Goal: Task Accomplishment & Management: Manage account settings

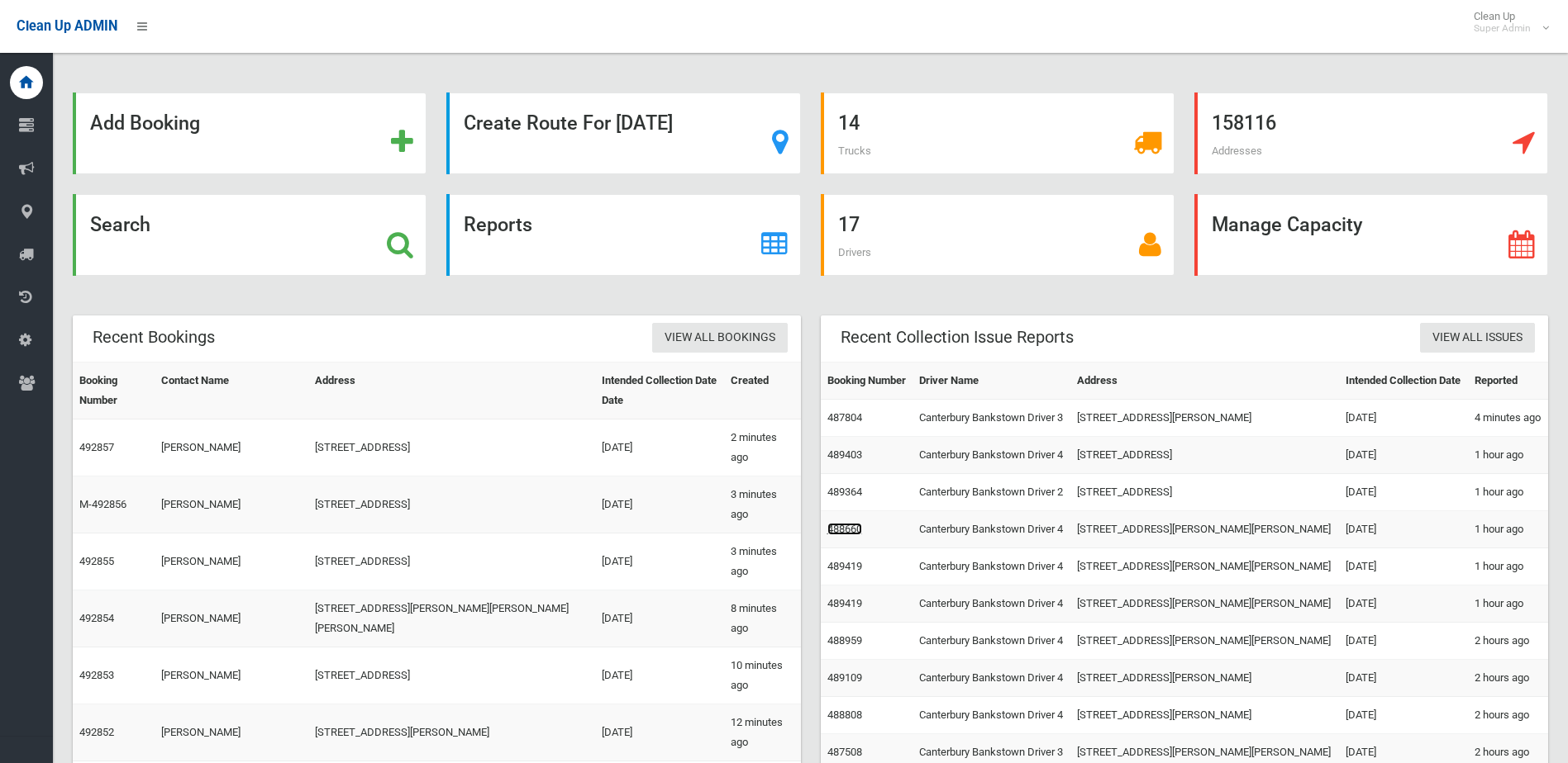
click at [853, 528] on link "488660" at bounding box center [845, 529] width 35 height 12
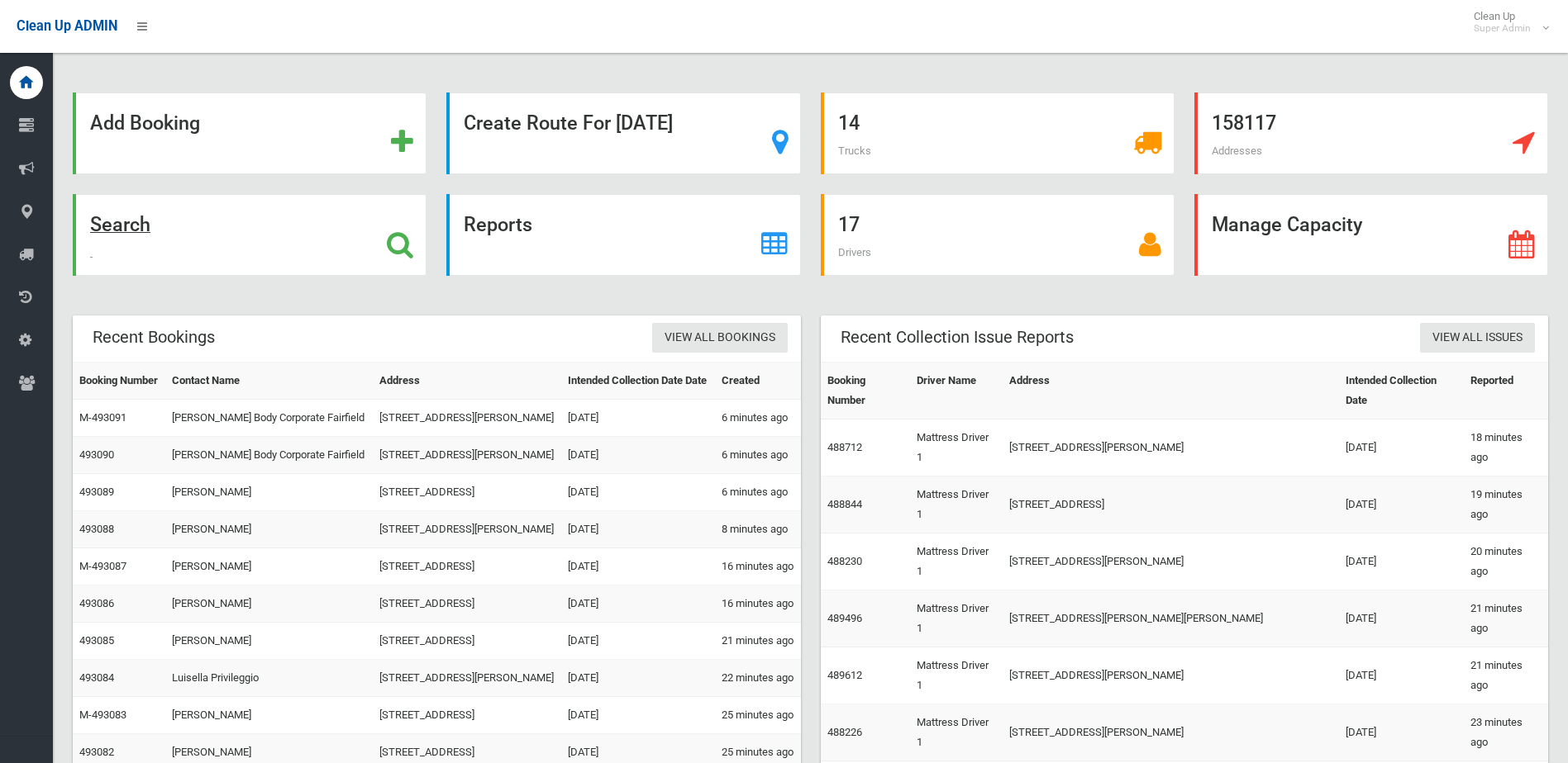
click at [211, 248] on div "Search" at bounding box center [249, 235] width 354 height 82
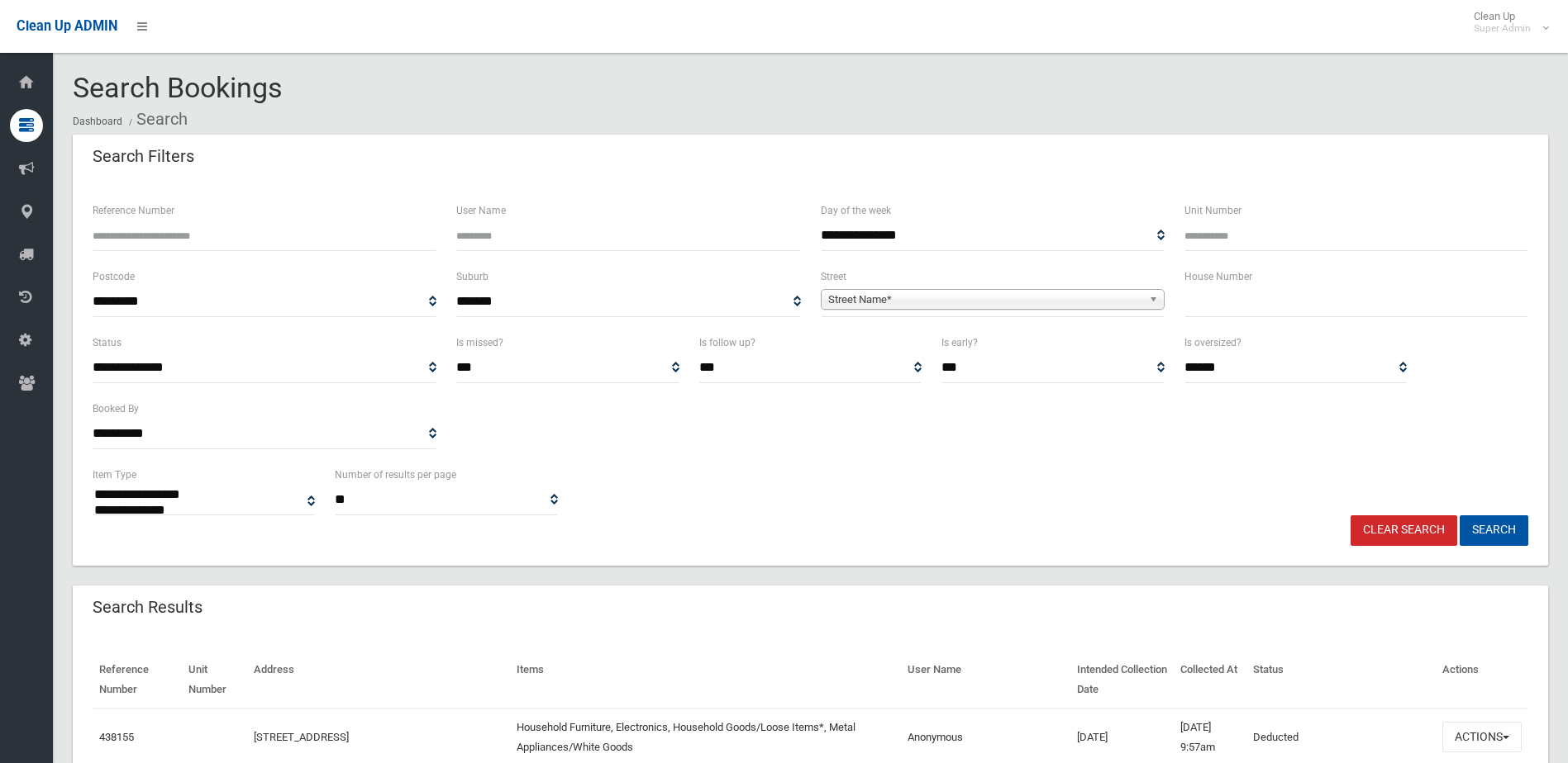
select select
click at [183, 230] on input "Reference Number" at bounding box center [265, 236] width 344 height 31
click at [1460, 515] on button "Search" at bounding box center [1494, 530] width 69 height 31
type input "*******"
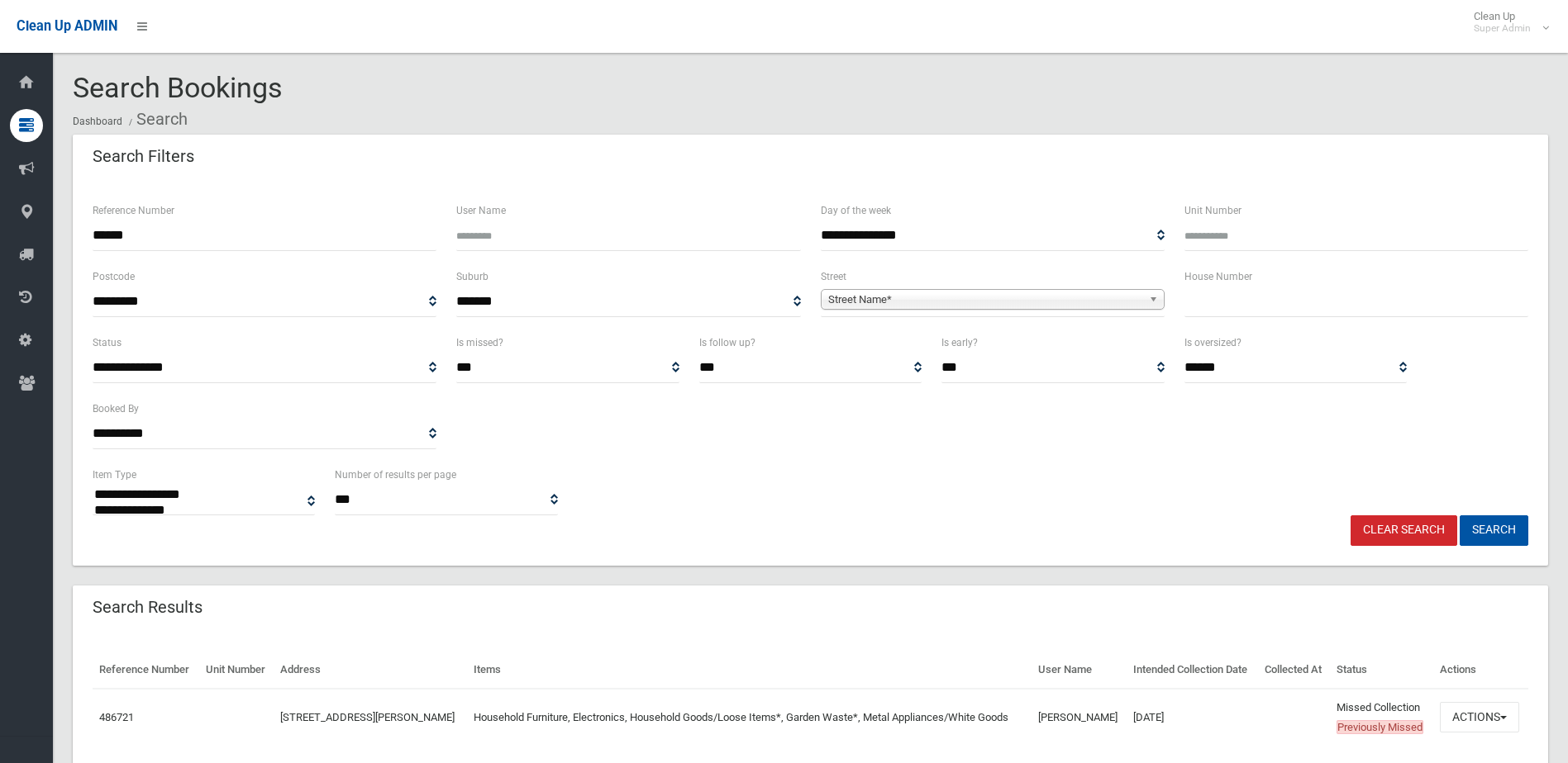
select select
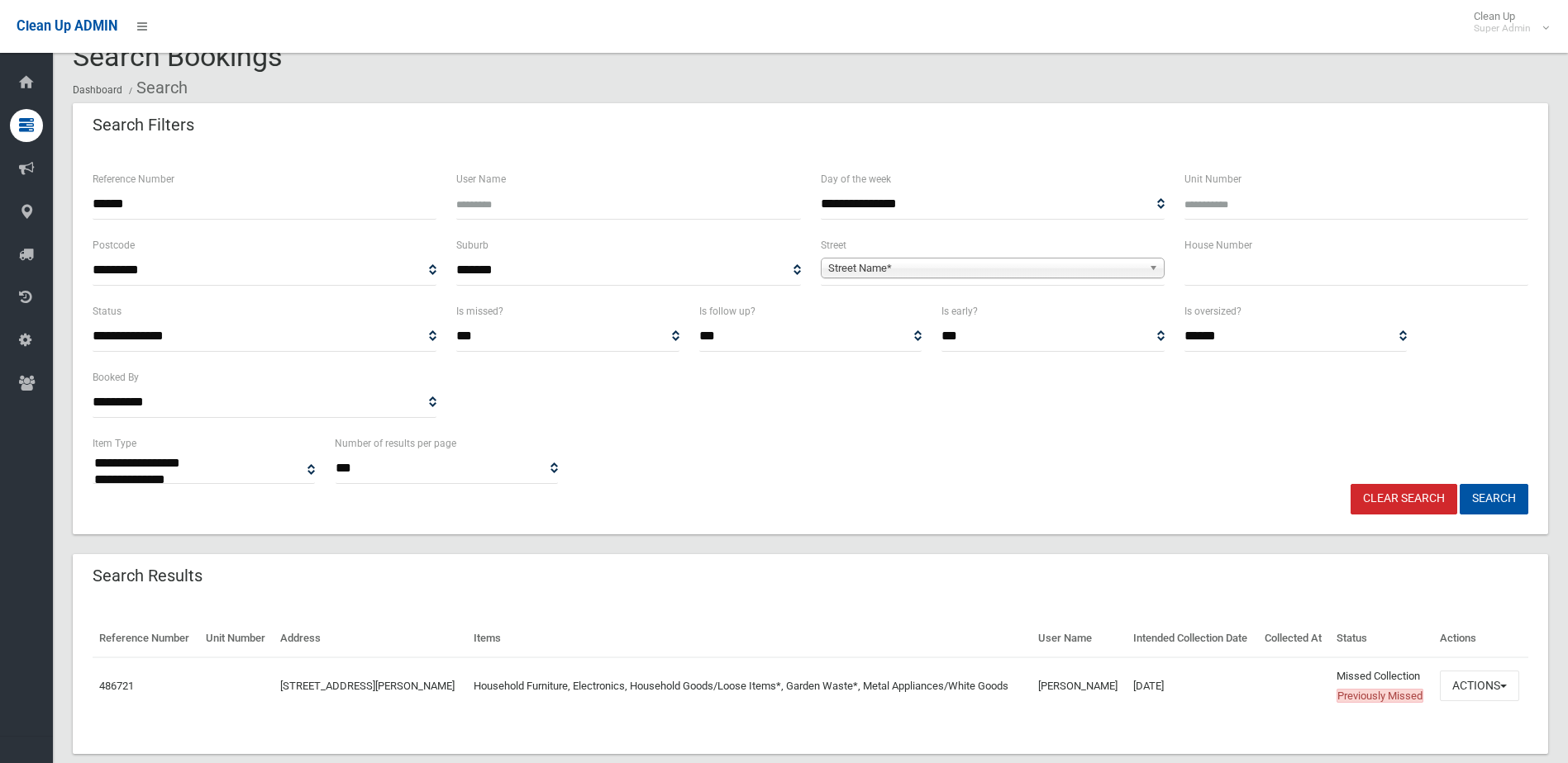
scroll to position [62, 0]
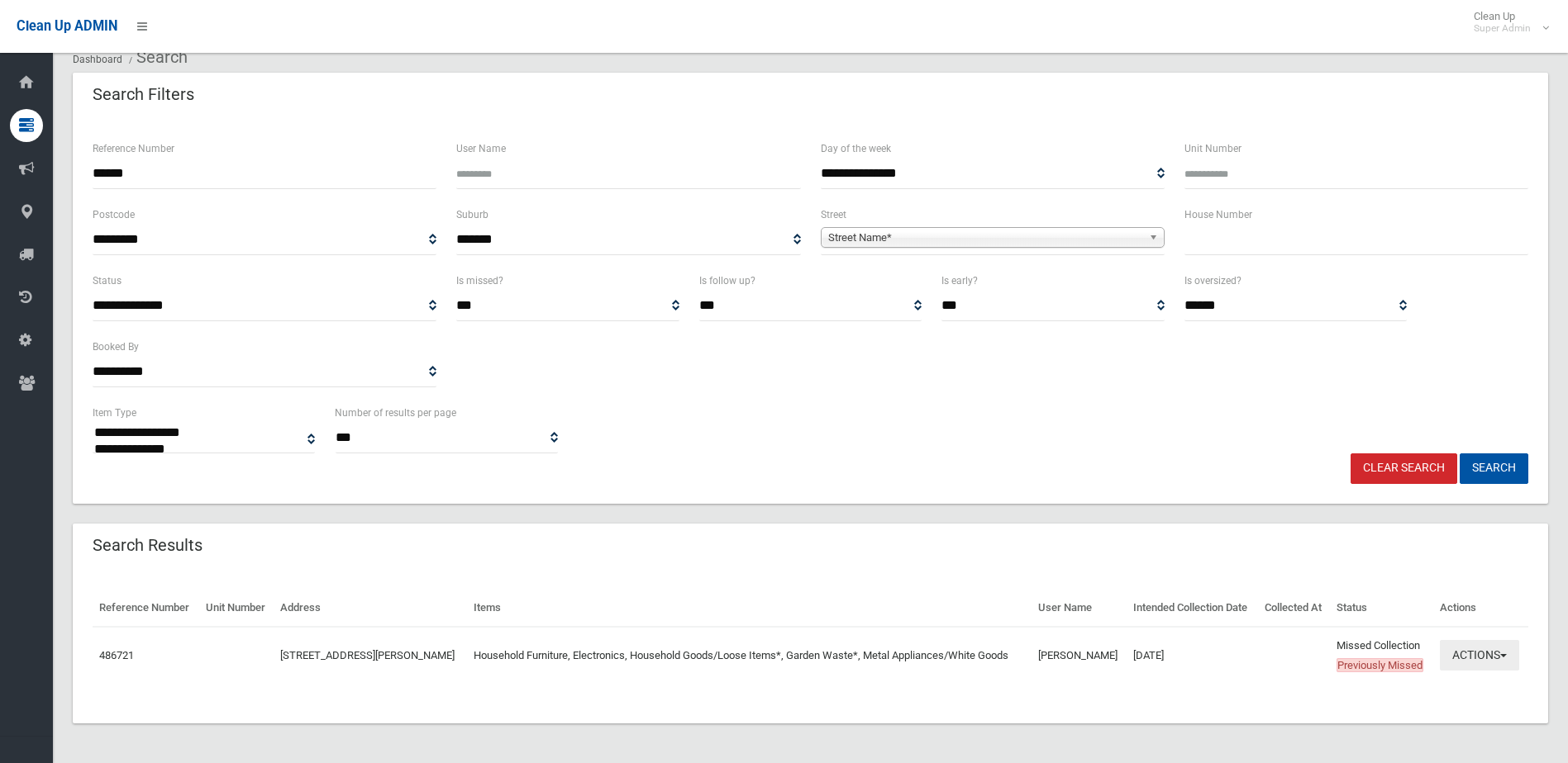
click at [1507, 655] on span "button" at bounding box center [1503, 656] width 7 height 3
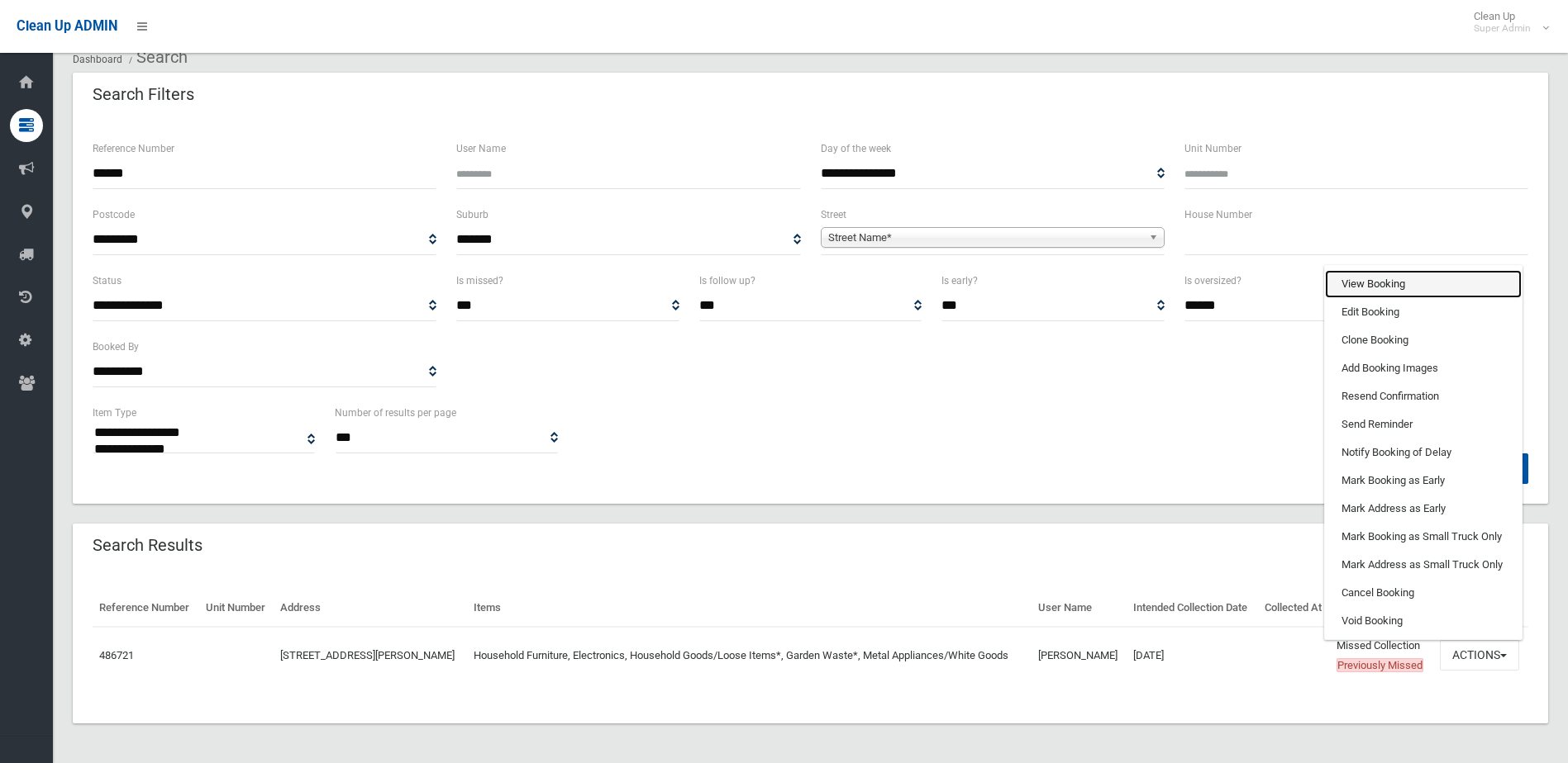
drag, startPoint x: 1430, startPoint y: 293, endPoint x: 1424, endPoint y: 301, distance: 10.0
click at [1430, 293] on link "View Booking" at bounding box center [1423, 284] width 197 height 28
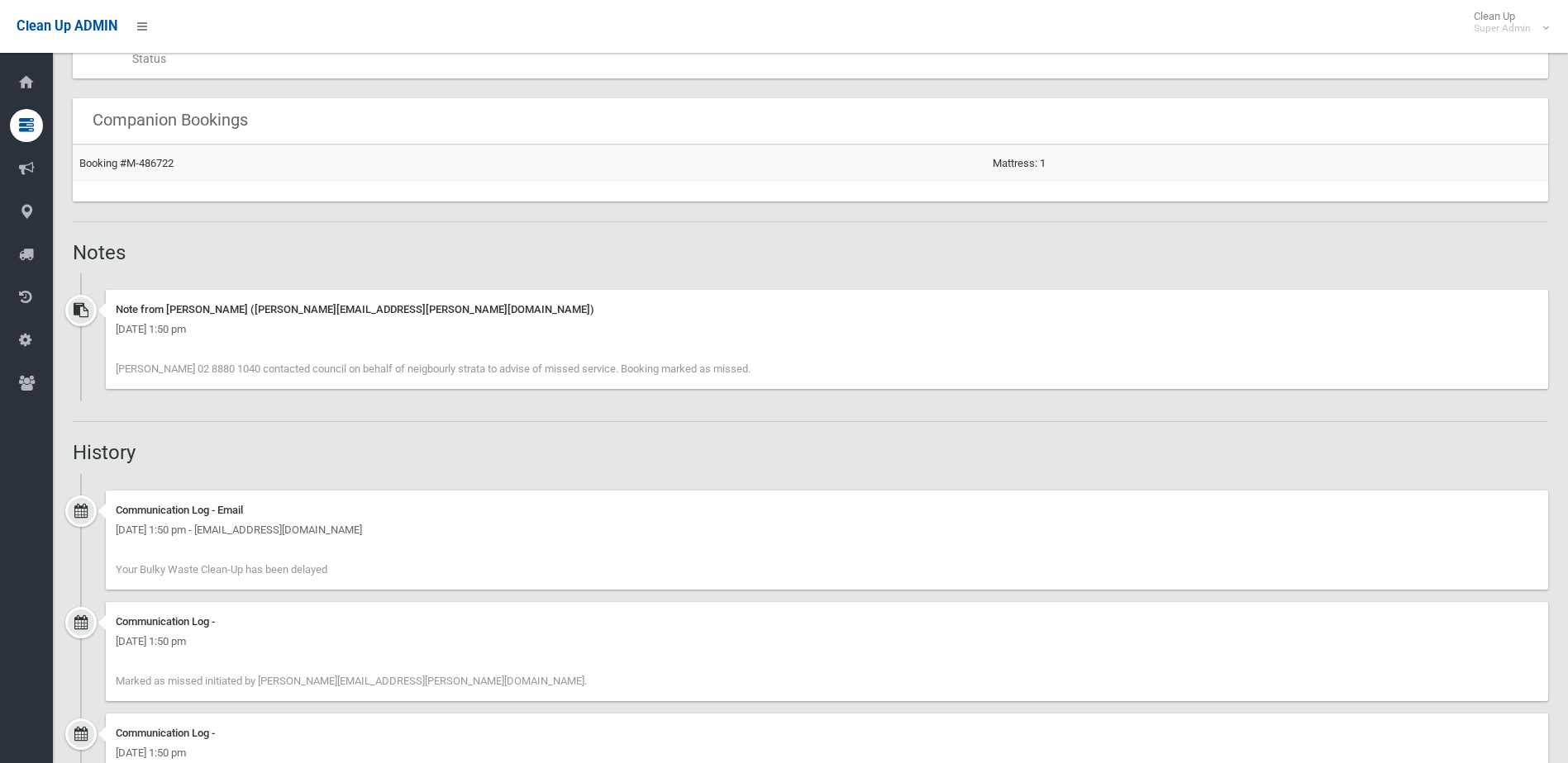
scroll to position [1074, 0]
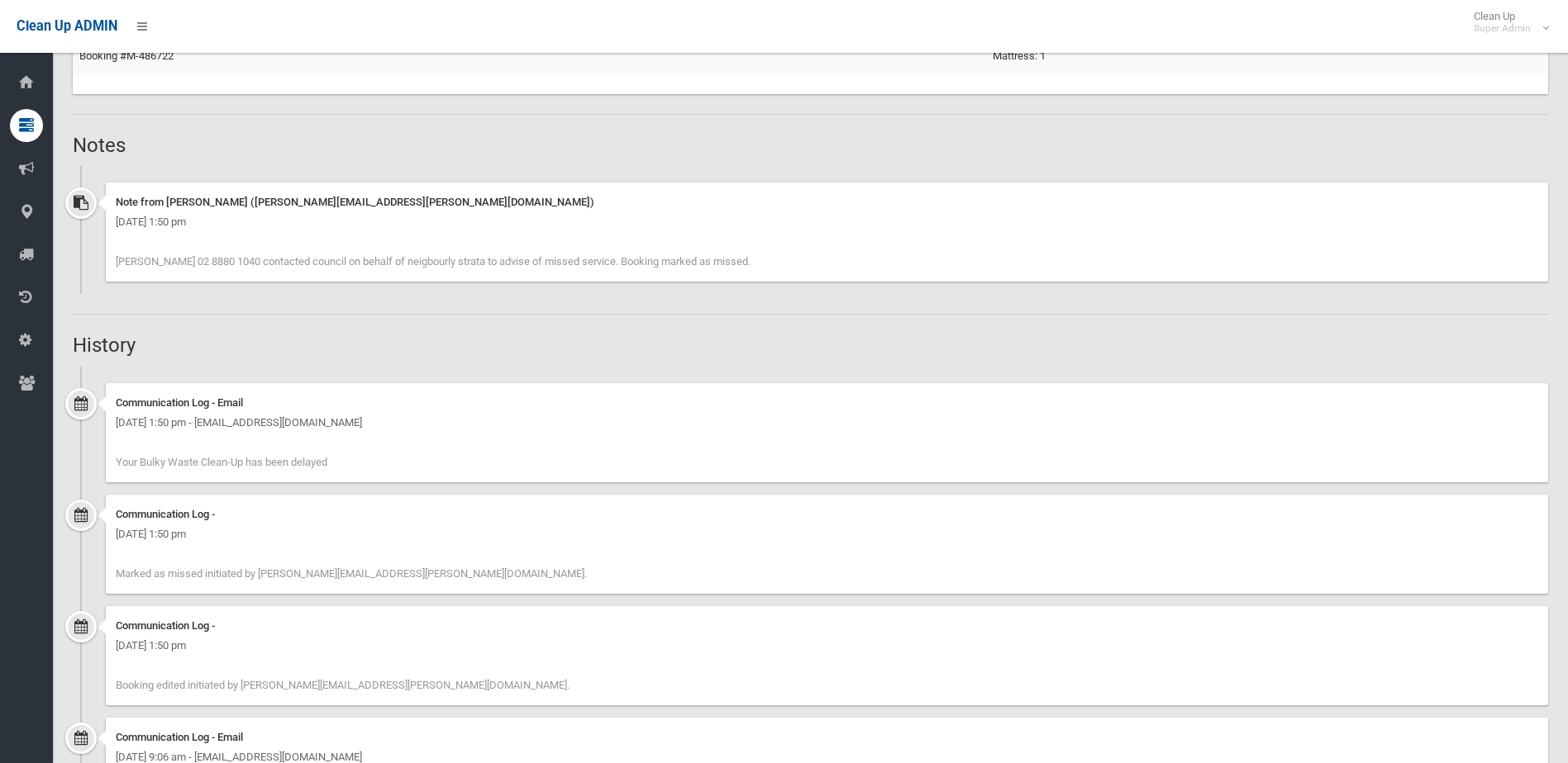
drag, startPoint x: 165, startPoint y: 267, endPoint x: 659, endPoint y: 280, distance: 494.2
click at [659, 280] on div "Note from Natalie Miller (natalie.miller@cbcity.nsw.gov.au) Tuesday 14th Octobe…" at bounding box center [826, 232] width 1442 height 100
drag, startPoint x: 659, startPoint y: 280, endPoint x: 639, endPoint y: 320, distance: 44.7
click at [639, 320] on div "Booking Details Actions View Booking Edit Booking Clone Booking Add Booking Ima…" at bounding box center [810, 72] width 1475 height 1960
click at [427, 264] on span "Joshua 02 8880 1040 contacted council on behalf of neigbourly strata to advise …" at bounding box center [432, 261] width 635 height 12
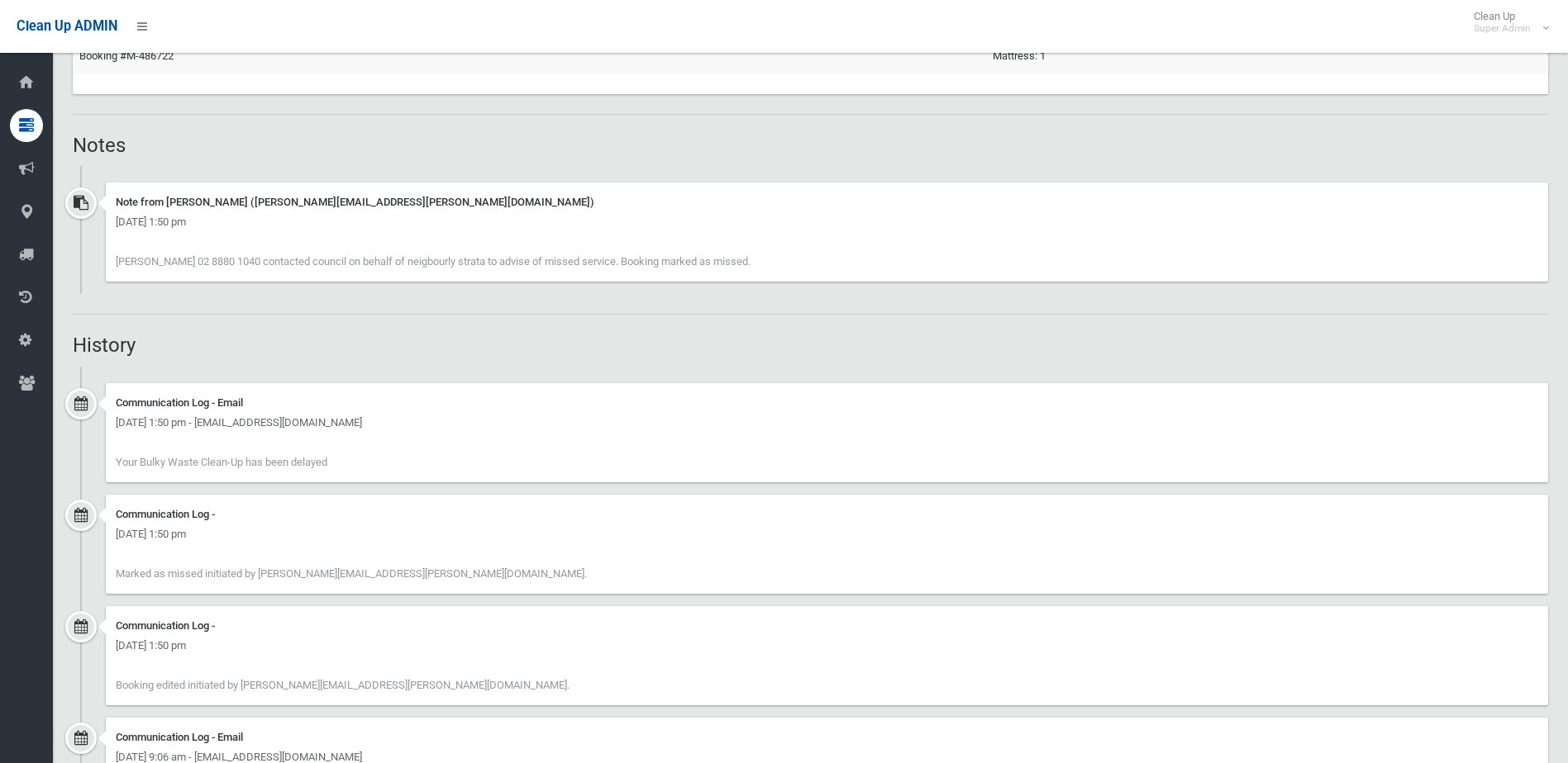
drag, startPoint x: 427, startPoint y: 264, endPoint x: 356, endPoint y: 274, distance: 71.7
click at [386, 272] on div "Note from Natalie Miller (natalie.miller@cbcity.nsw.gov.au) Tuesday 14th Octobe…" at bounding box center [826, 232] width 1442 height 100
drag, startPoint x: 248, startPoint y: 256, endPoint x: 488, endPoint y: 259, distance: 240.0
click at [488, 259] on span "Joshua 02 8880 1040 contacted council on behalf of neigbourly strata to advise …" at bounding box center [432, 261] width 635 height 12
drag, startPoint x: 488, startPoint y: 259, endPoint x: 553, endPoint y: 280, distance: 68.3
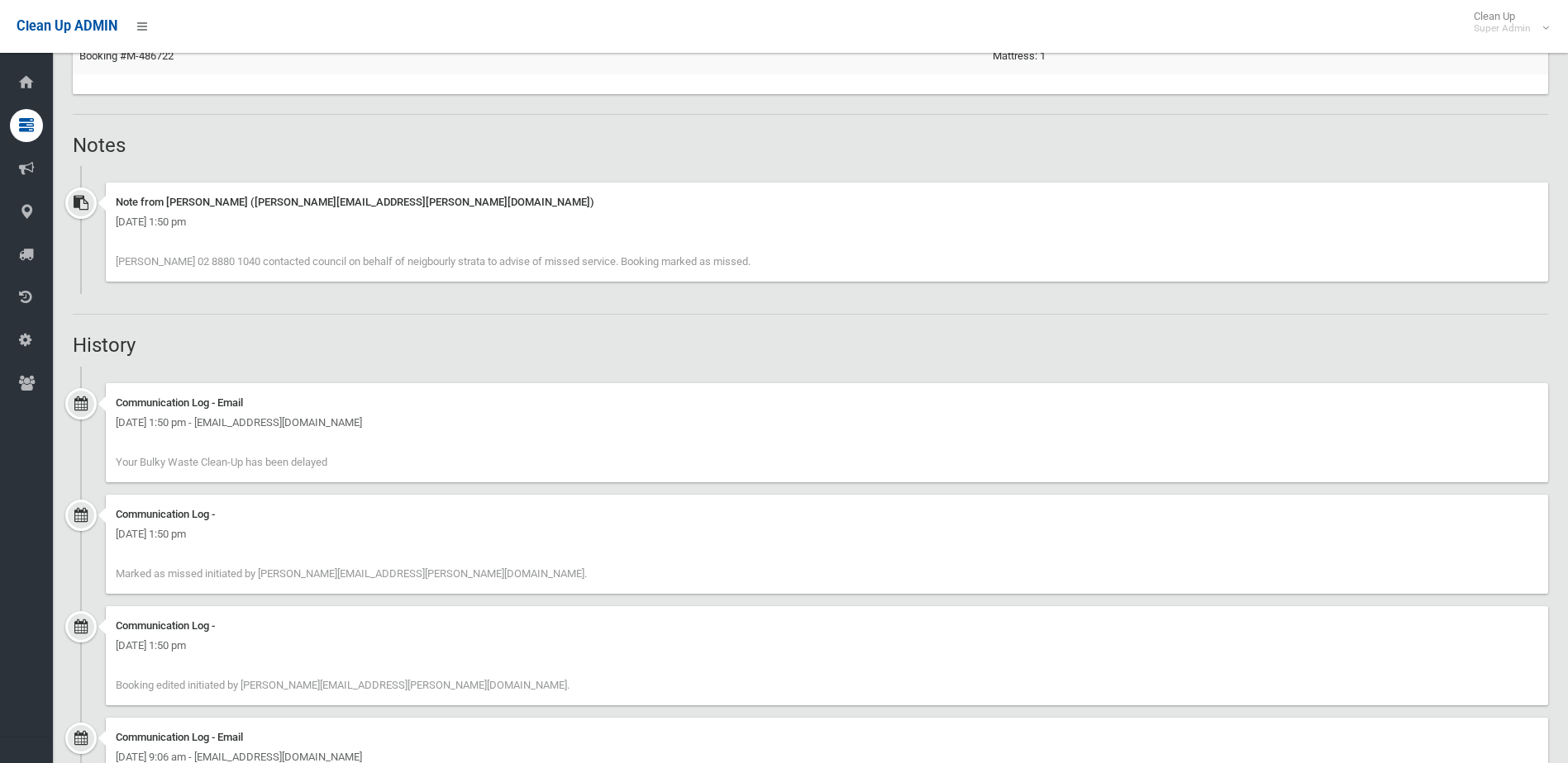
click at [553, 280] on div "Note from Natalie Miller (natalie.miller@cbcity.nsw.gov.au) Tuesday 14th Octobe…" at bounding box center [826, 232] width 1442 height 100
drag, startPoint x: 723, startPoint y: 269, endPoint x: 373, endPoint y: 245, distance: 350.8
click at [373, 245] on div "Note from Natalie Miller (natalie.miller@cbcity.nsw.gov.au) Tuesday 14th Octobe…" at bounding box center [826, 232] width 1442 height 100
drag, startPoint x: 373, startPoint y: 245, endPoint x: 316, endPoint y: 328, distance: 100.7
click at [316, 328] on div "Booking Details Actions View Booking Edit Booking Clone Booking Add Booking Ima…" at bounding box center [810, 72] width 1475 height 1960
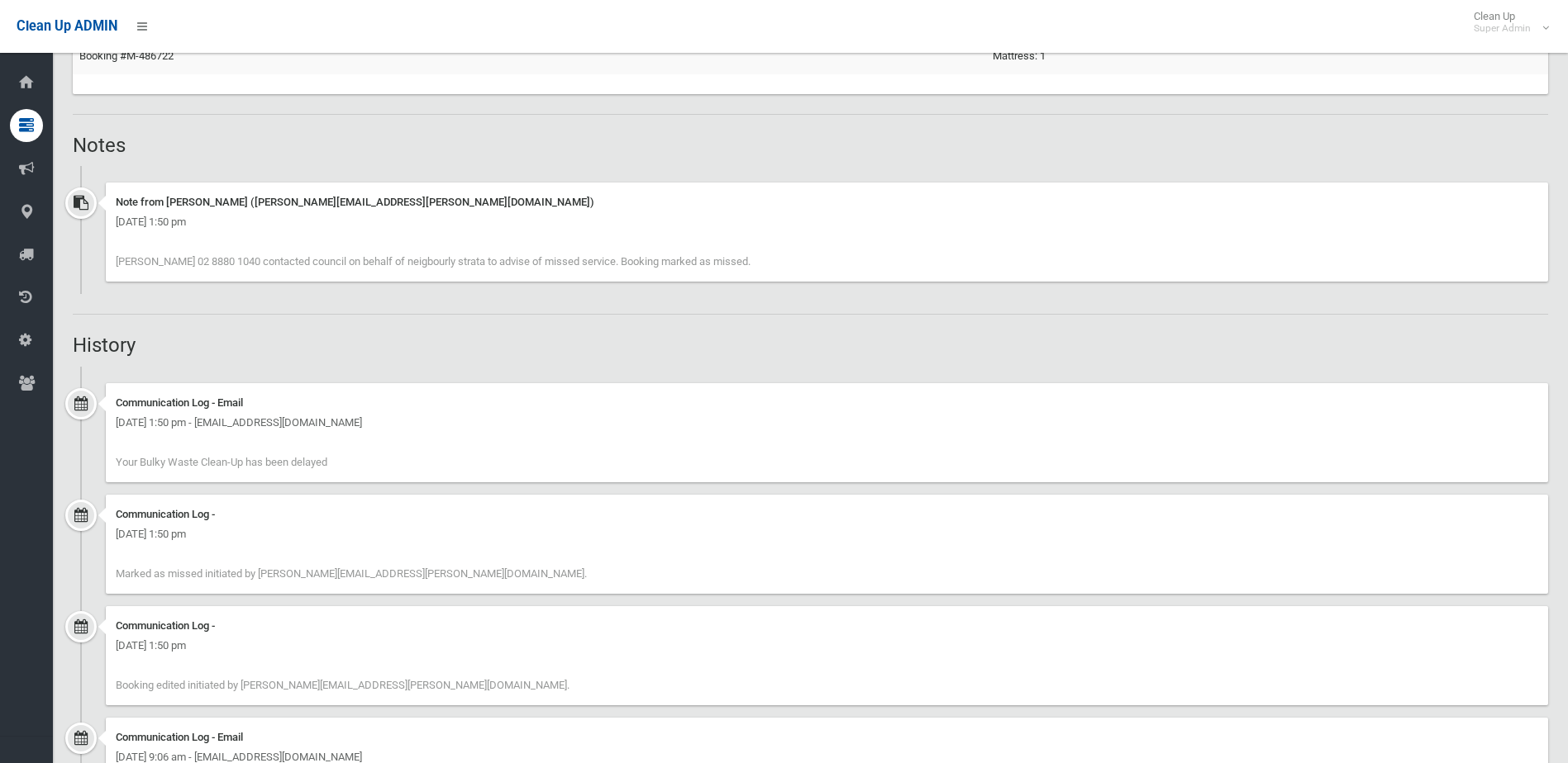
drag, startPoint x: 153, startPoint y: 223, endPoint x: 266, endPoint y: 215, distance: 113.3
click at [266, 215] on div "Tuesday 14th October 2025 - 1:50 pm" at bounding box center [826, 222] width 1423 height 20
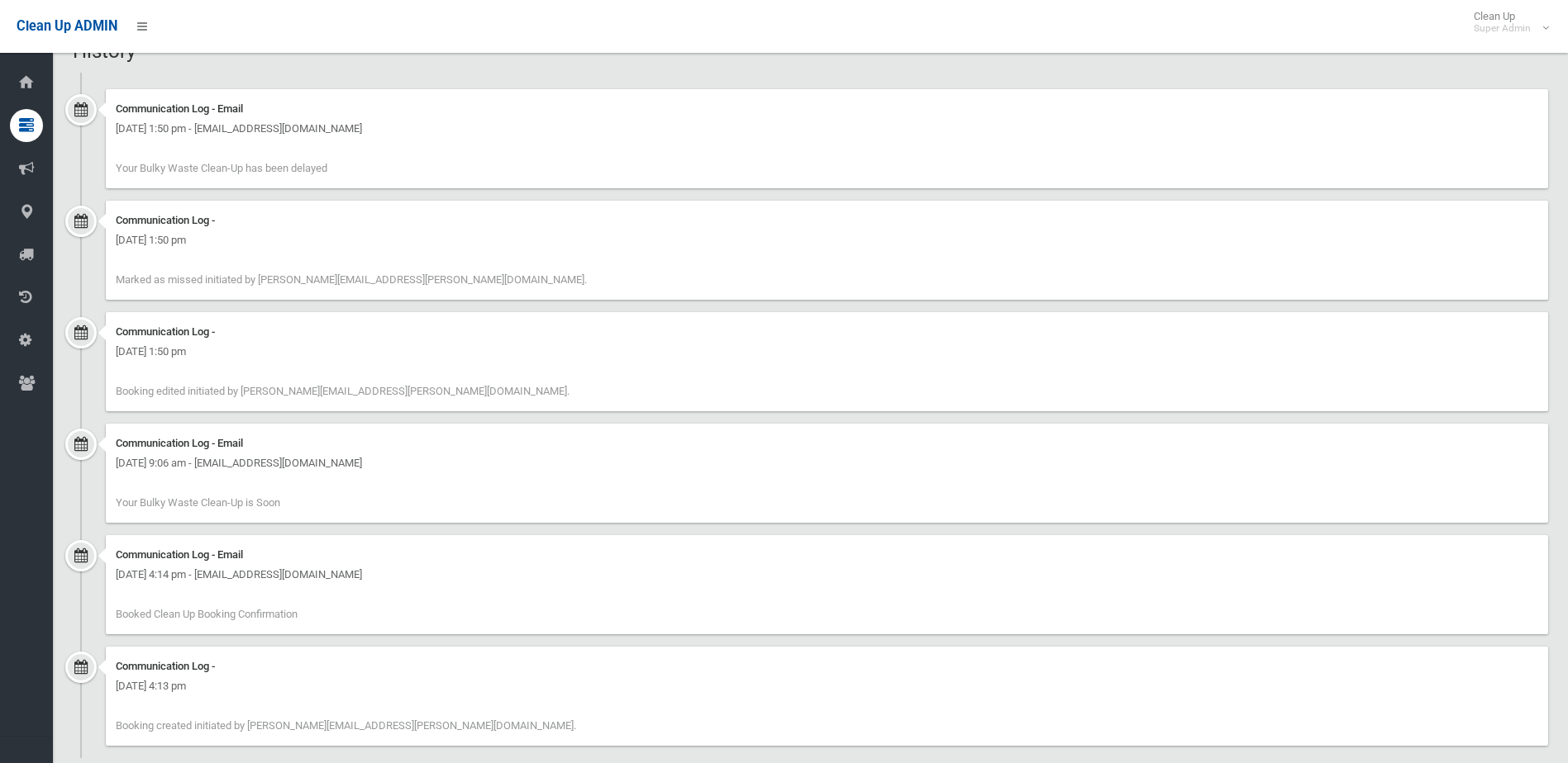
scroll to position [1392, 0]
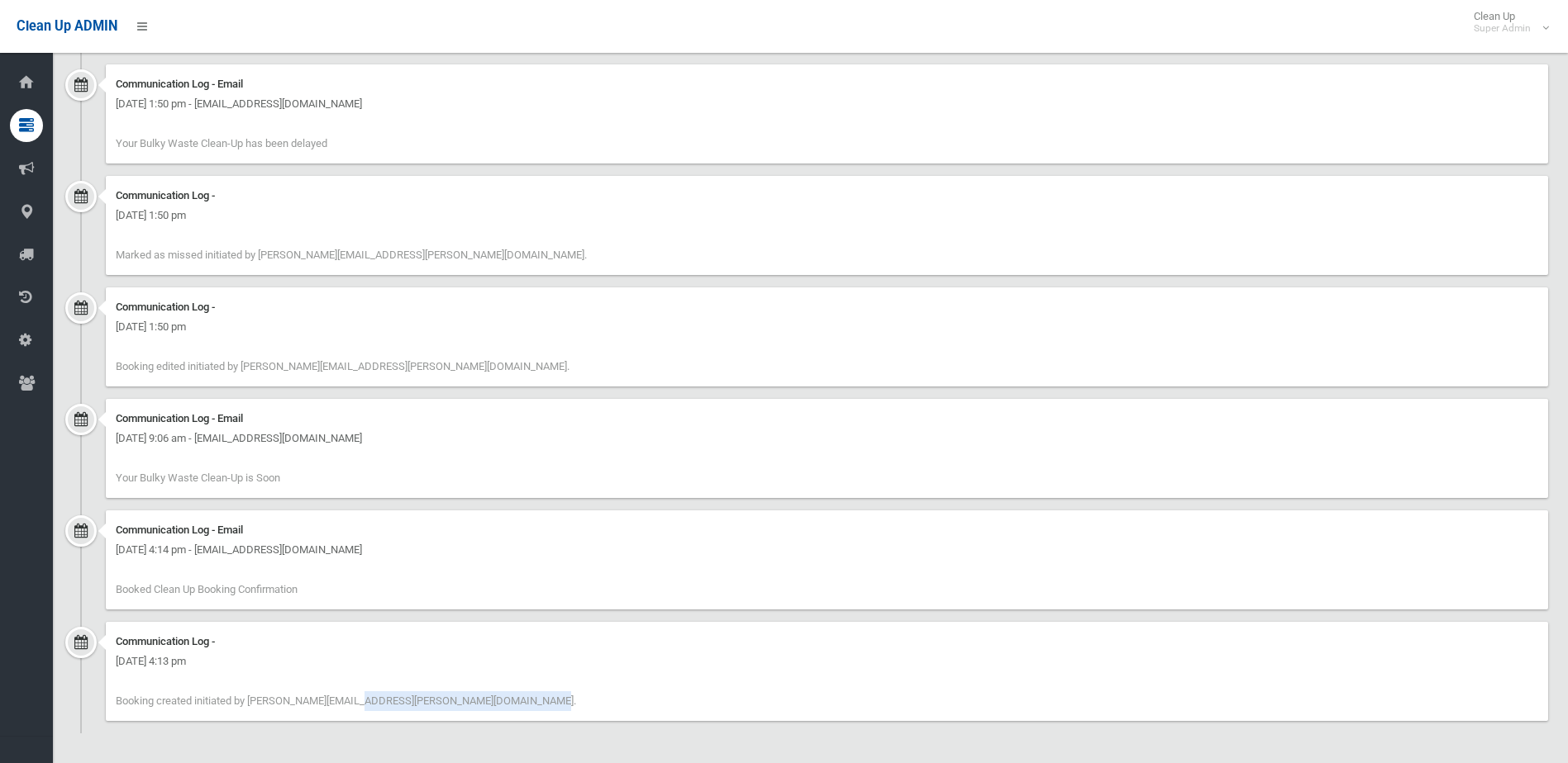
drag, startPoint x: 428, startPoint y: 710, endPoint x: 247, endPoint y: 709, distance: 181.0
click at [247, 709] on div "Communication Log - Friday 19th September 2025 - 4:13 pm Booking created initia…" at bounding box center [826, 672] width 1442 height 100
drag, startPoint x: 247, startPoint y: 709, endPoint x: 229, endPoint y: 673, distance: 40.2
click at [229, 673] on div "Communication Log - Friday 19th September 2025 - 4:13 pm Booking created initia…" at bounding box center [826, 672] width 1442 height 100
drag, startPoint x: 291, startPoint y: 591, endPoint x: 171, endPoint y: 472, distance: 169.0
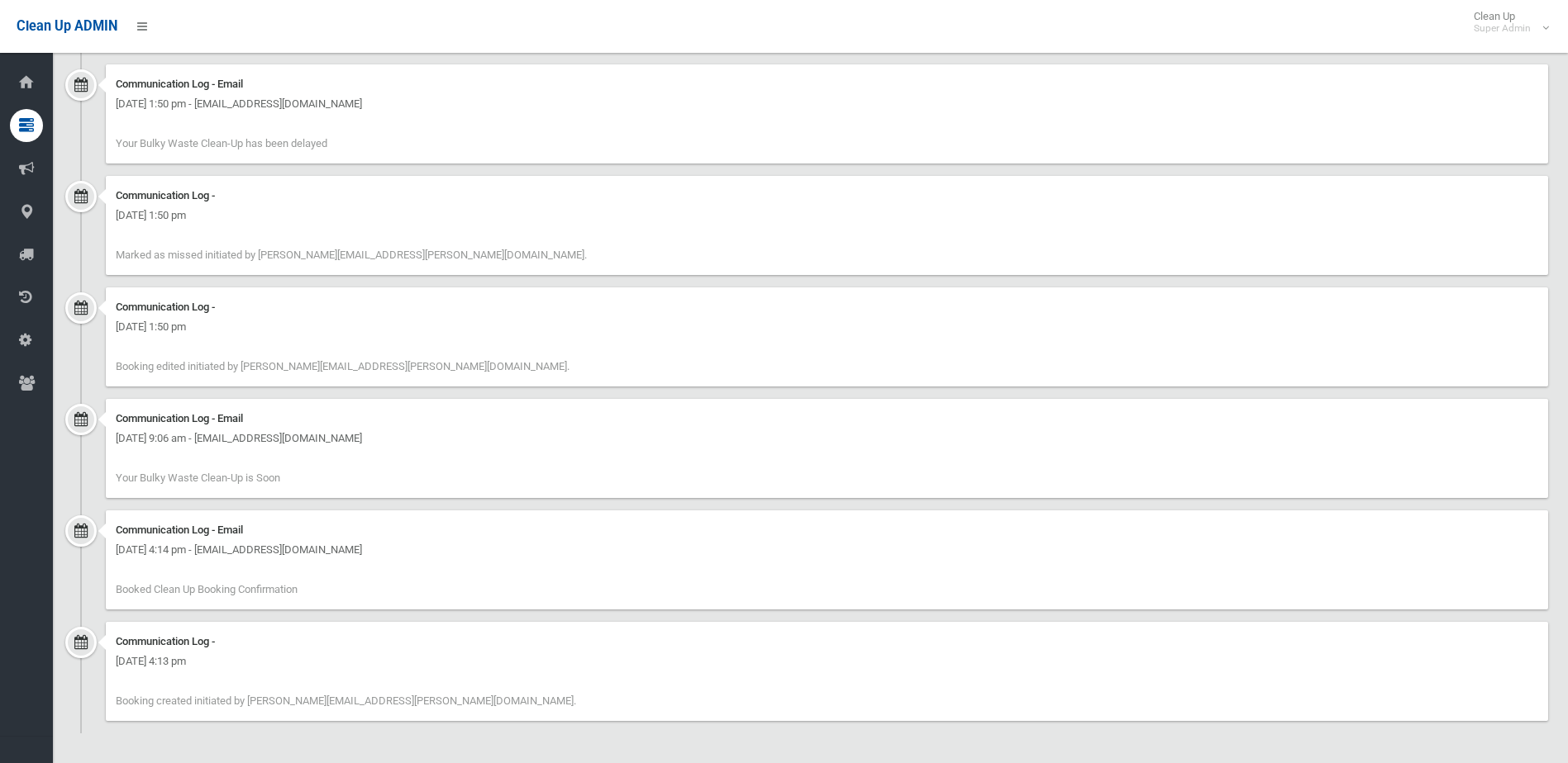
click at [171, 472] on ul "Communication Log - Email Tuesday 14th October 2025 - 1:50 pm - mukul@neigbourl…" at bounding box center [810, 390] width 1475 height 685
drag, startPoint x: 171, startPoint y: 472, endPoint x: 190, endPoint y: 466, distance: 19.9
click at [190, 466] on div "Communication Log - Email Wednesday 8th October 2025 - 9:06 am - mukul@neigbour…" at bounding box center [826, 449] width 1442 height 100
drag, startPoint x: 246, startPoint y: 483, endPoint x: 217, endPoint y: 453, distance: 41.7
click at [217, 453] on div "Communication Log - Email Wednesday 8th October 2025 - 9:06 am - mukul@neigbour…" at bounding box center [826, 449] width 1442 height 100
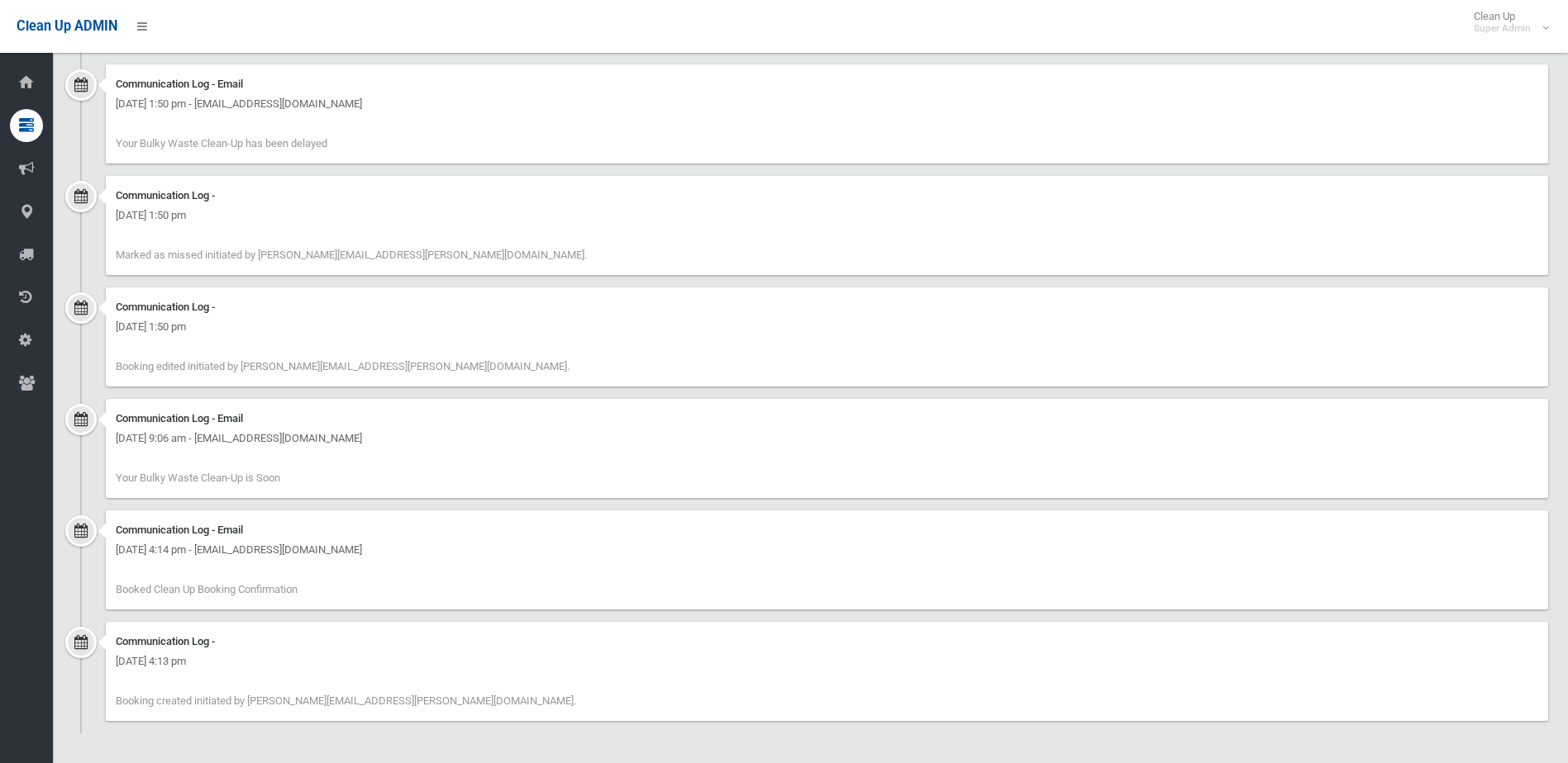
drag, startPoint x: 217, startPoint y: 453, endPoint x: 287, endPoint y: 496, distance: 82.2
click at [287, 493] on div "Communication Log - Email Wednesday 8th October 2025 - 9:06 am - mukul@neigbour…" at bounding box center [826, 449] width 1442 height 100
click at [280, 478] on span "Your Bulky Waste Clean-Up is Soon" at bounding box center [197, 478] width 164 height 12
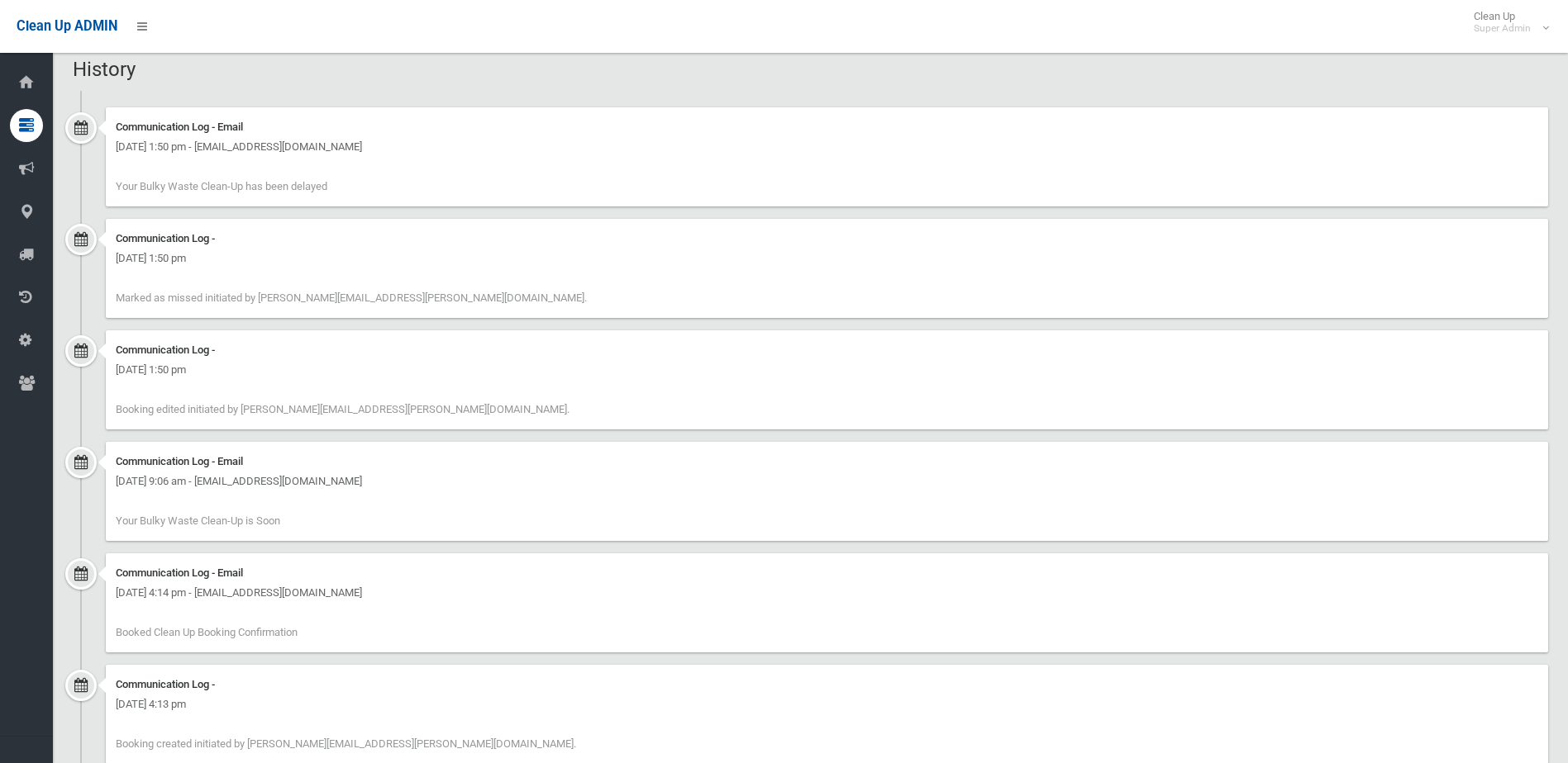
scroll to position [1310, 0]
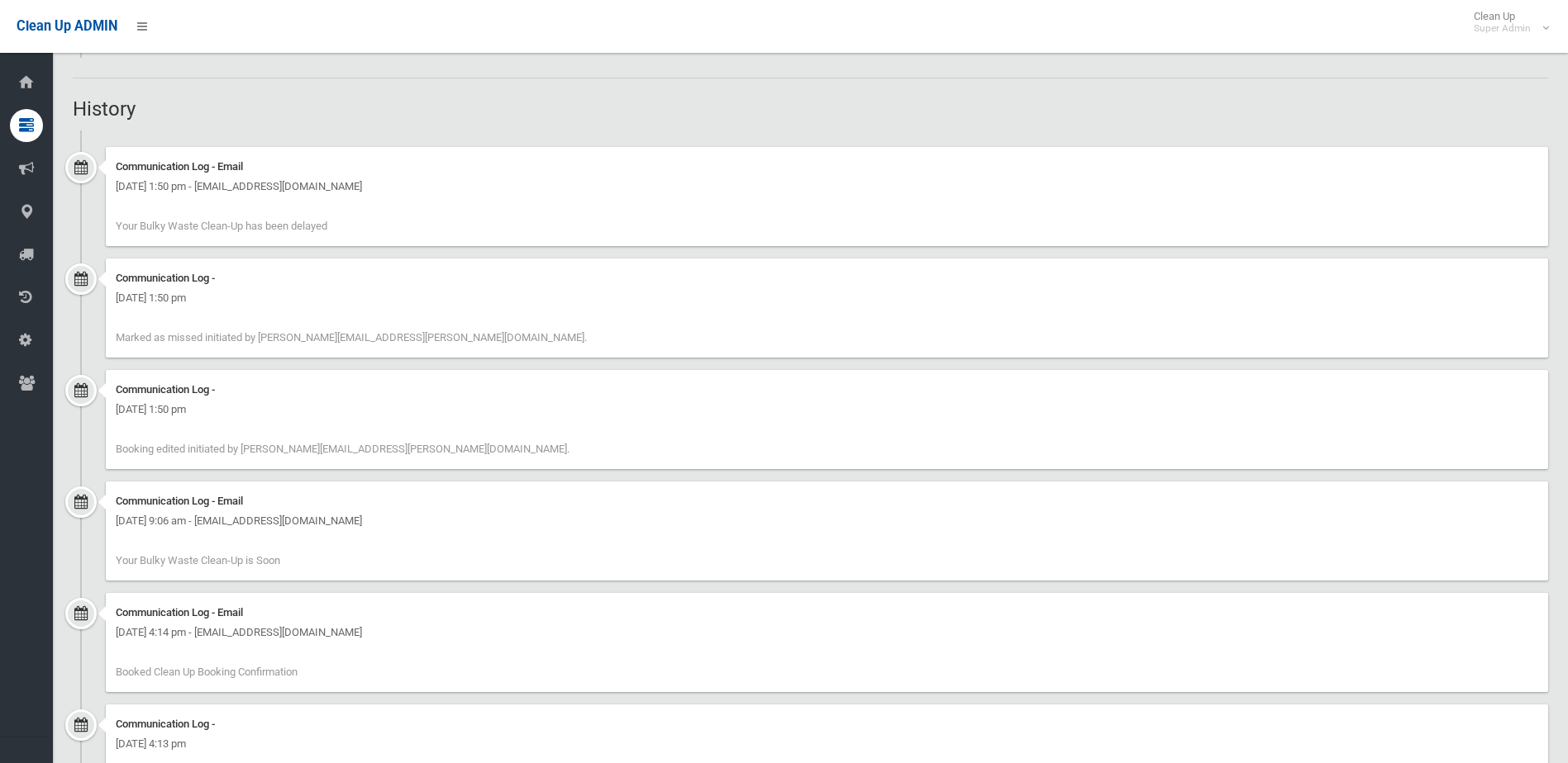
drag, startPoint x: 294, startPoint y: 573, endPoint x: 112, endPoint y: 501, distance: 195.7
click at [112, 501] on div "Communication Log - Email Wednesday 8th October 2025 - 9:06 am - mukul@neigbour…" at bounding box center [826, 532] width 1442 height 100
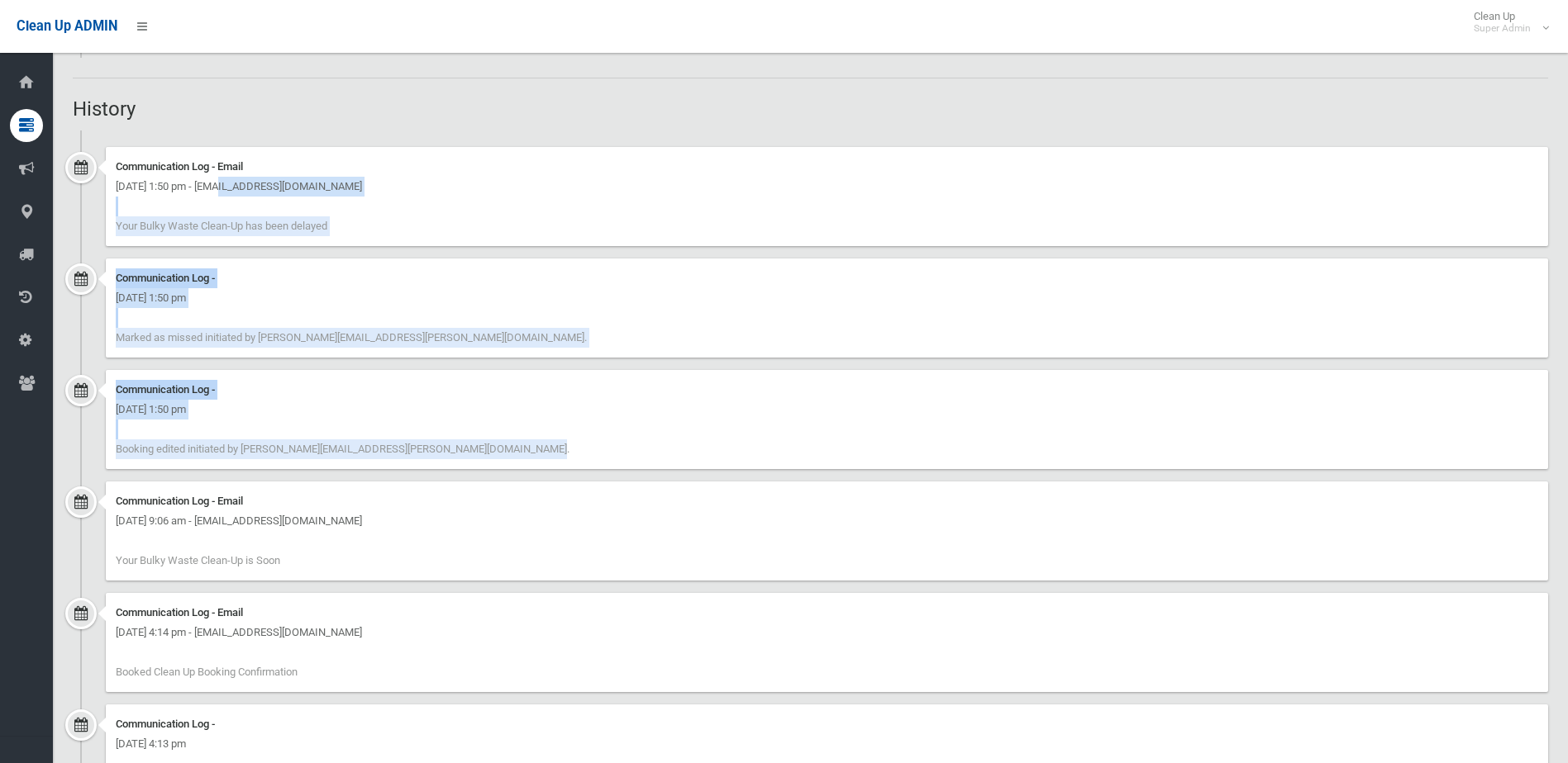
drag, startPoint x: 450, startPoint y: 456, endPoint x: 107, endPoint y: 182, distance: 439.0
click at [107, 182] on ul "Communication Log - Email Tuesday 14th October 2025 - 1:50 pm - mukul@neigbourl…" at bounding box center [810, 473] width 1475 height 685
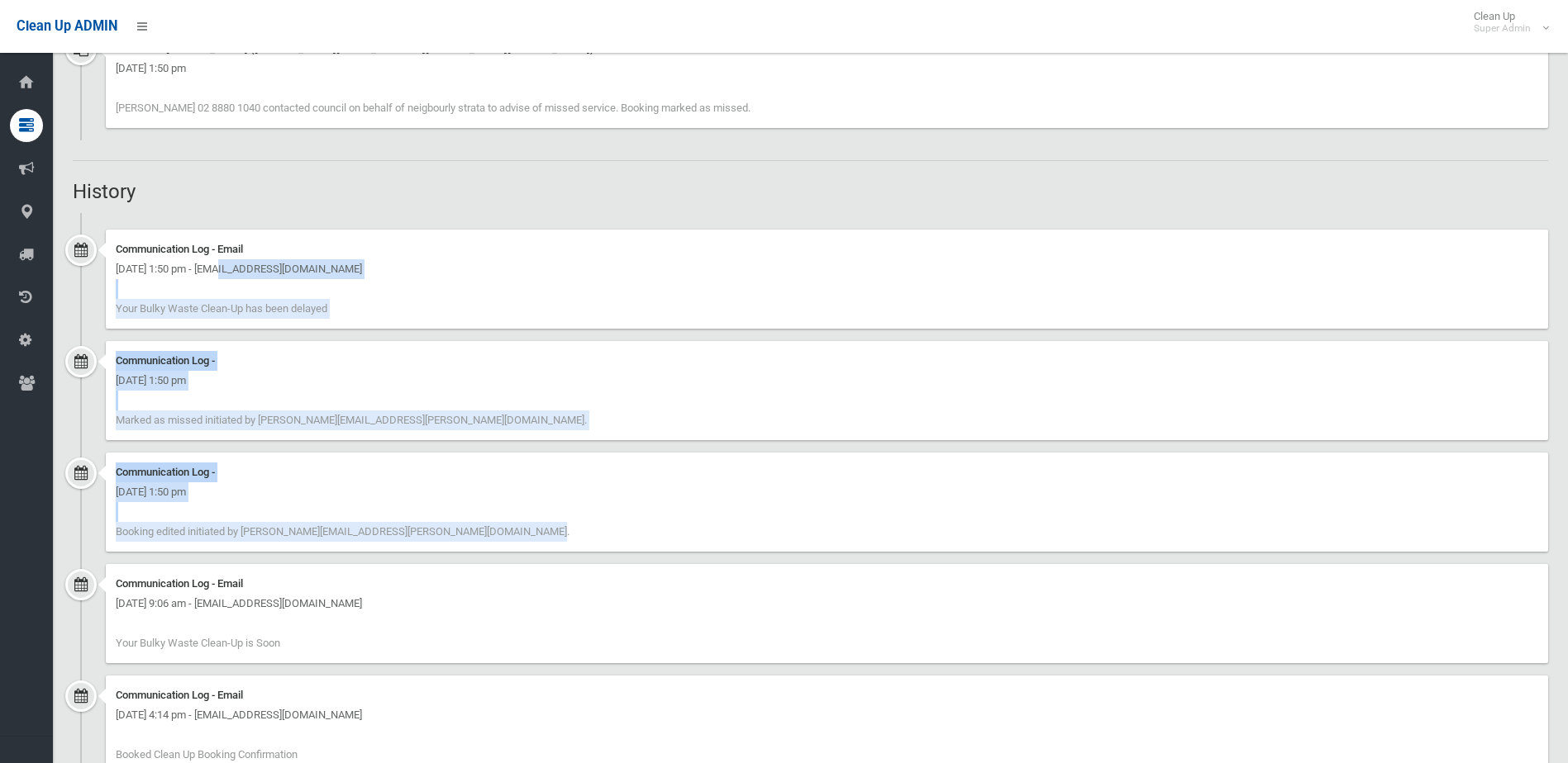
scroll to position [1392, 0]
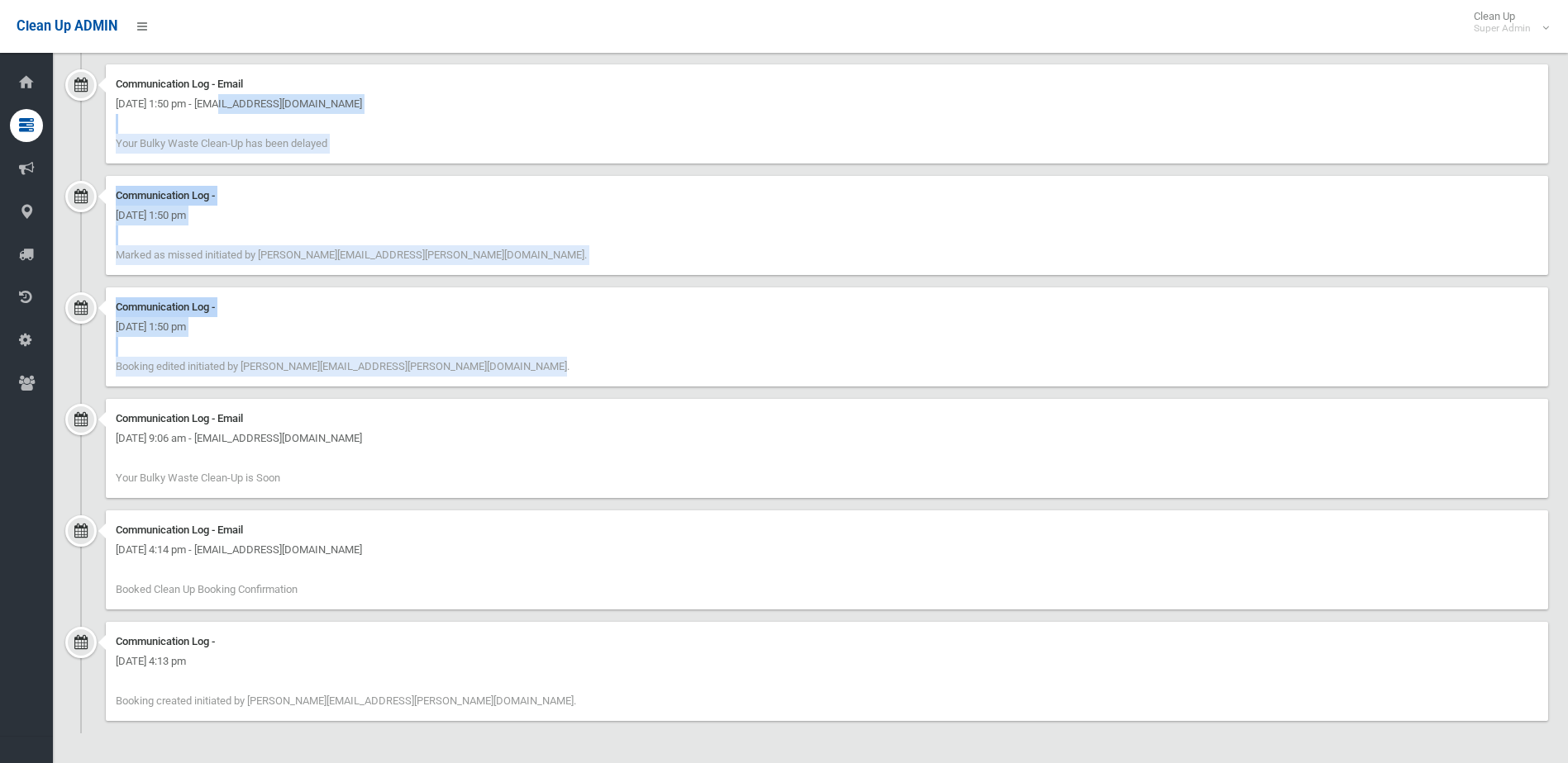
drag, startPoint x: 273, startPoint y: 469, endPoint x: 197, endPoint y: 423, distance: 88.8
click at [197, 423] on div "Communication Log - Email Wednesday 8th October 2025 - 9:06 am - mukul@neigbour…" at bounding box center [826, 449] width 1442 height 100
drag, startPoint x: 197, startPoint y: 423, endPoint x: 316, endPoint y: 450, distance: 122.0
click at [316, 449] on div "Communication Log - Email Wednesday 8th October 2025 - 9:06 am - mukul@neigbour…" at bounding box center [826, 449] width 1442 height 100
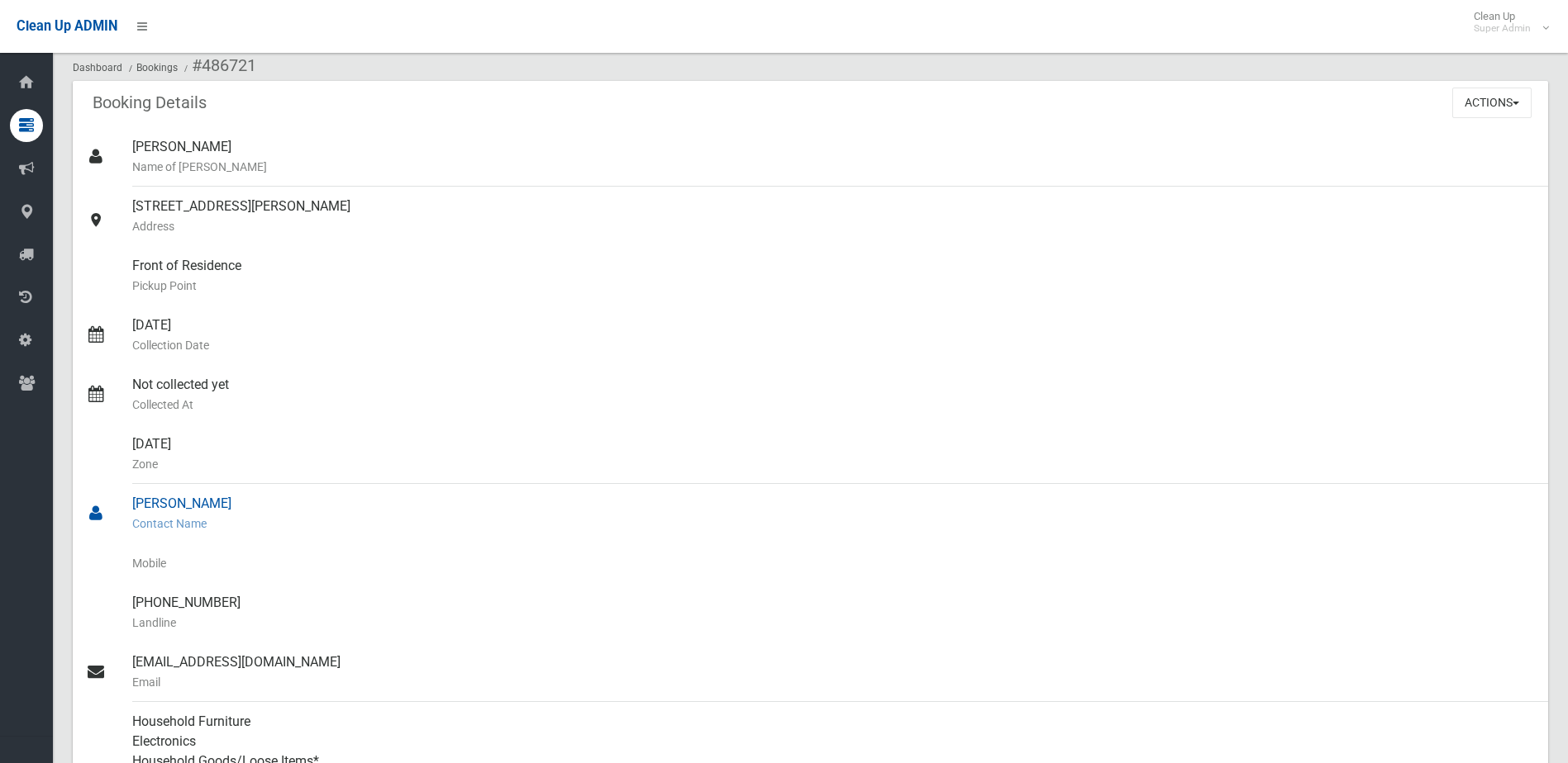
scroll to position [165, 0]
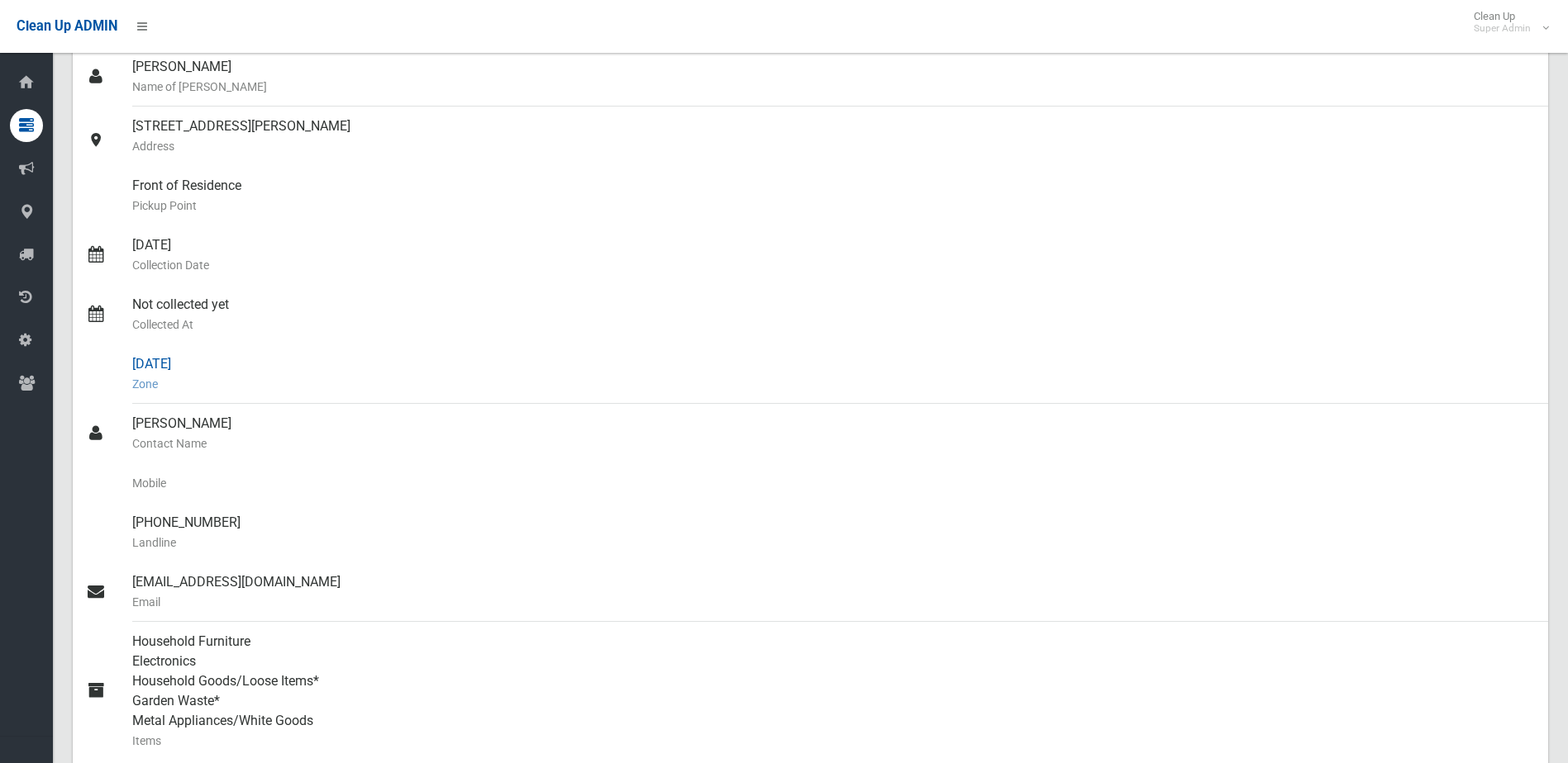
drag, startPoint x: 190, startPoint y: 373, endPoint x: 136, endPoint y: 360, distance: 55.5
click at [136, 360] on div "Monday Zone" at bounding box center [833, 375] width 1403 height 59
drag, startPoint x: 136, startPoint y: 360, endPoint x: 384, endPoint y: 382, distance: 249.0
click at [384, 382] on small "Zone" at bounding box center [833, 384] width 1403 height 20
drag, startPoint x: 254, startPoint y: 377, endPoint x: 116, endPoint y: 360, distance: 139.0
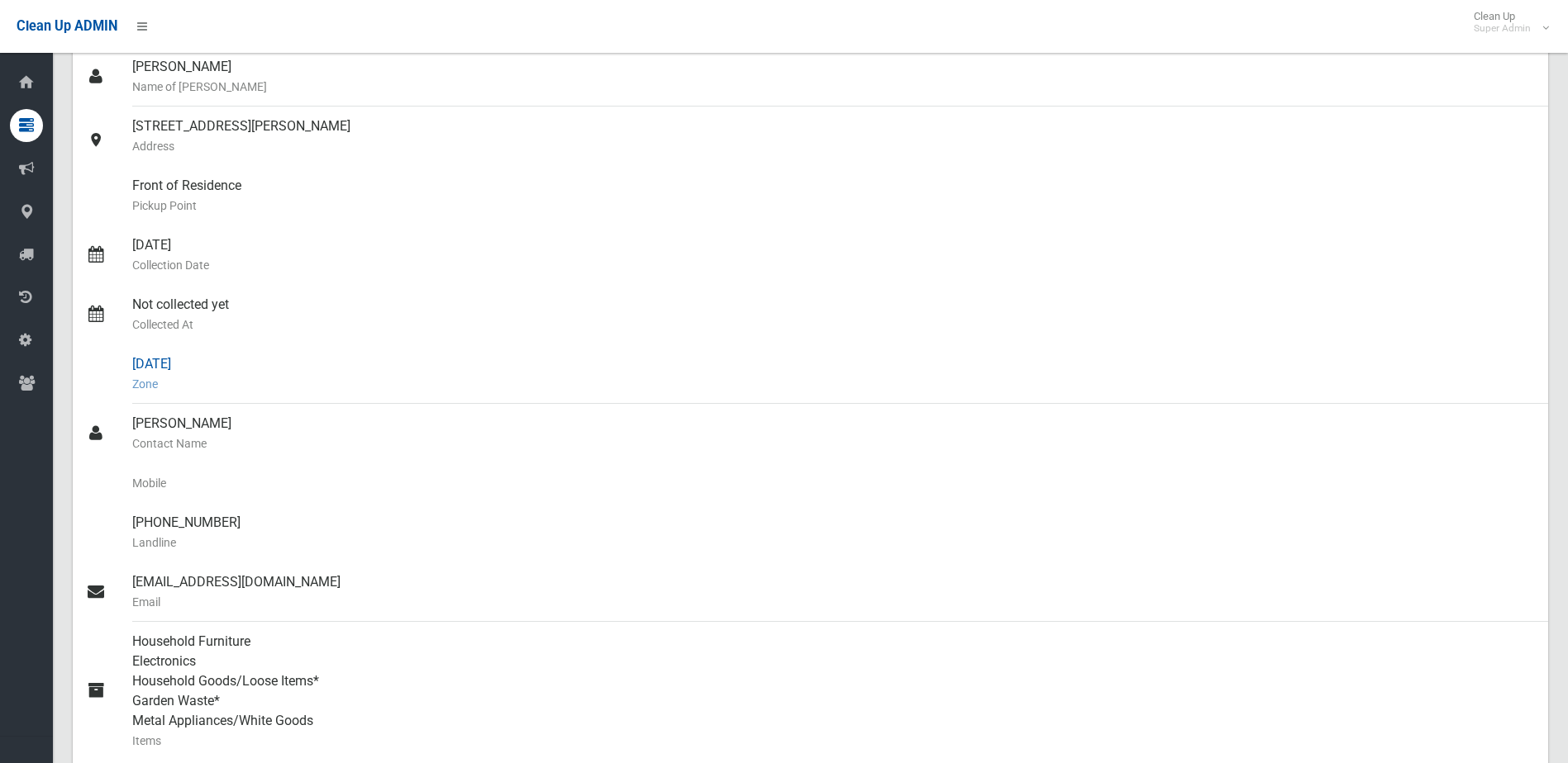
click at [116, 360] on link "Monday Zone" at bounding box center [810, 375] width 1475 height 59
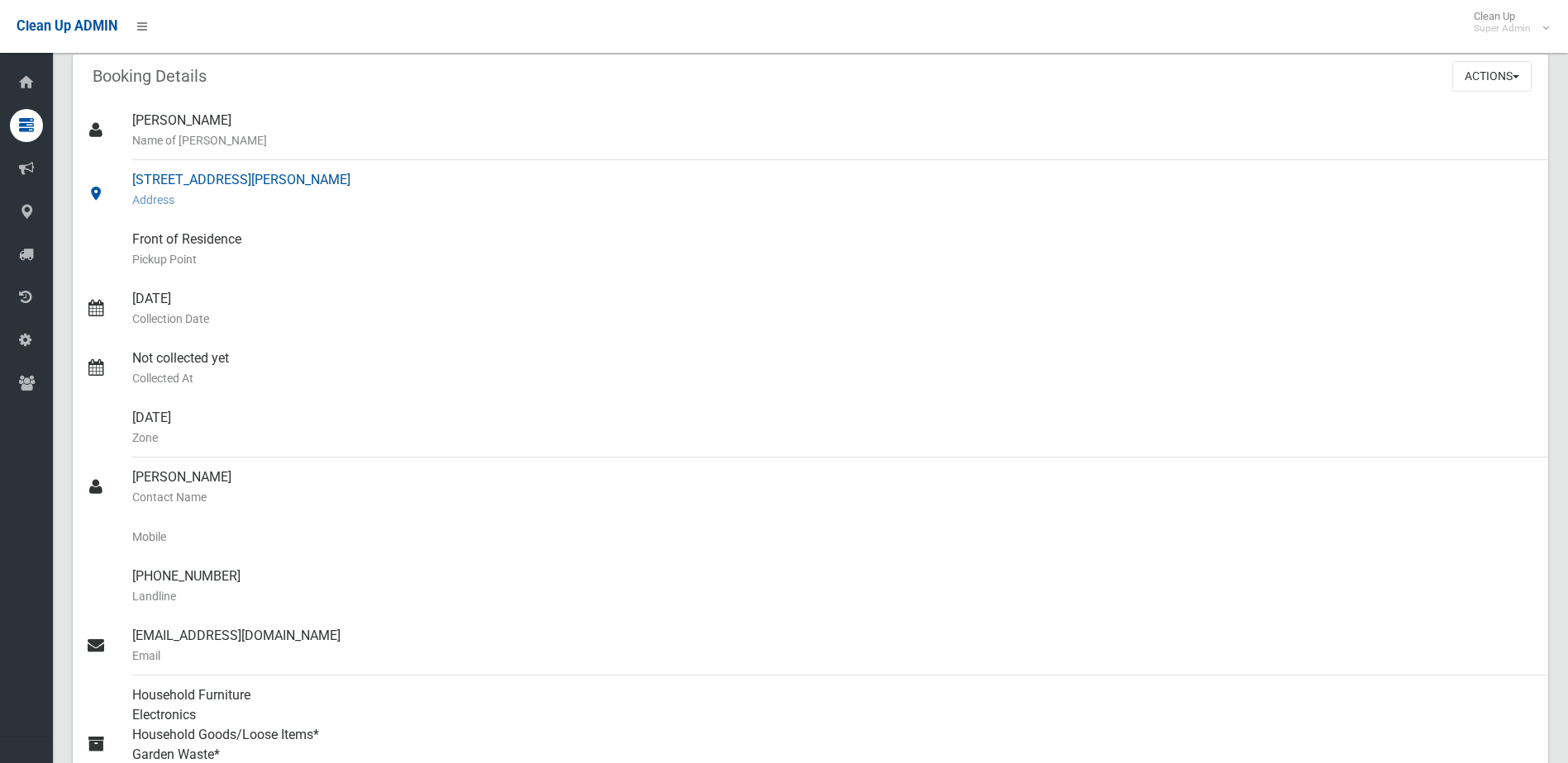
scroll to position [83, 0]
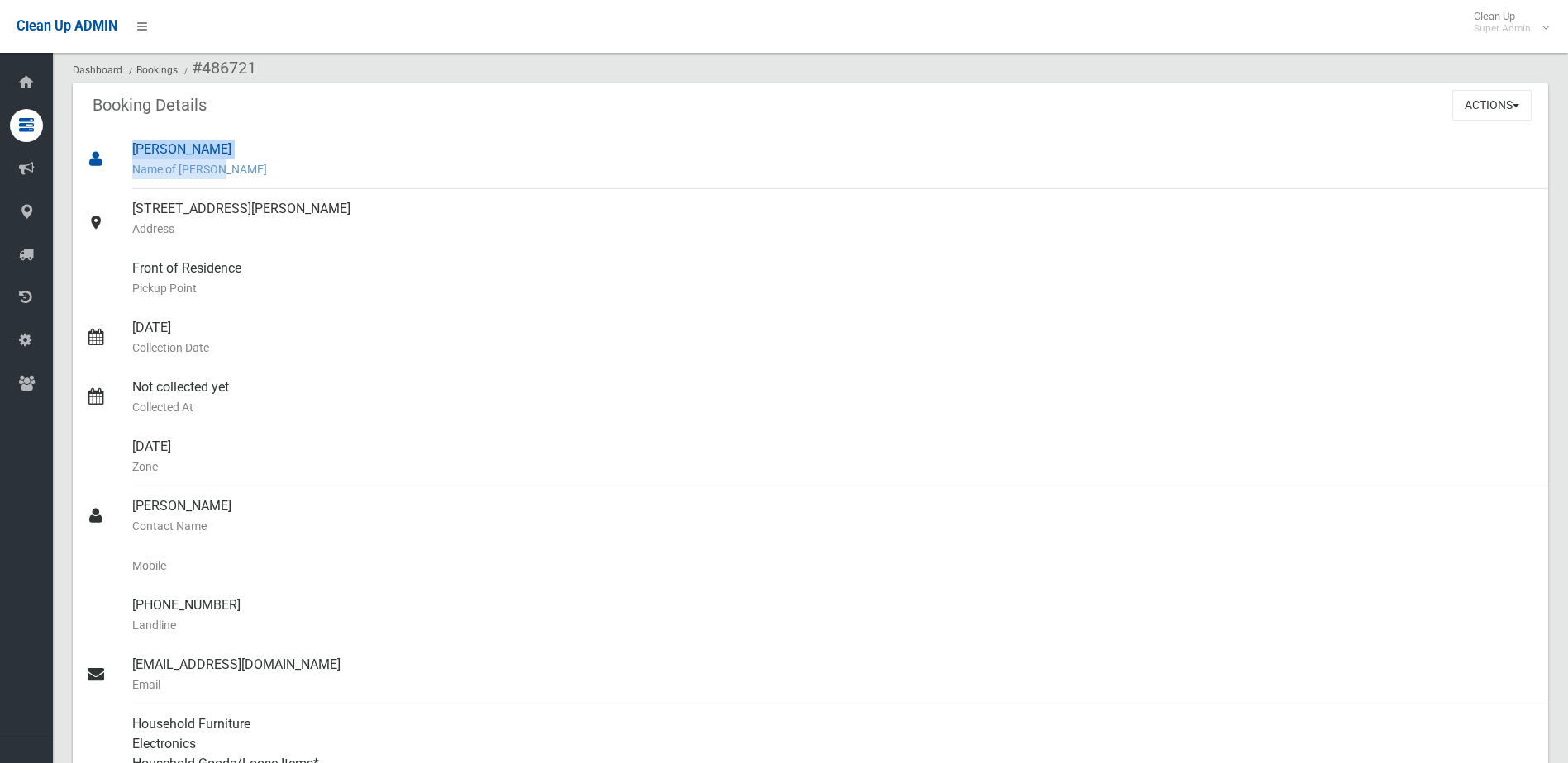
drag, startPoint x: 469, startPoint y: 177, endPoint x: 121, endPoint y: 149, distance: 349.1
click at [121, 149] on link "Natalie Miller Name of Booker" at bounding box center [810, 160] width 1475 height 59
drag, startPoint x: 456, startPoint y: 265, endPoint x: 428, endPoint y: 258, distance: 28.9
click at [454, 265] on div "Front of Residence Pickup Point" at bounding box center [833, 278] width 1403 height 59
drag, startPoint x: 235, startPoint y: 206, endPoint x: 401, endPoint y: 215, distance: 166.2
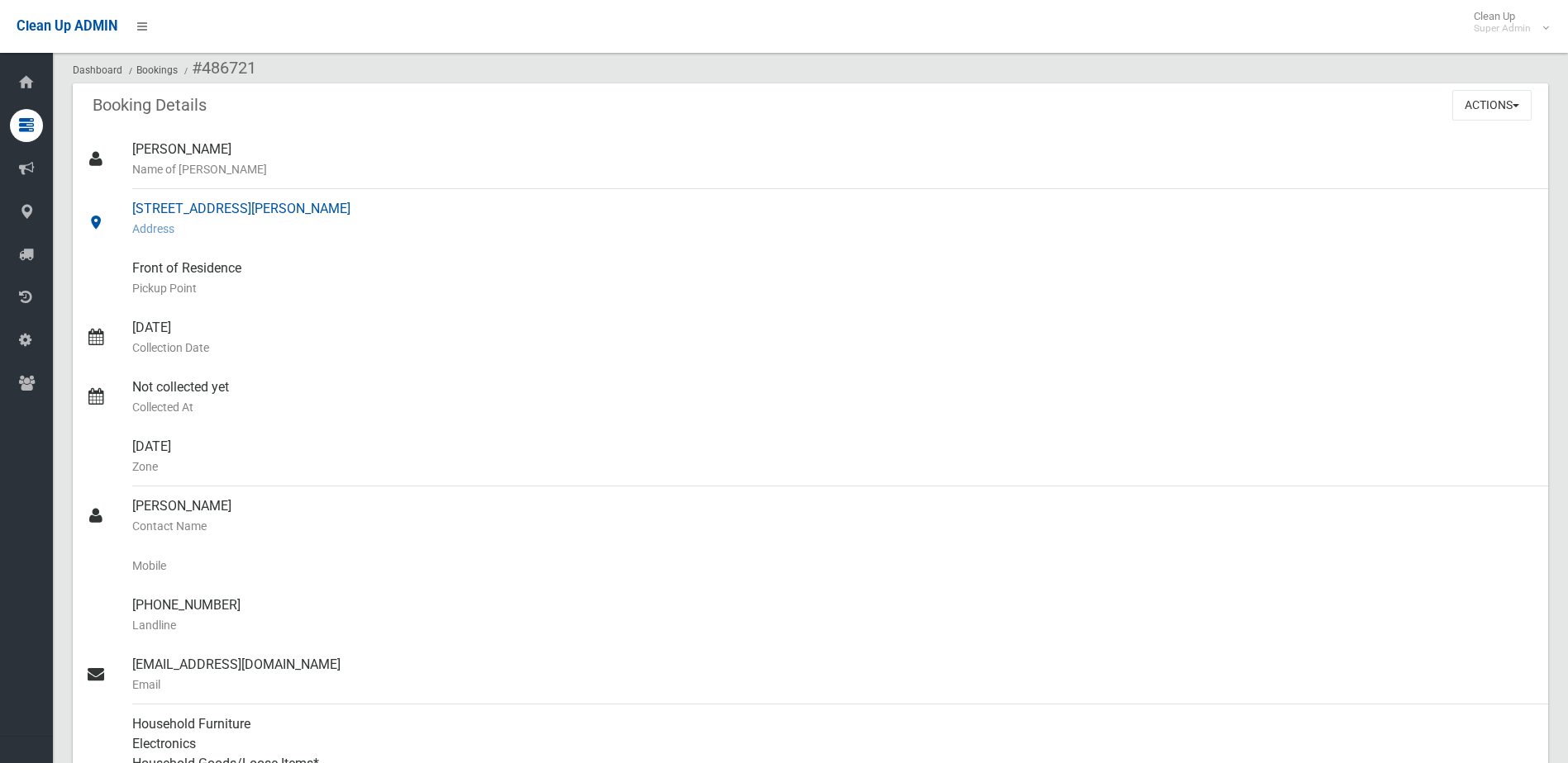
click at [401, 215] on div "11 Jeffrey Street, CANTERBURY NSW 2193 Address" at bounding box center [833, 219] width 1403 height 59
drag, startPoint x: 187, startPoint y: 478, endPoint x: 128, endPoint y: 447, distance: 66.6
click at [128, 447] on link "Monday Zone" at bounding box center [810, 457] width 1475 height 59
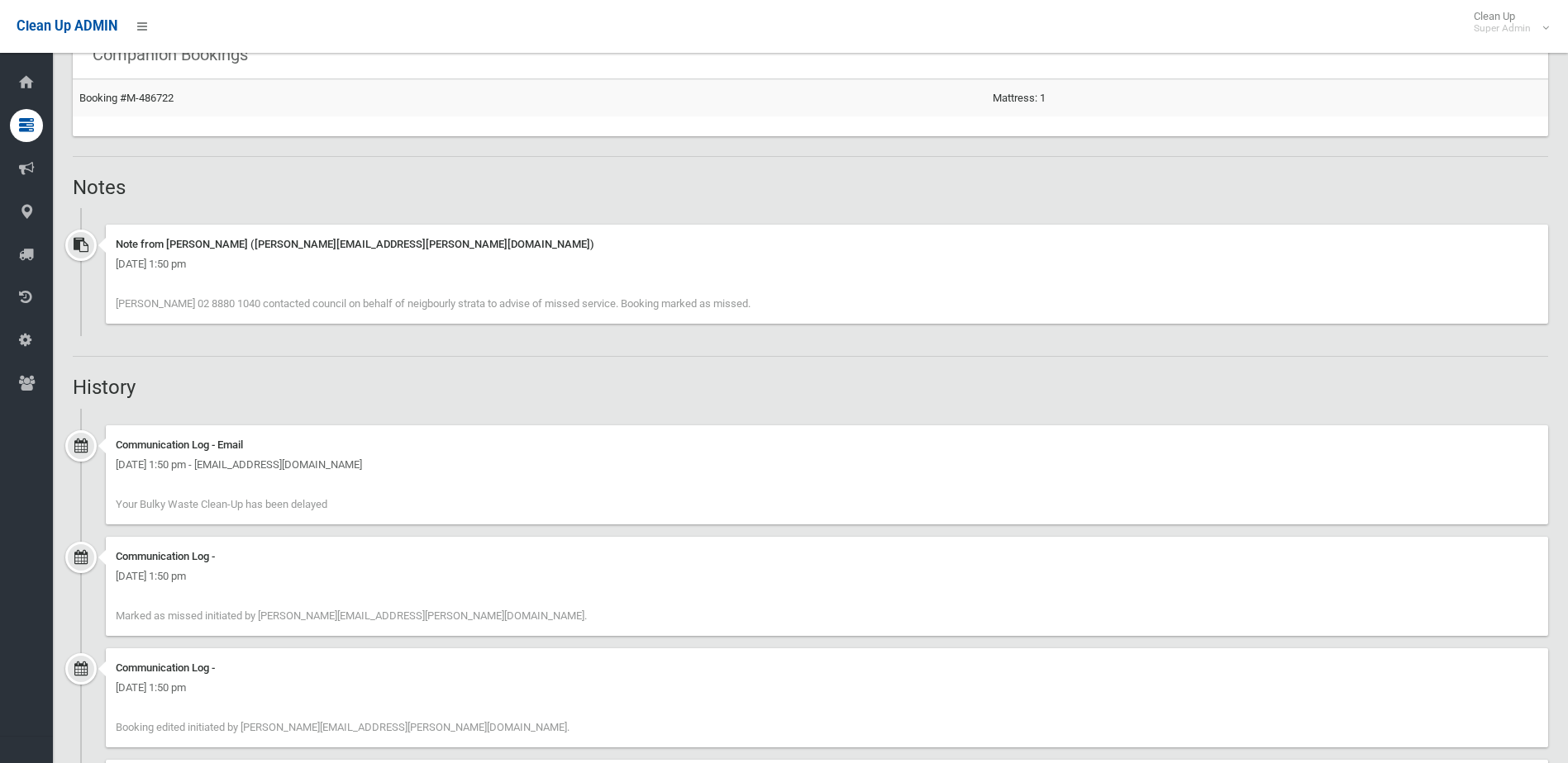
scroll to position [815, 0]
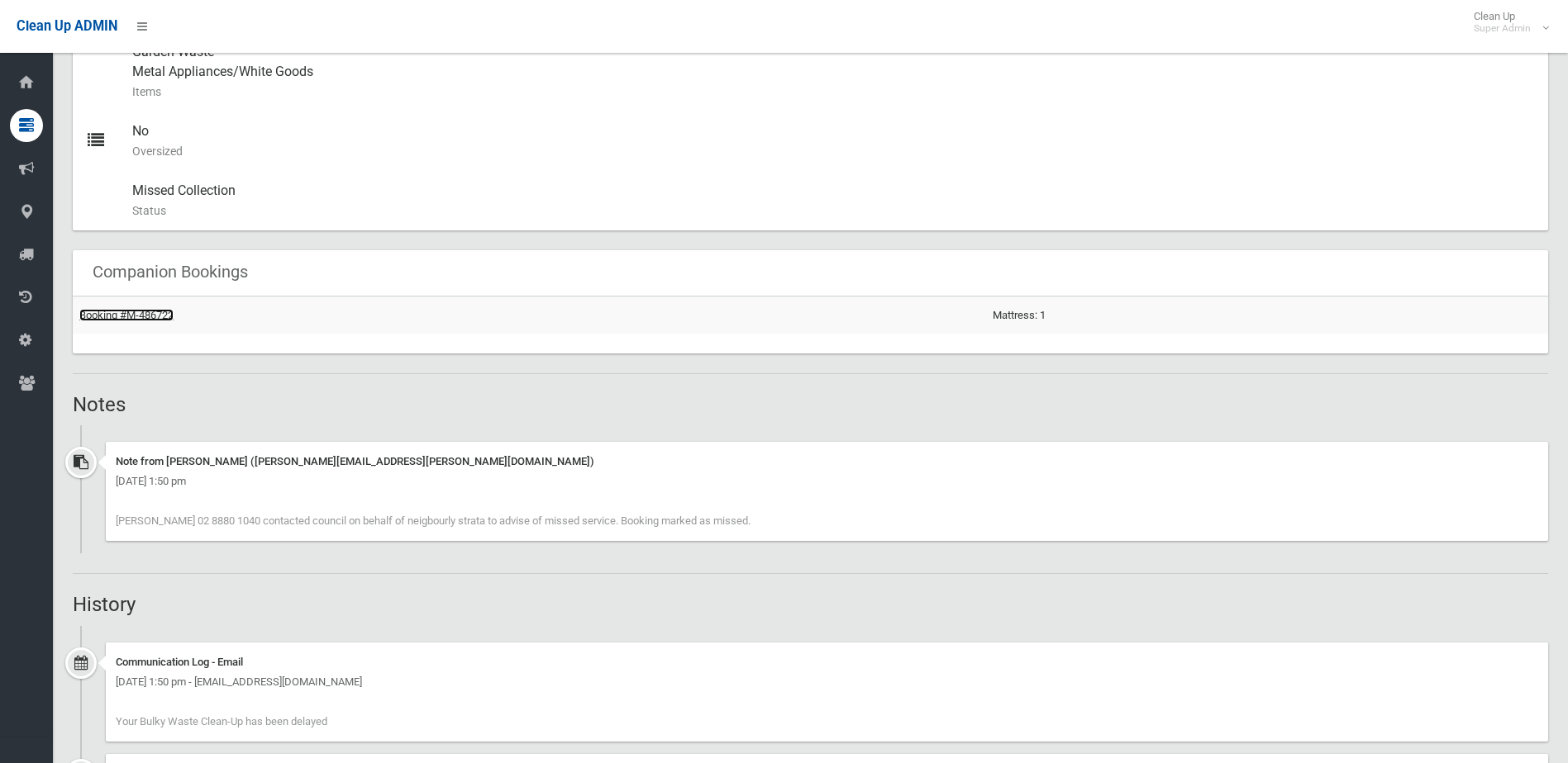
click at [134, 313] on link "Booking #M-486722" at bounding box center [127, 315] width 94 height 12
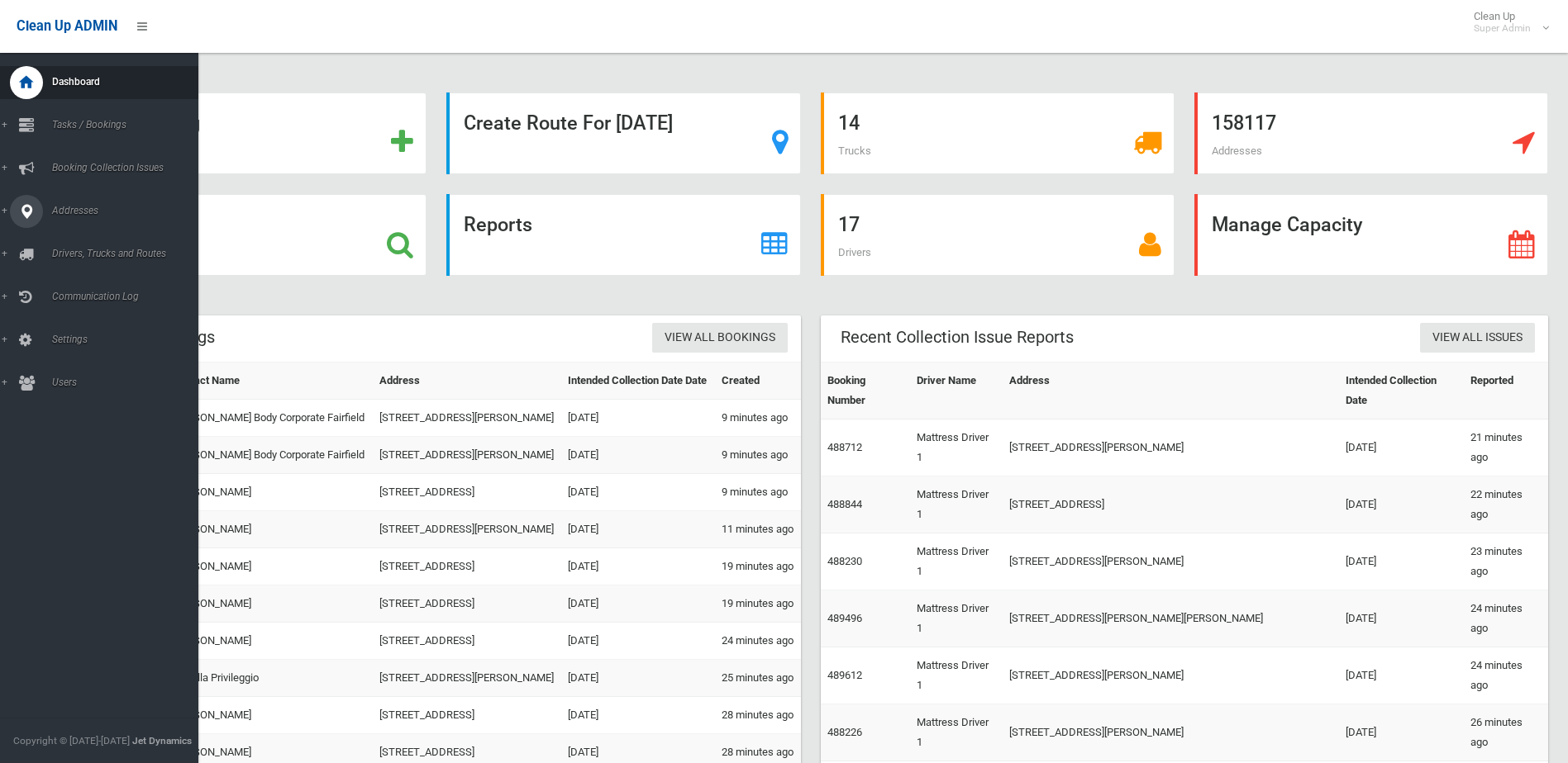
click at [45, 215] on link "Addresses" at bounding box center [105, 211] width 211 height 33
click at [72, 230] on link "All Addresses" at bounding box center [105, 239] width 211 height 23
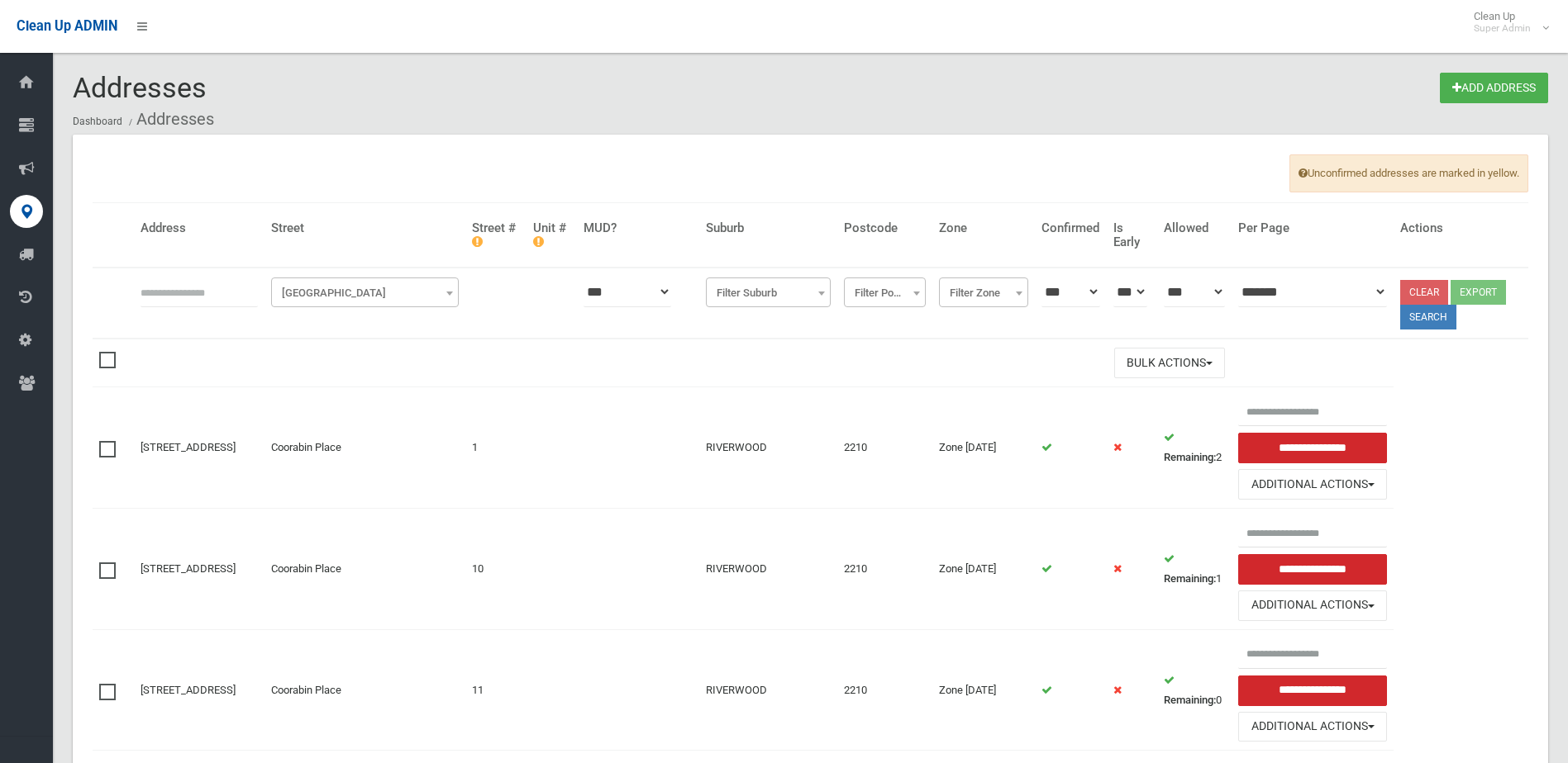
click at [258, 293] on input "text" at bounding box center [199, 292] width 117 height 31
type input "**"
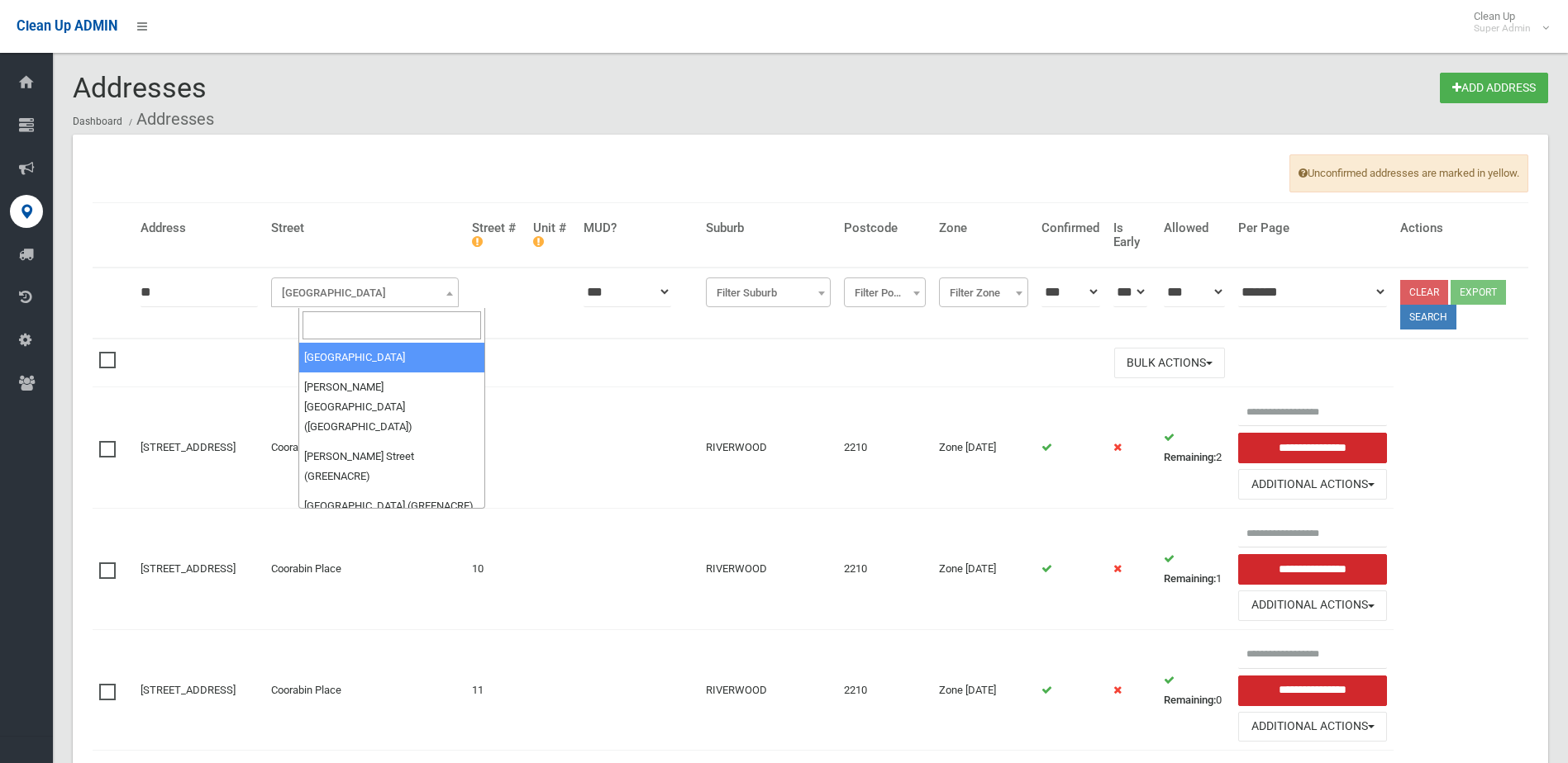
click at [327, 287] on span "Filter Street" at bounding box center [364, 293] width 179 height 23
click at [317, 317] on input "search" at bounding box center [391, 326] width 179 height 28
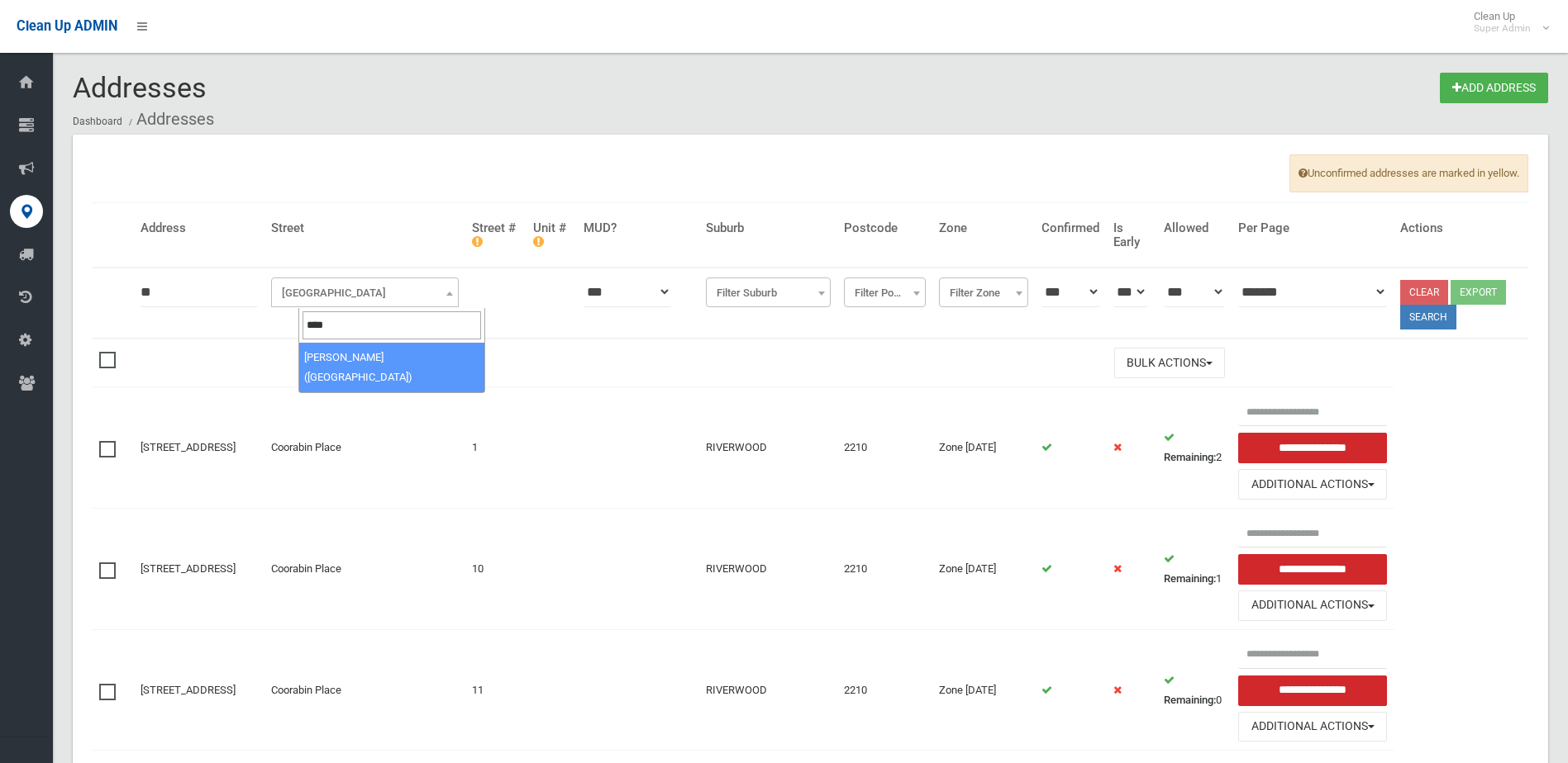
type input "****"
select select "***"
click at [1445, 318] on button "Search" at bounding box center [1428, 317] width 56 height 24
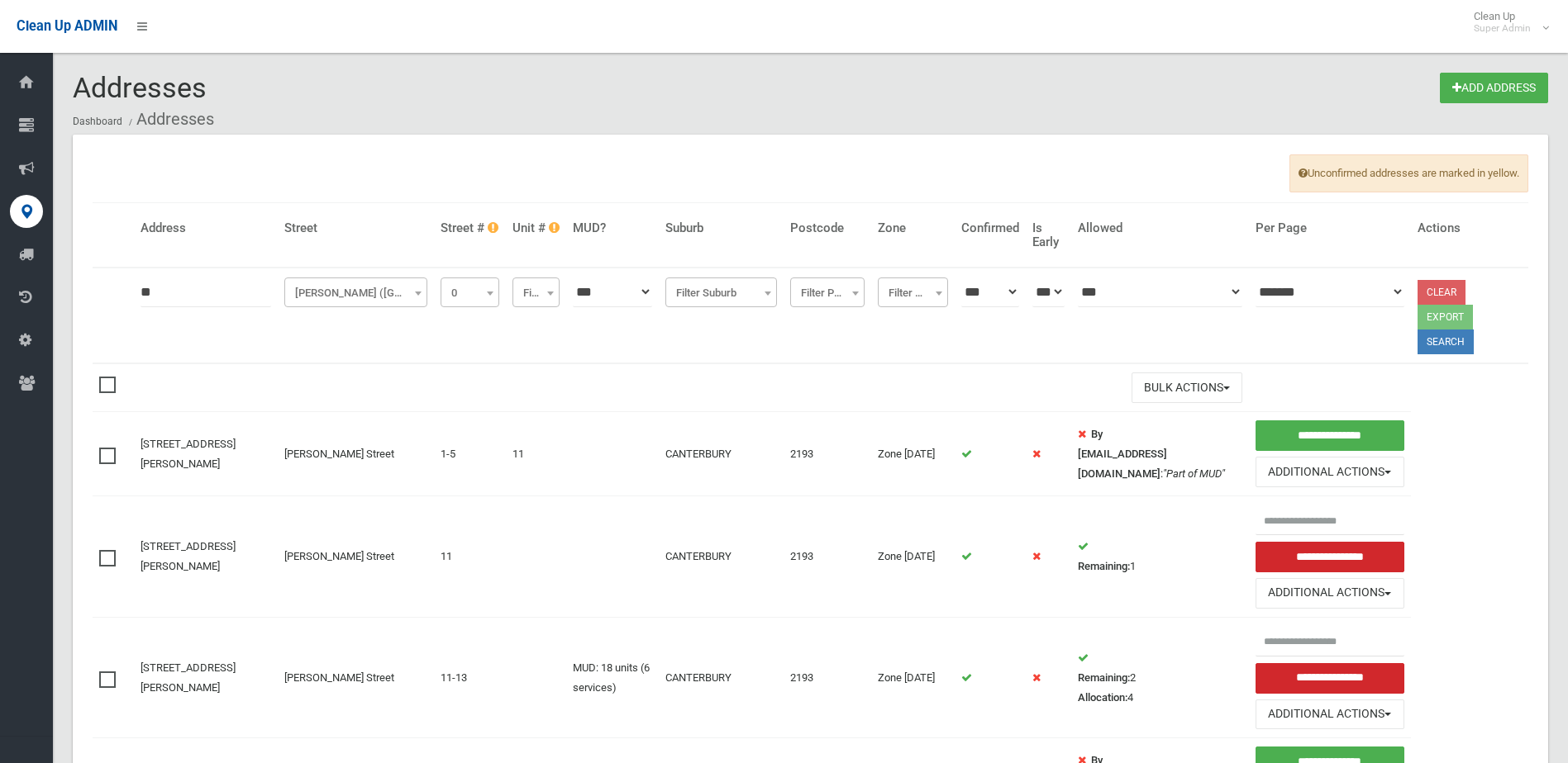
select select "*"
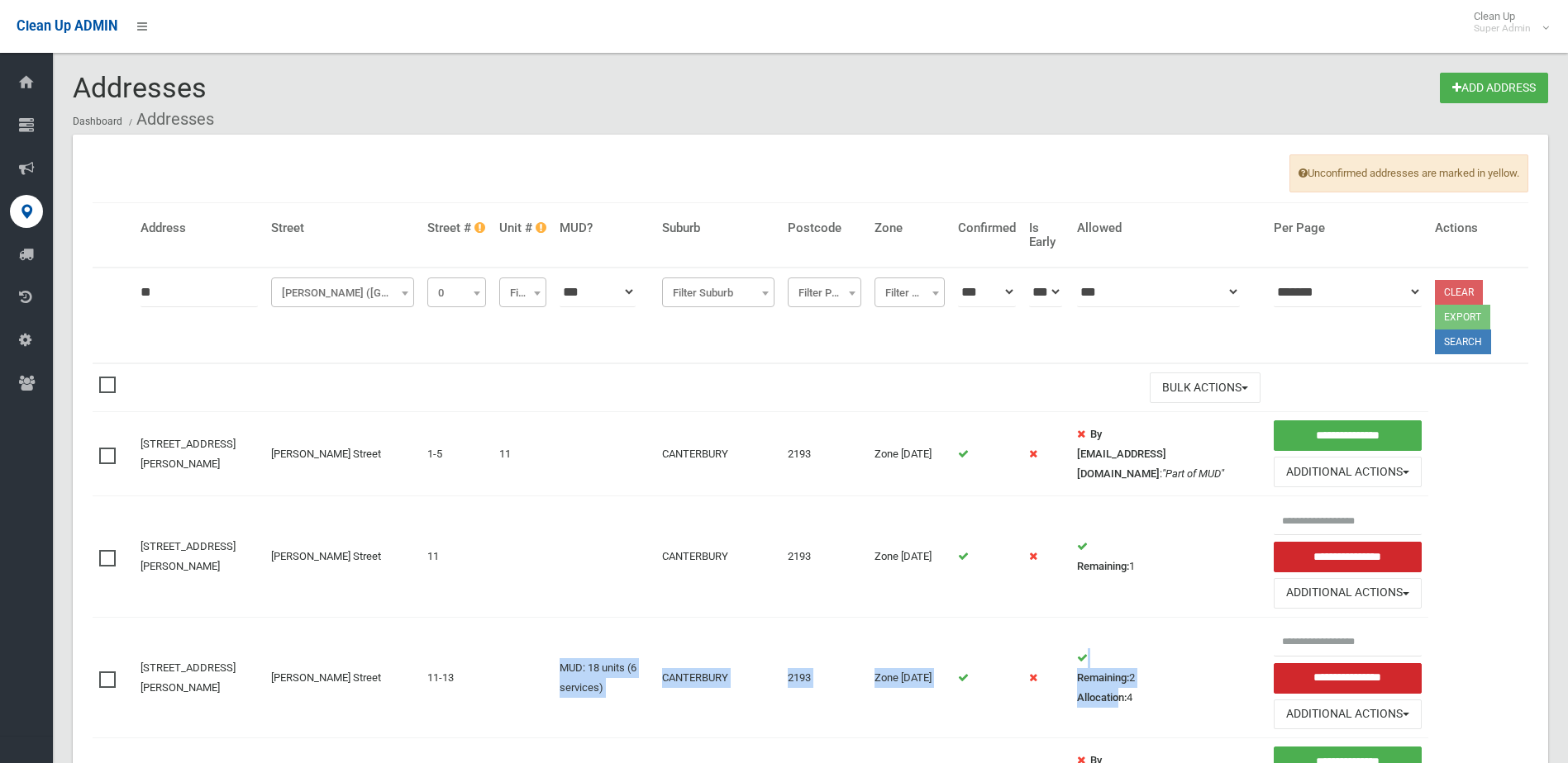
drag, startPoint x: 932, startPoint y: 707, endPoint x: 551, endPoint y: 689, distance: 381.4
click at [551, 689] on tr "11-13 Jeffrey Street, CANTERBURY NSW 2193 Jeffrey Street 11-13 MUD: 18 units (6…" at bounding box center [811, 677] width 1436 height 121
drag, startPoint x: 551, startPoint y: 689, endPoint x: 1085, endPoint y: 719, distance: 534.8
click at [1087, 719] on td "Remaining: 2 Allocation: 4" at bounding box center [1168, 677] width 197 height 121
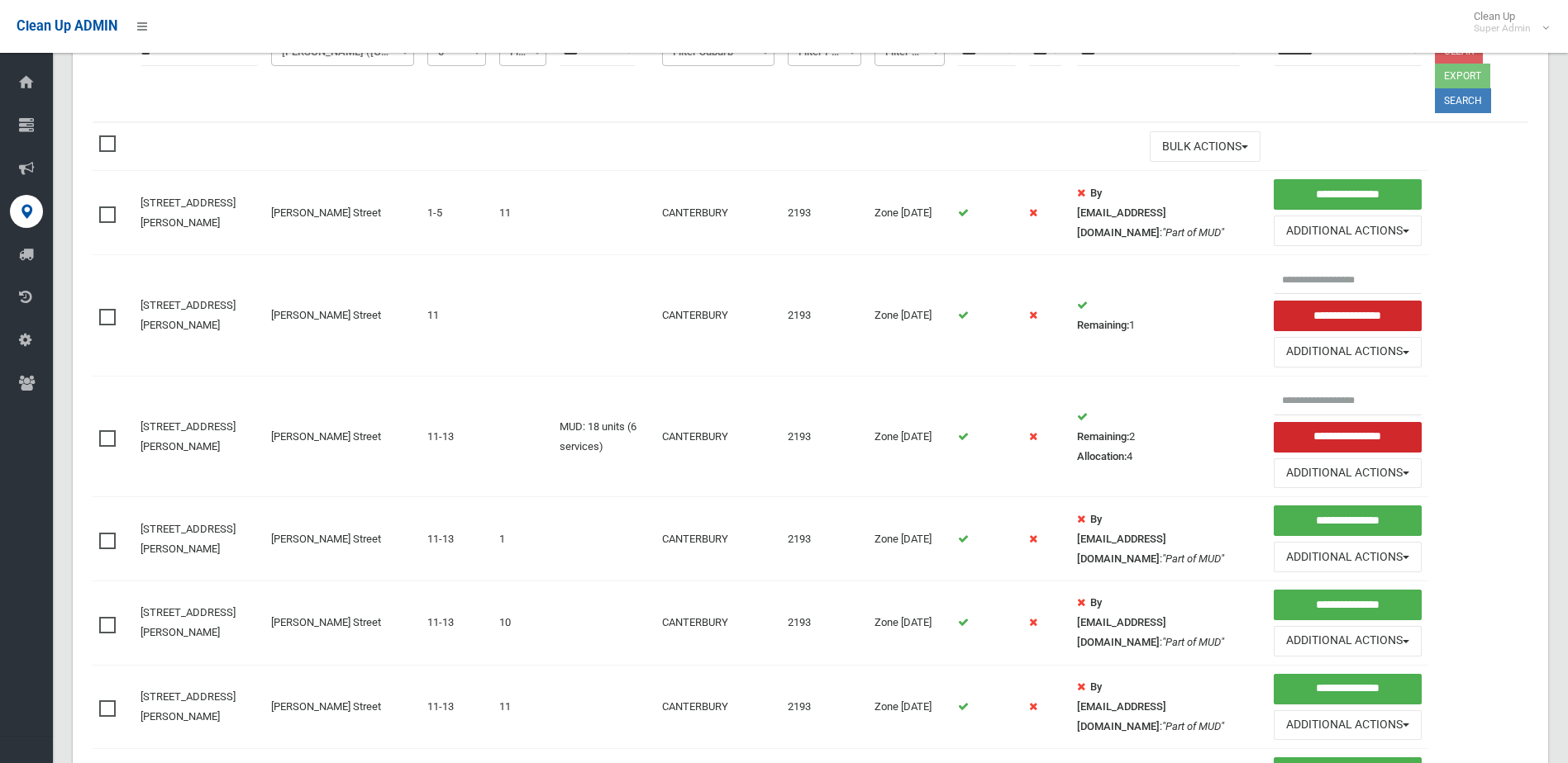
scroll to position [248, 0]
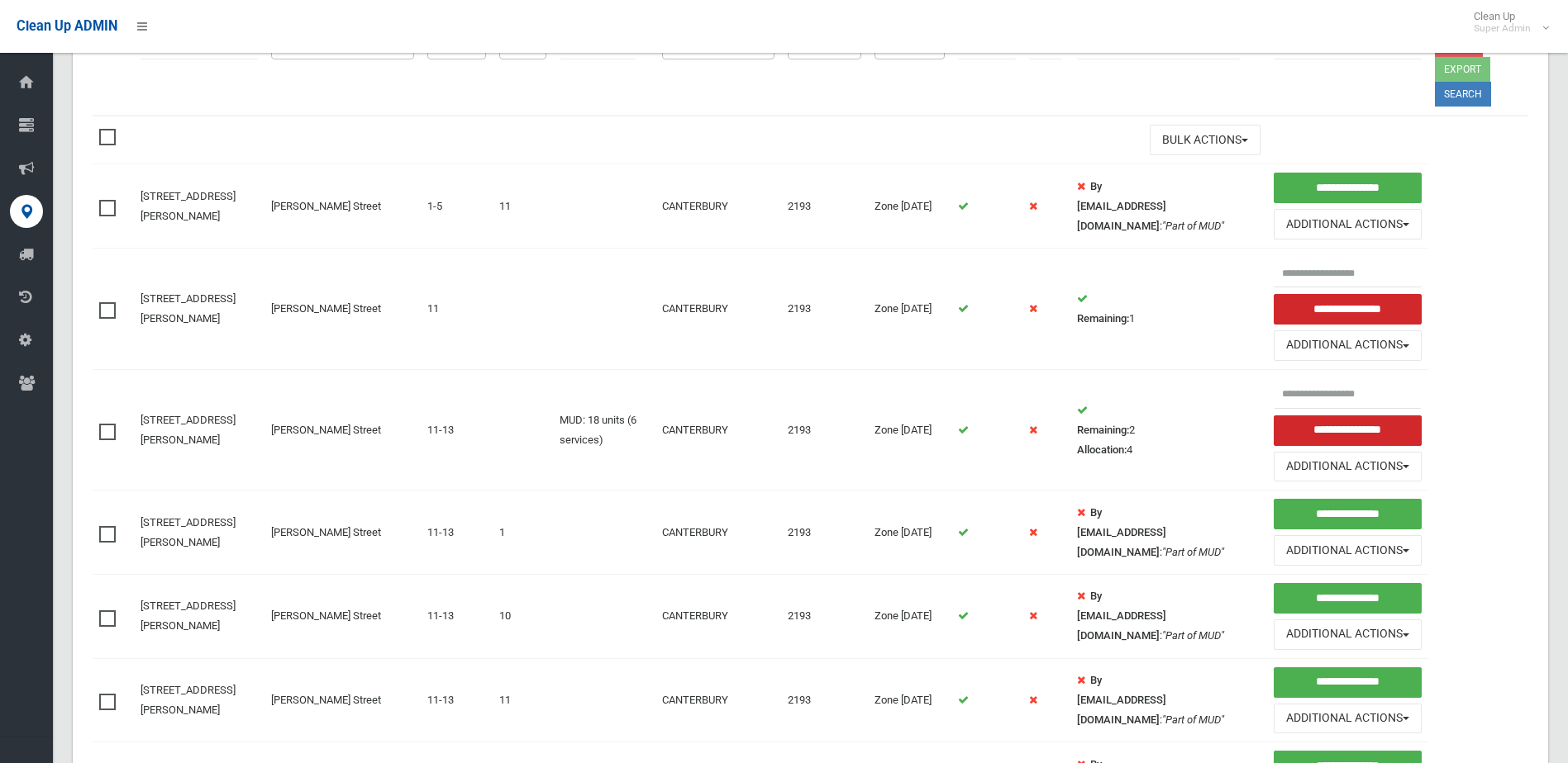
drag, startPoint x: 633, startPoint y: 346, endPoint x: 604, endPoint y: 319, distance: 39.6
click at [604, 319] on td at bounding box center [604, 309] width 102 height 121
drag, startPoint x: 542, startPoint y: 298, endPoint x: 588, endPoint y: 315, distance: 49.0
click at [588, 315] on tr "11 Jeffrey Street, CANTERBURY NSW 2193 Jeffrey Street 11 CANTERBURY 2193 Zone M…" at bounding box center [811, 309] width 1436 height 121
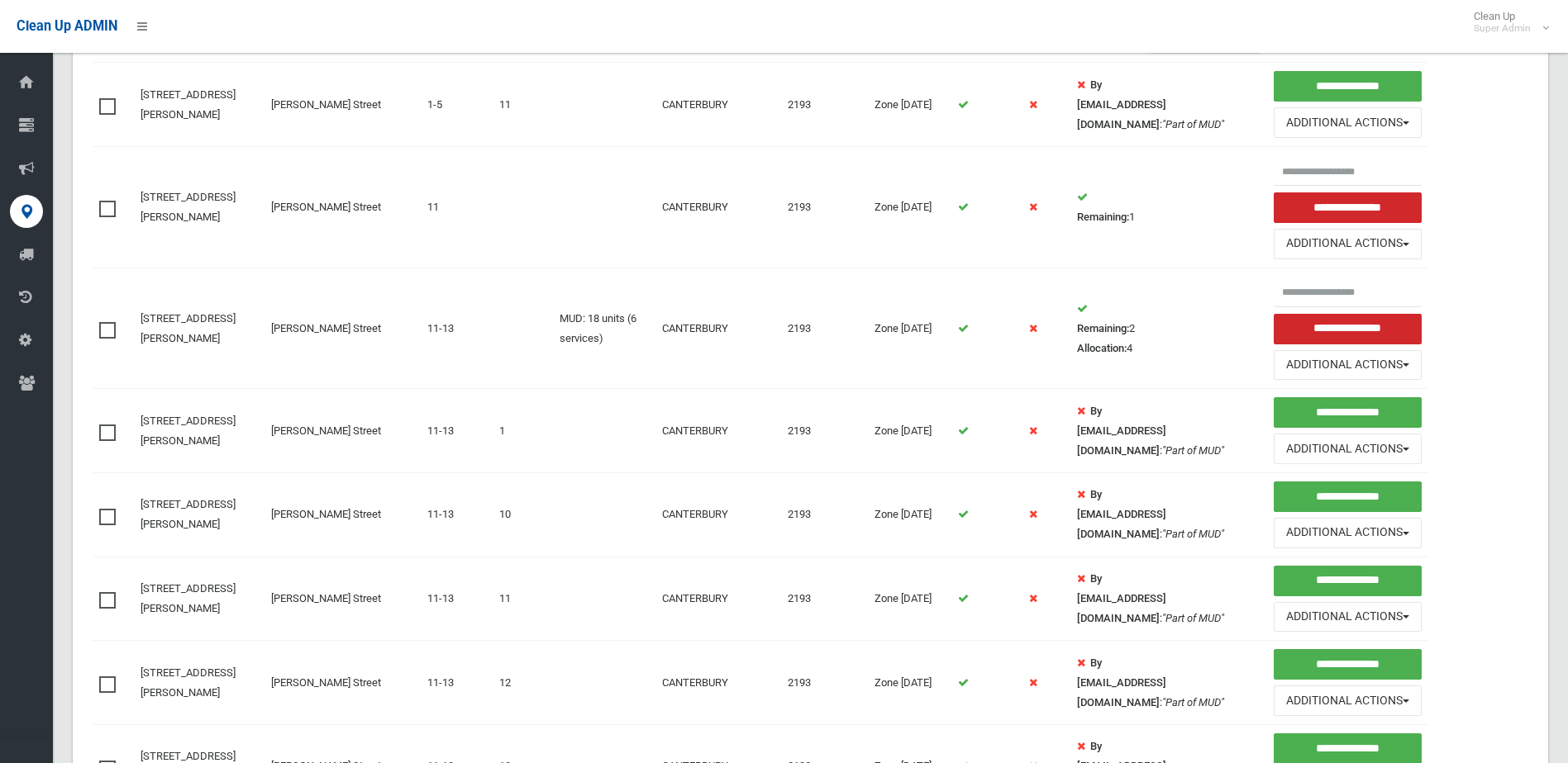
scroll to position [578, 0]
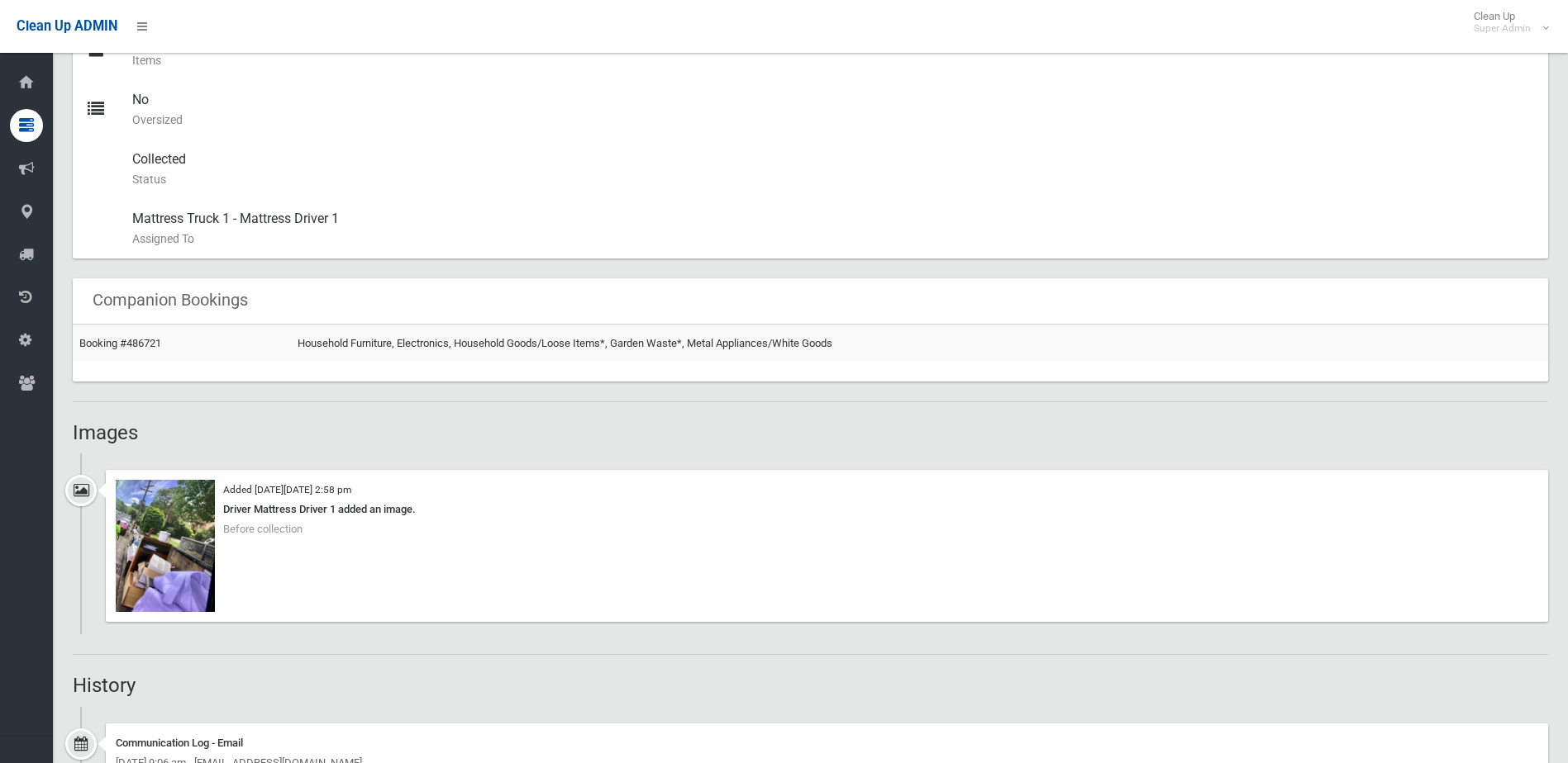
scroll to position [909, 0]
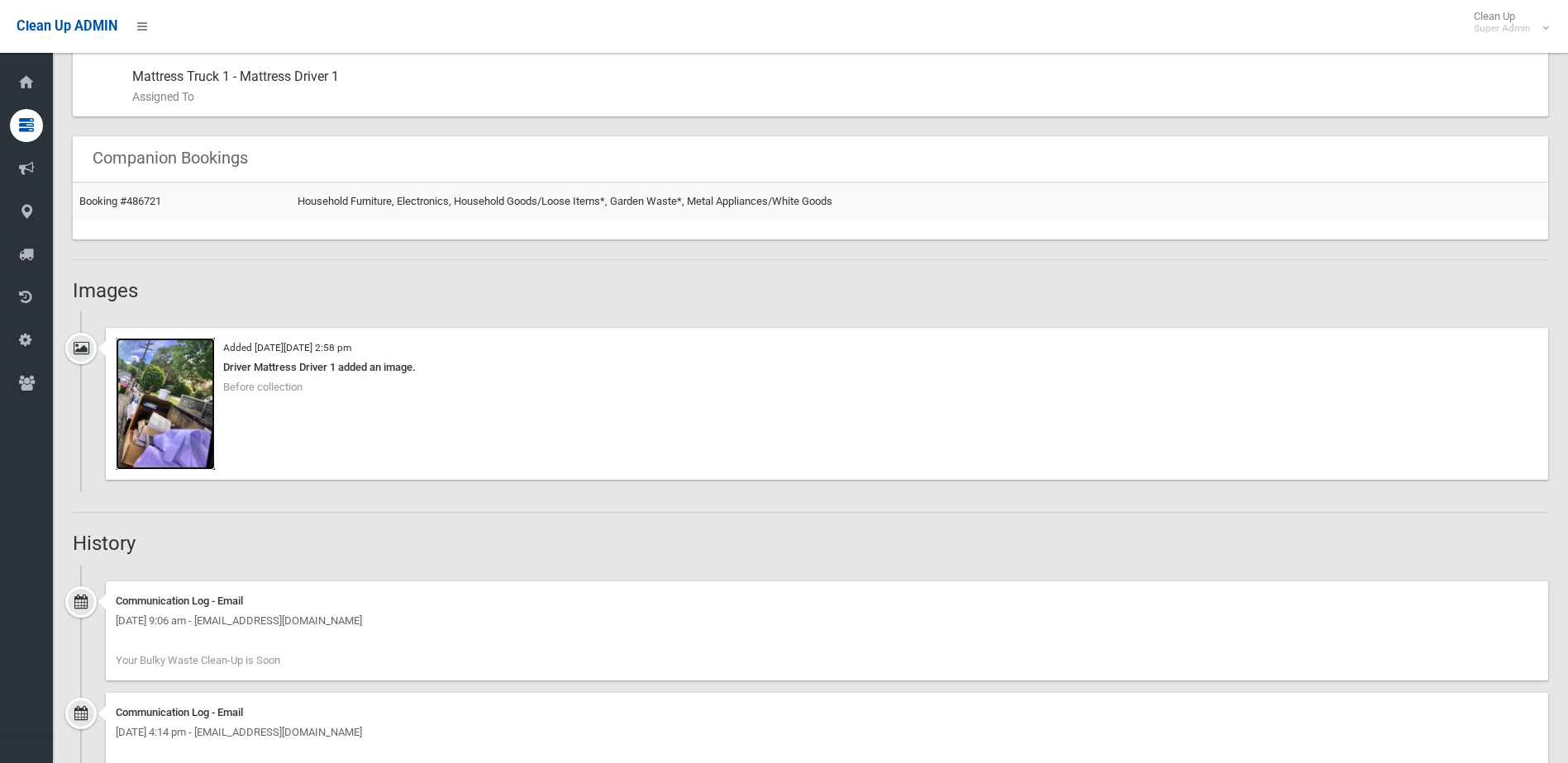
click at [147, 410] on img at bounding box center [165, 403] width 100 height 132
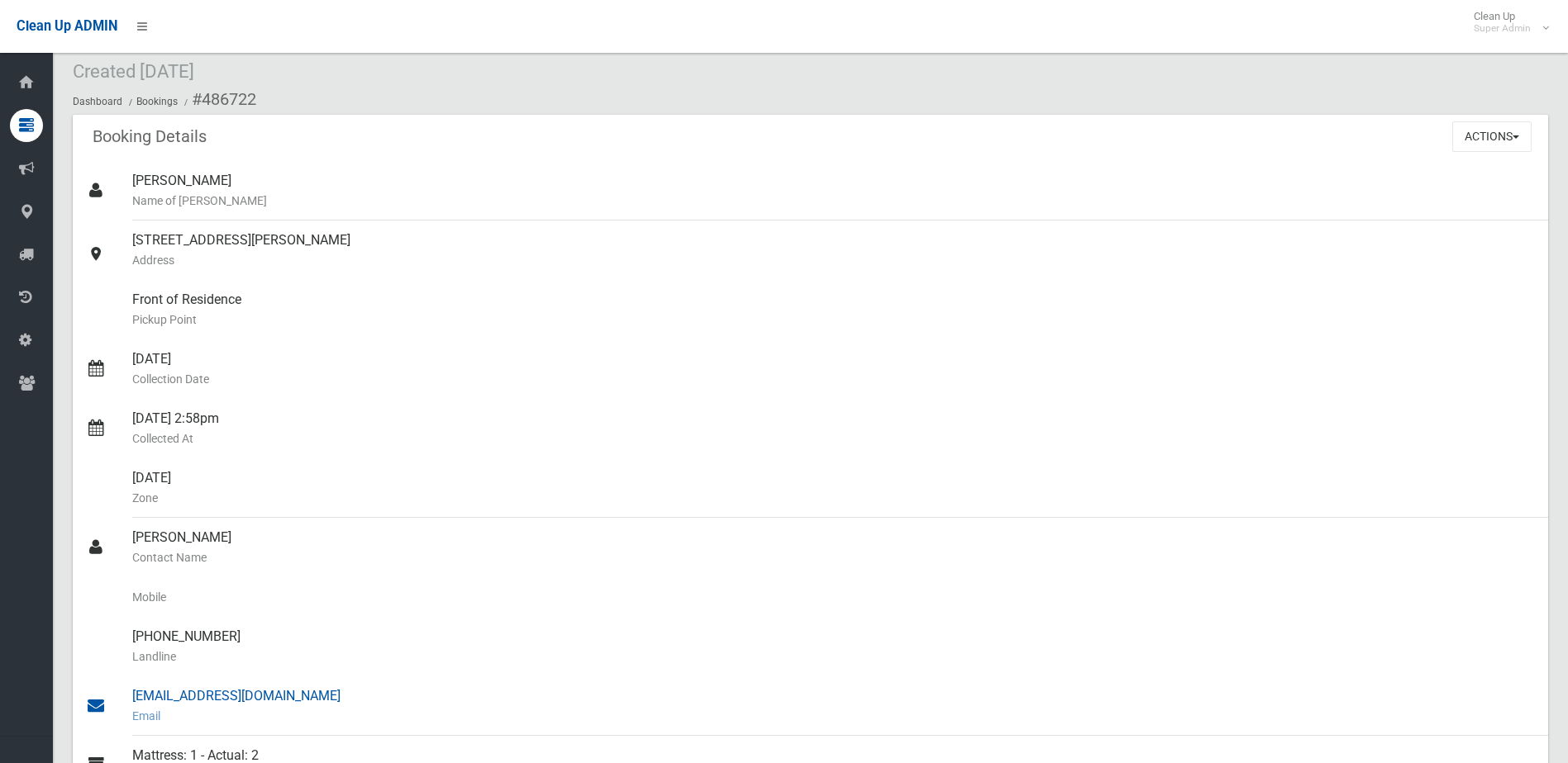
scroll to position [0, 0]
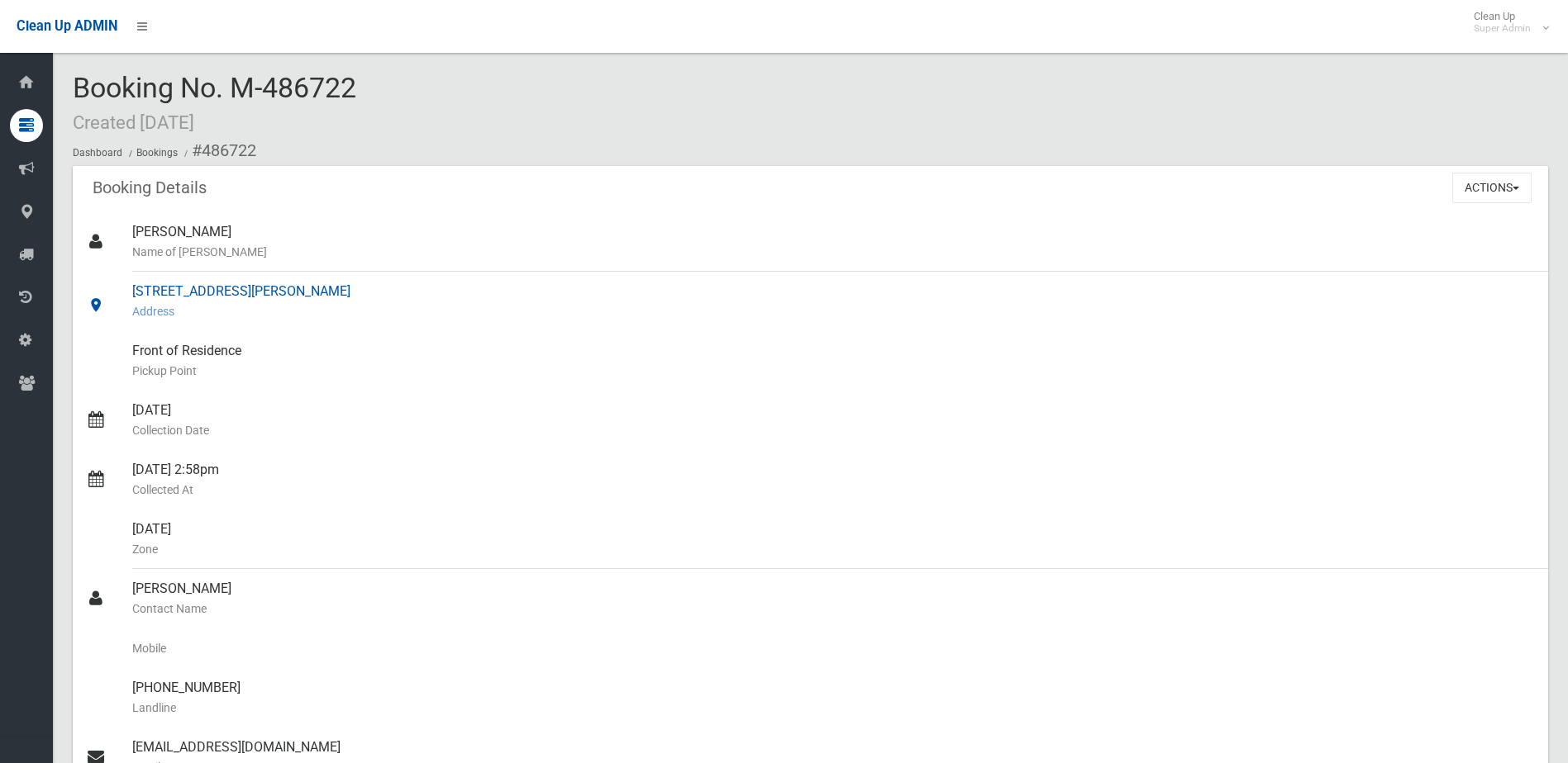
drag, startPoint x: 126, startPoint y: 289, endPoint x: 446, endPoint y: 292, distance: 320.0
click at [446, 292] on link "[STREET_ADDRESS][PERSON_NAME] Address" at bounding box center [810, 301] width 1475 height 59
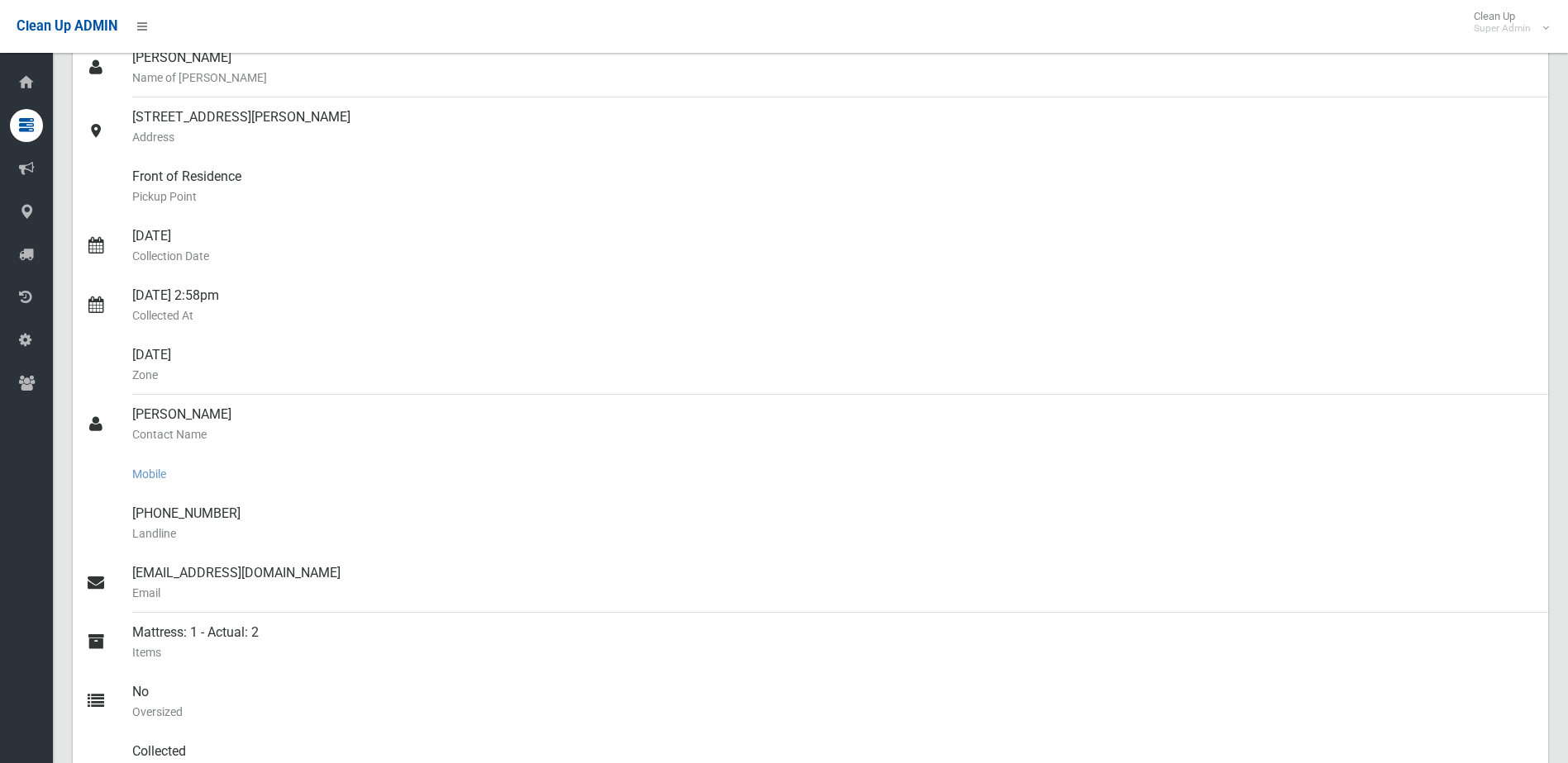
scroll to position [165, 0]
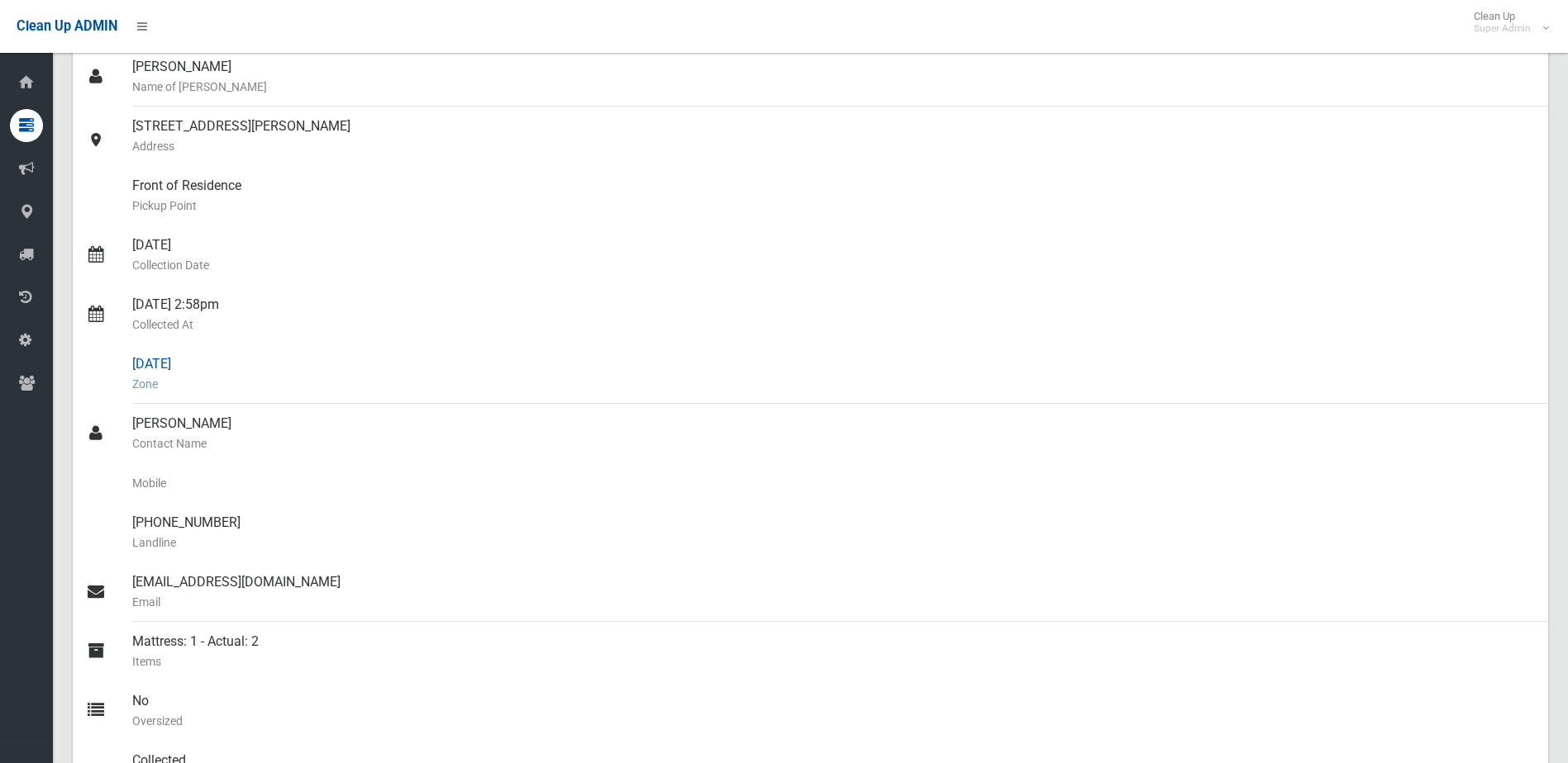
drag, startPoint x: 238, startPoint y: 382, endPoint x: 134, endPoint y: 358, distance: 106.7
click at [134, 358] on div "[DATE] Zone" at bounding box center [833, 375] width 1403 height 59
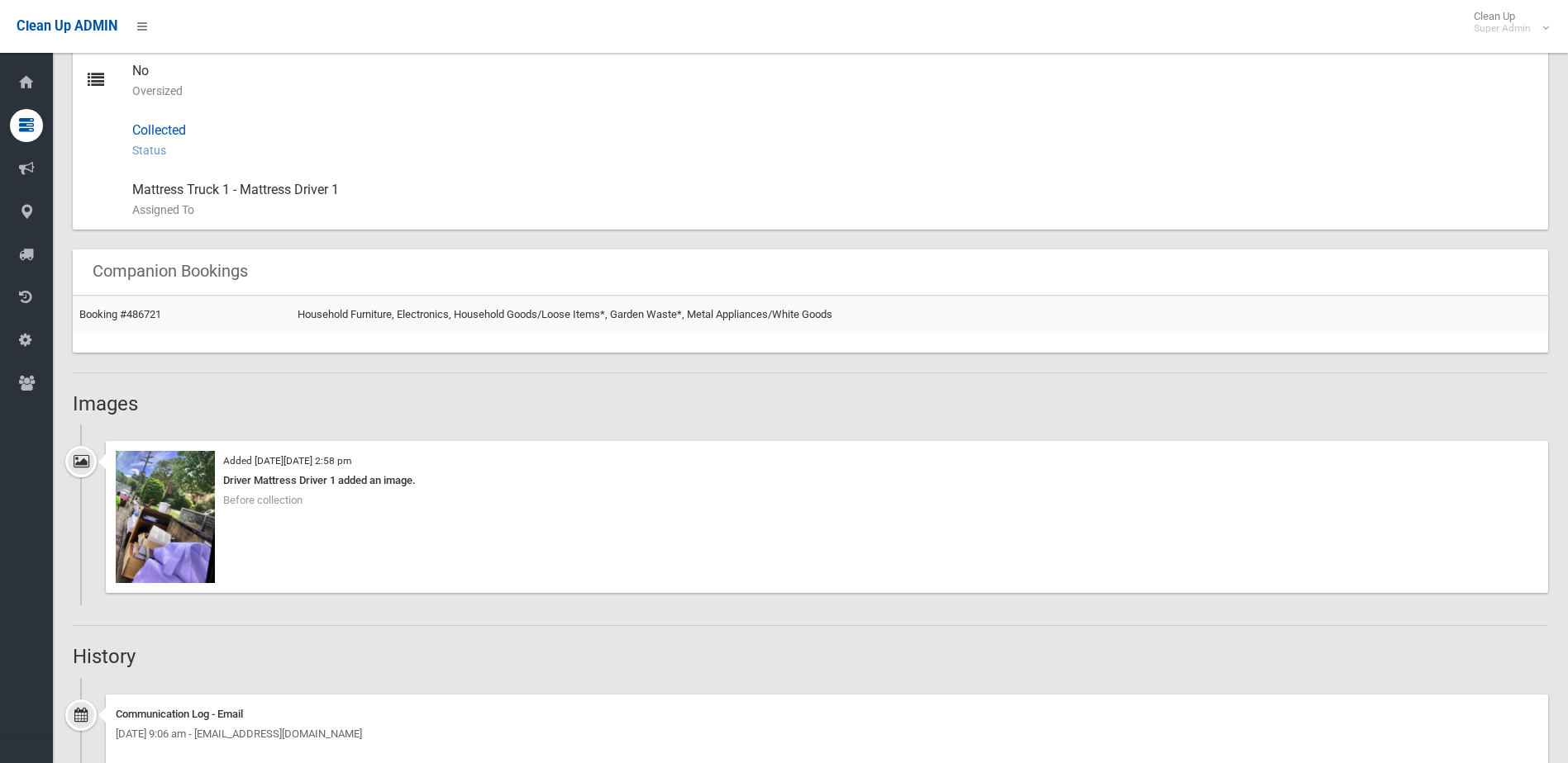
scroll to position [661, 0]
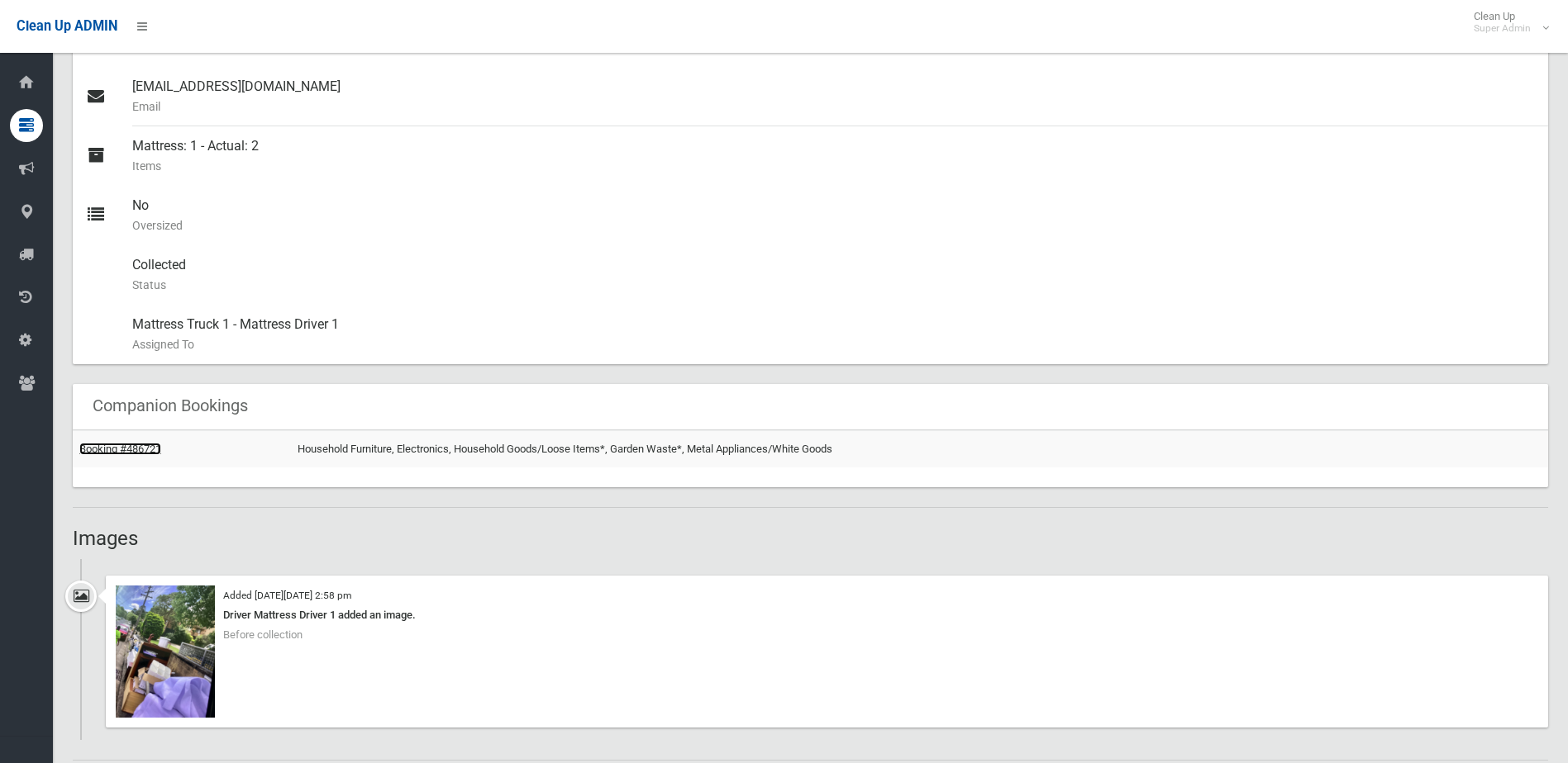
drag, startPoint x: 152, startPoint y: 453, endPoint x: 236, endPoint y: 465, distance: 84.9
click at [152, 453] on link "Booking #486721" at bounding box center [121, 449] width 82 height 12
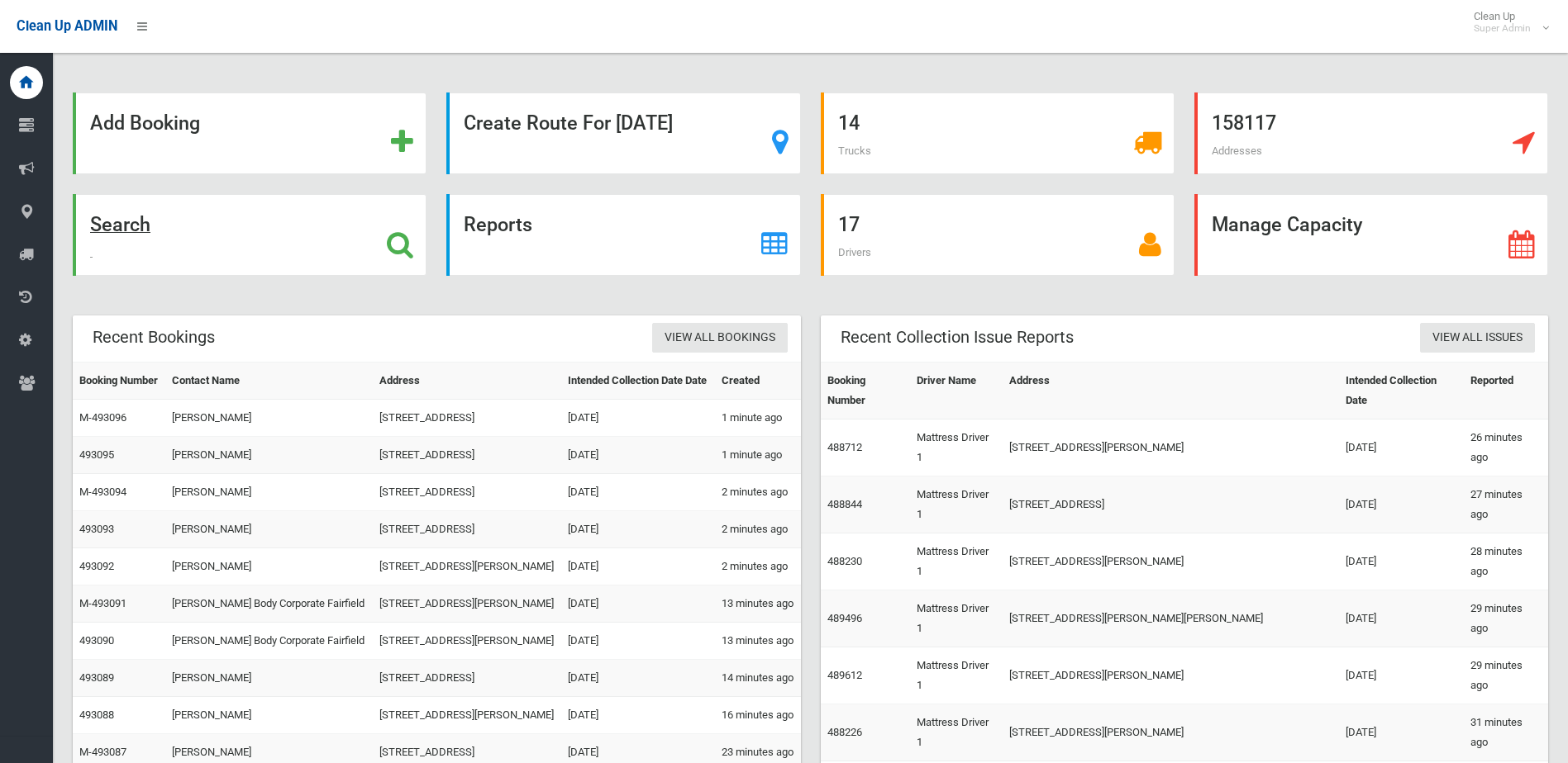
click at [162, 227] on div "Search" at bounding box center [249, 235] width 354 height 82
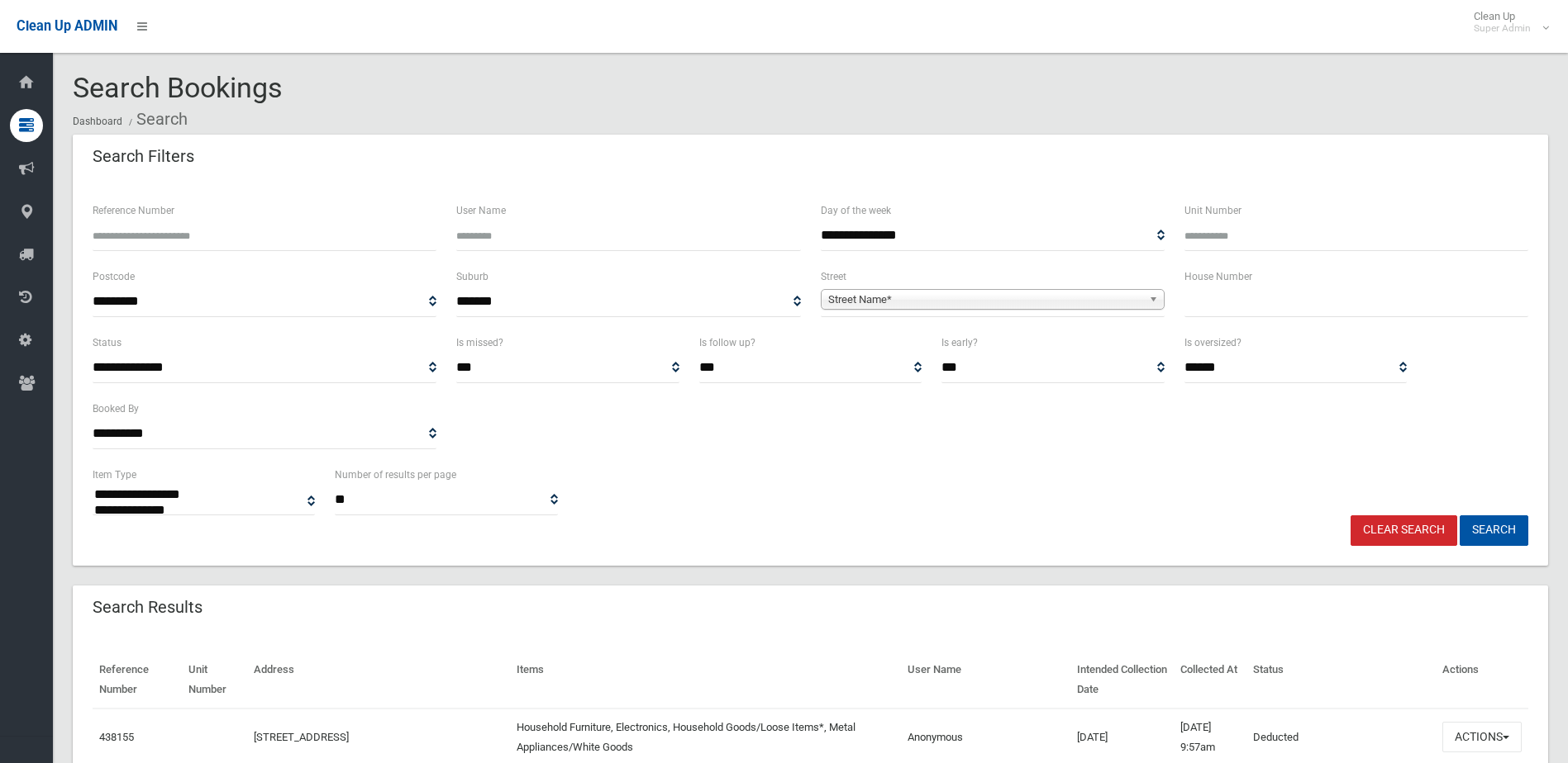
select select
click at [1233, 311] on input "text" at bounding box center [1357, 301] width 344 height 31
type input "**"
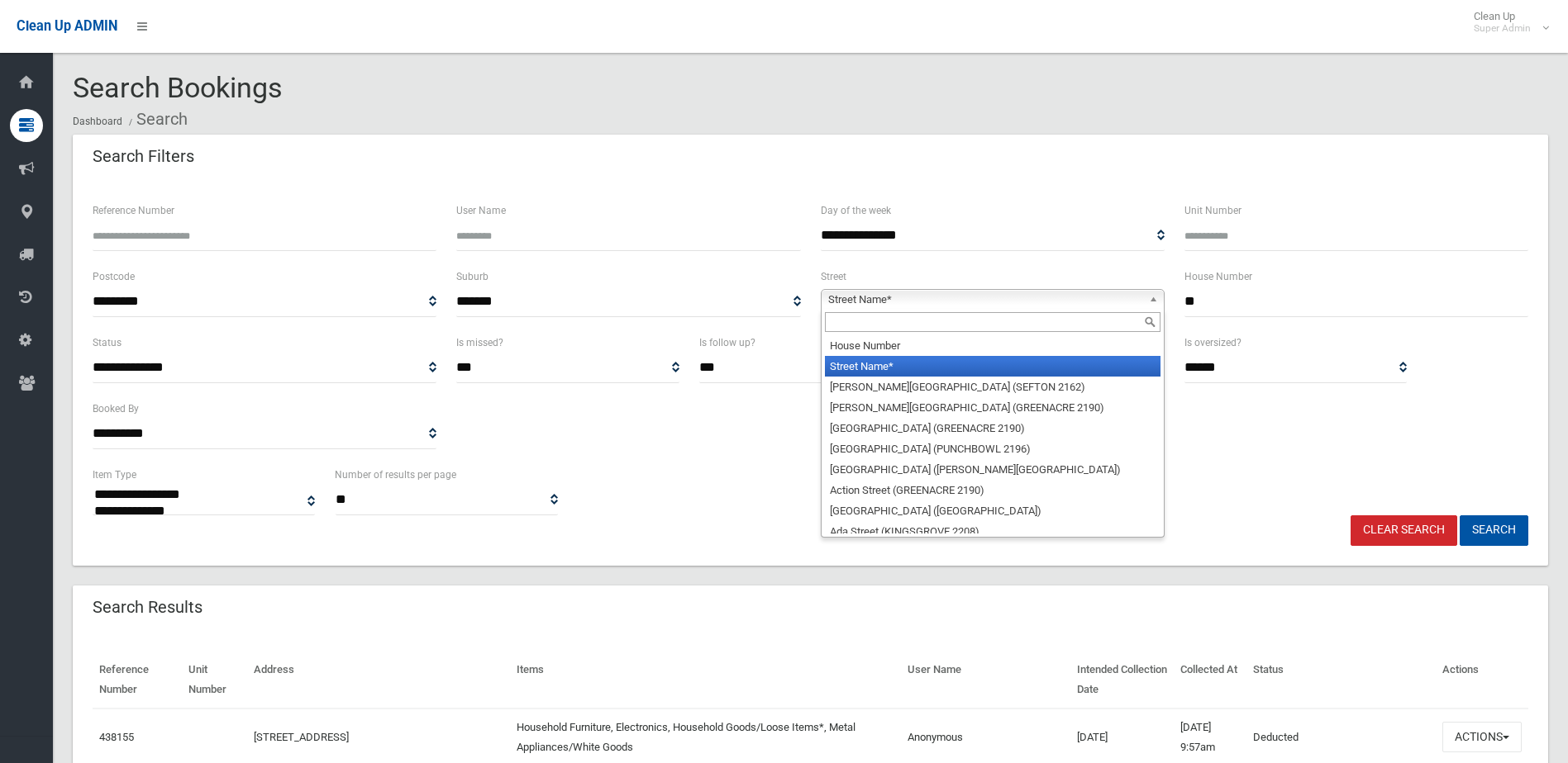
click at [885, 298] on span "Street Name*" at bounding box center [985, 299] width 314 height 20
click at [857, 327] on input "text" at bounding box center [992, 322] width 335 height 20
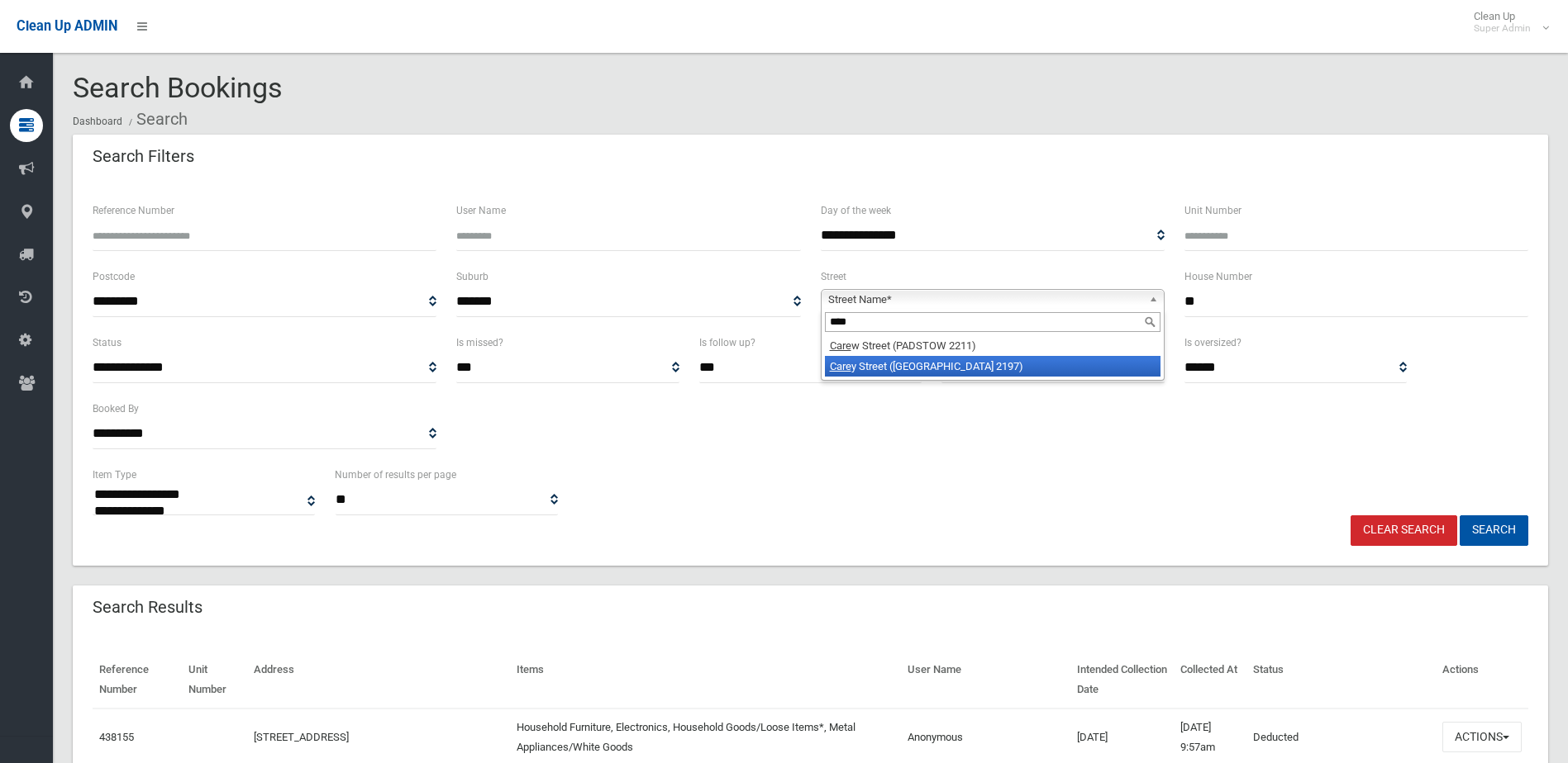
type input "****"
click at [873, 361] on li "Care y Street (BASS HILL 2197)" at bounding box center [992, 367] width 335 height 21
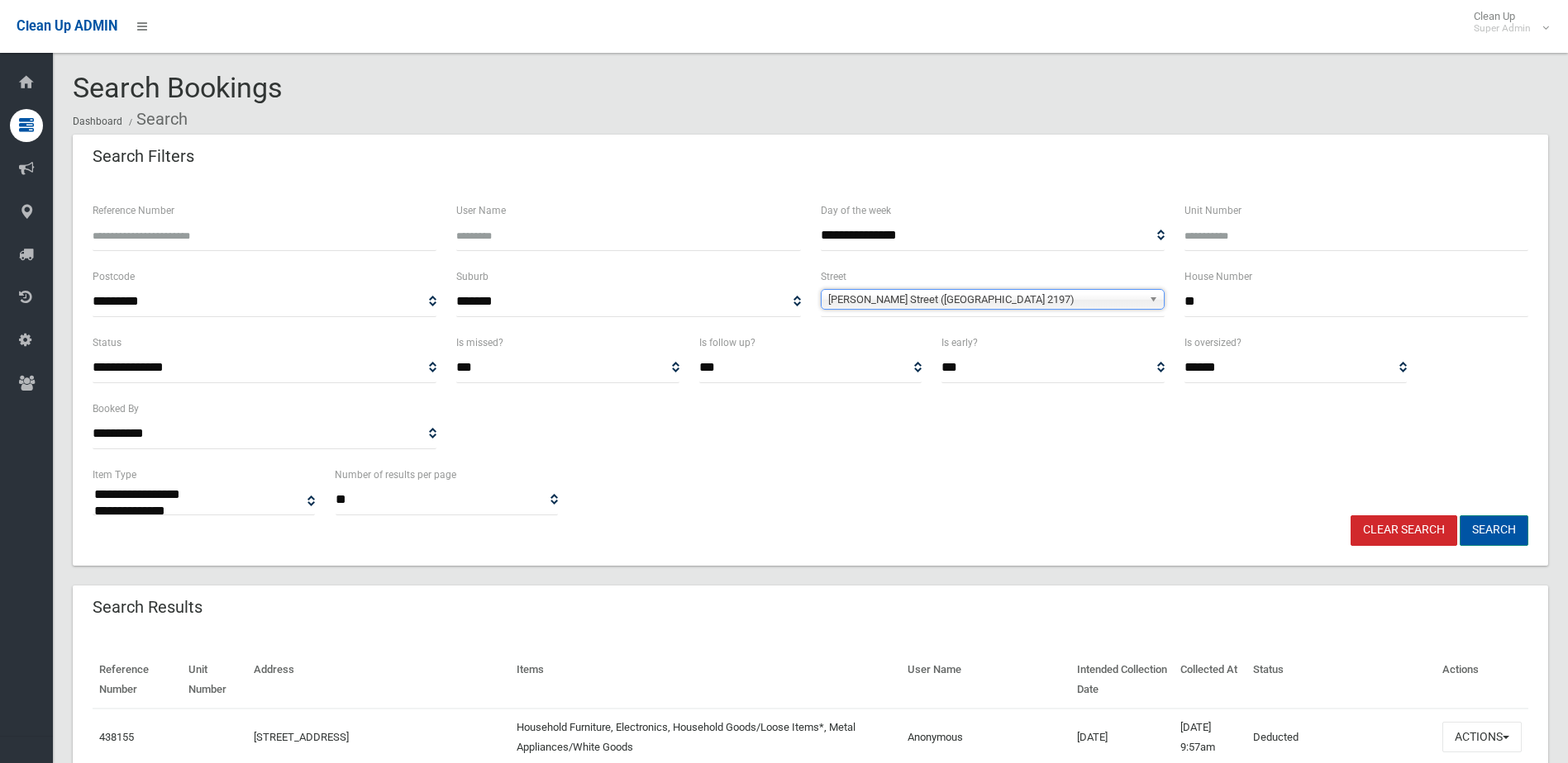
click at [1511, 532] on button "Search" at bounding box center [1494, 530] width 69 height 31
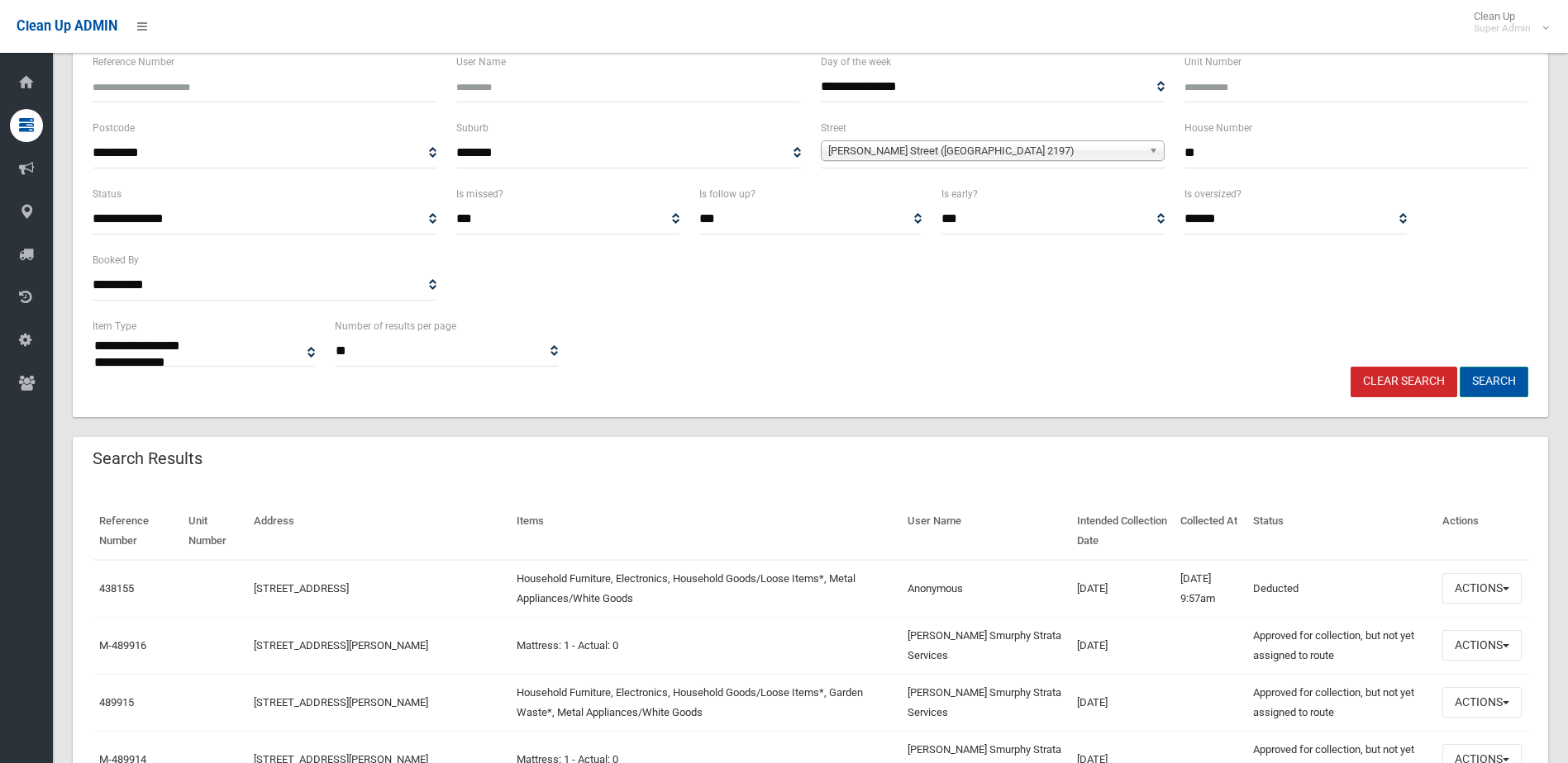
scroll to position [165, 0]
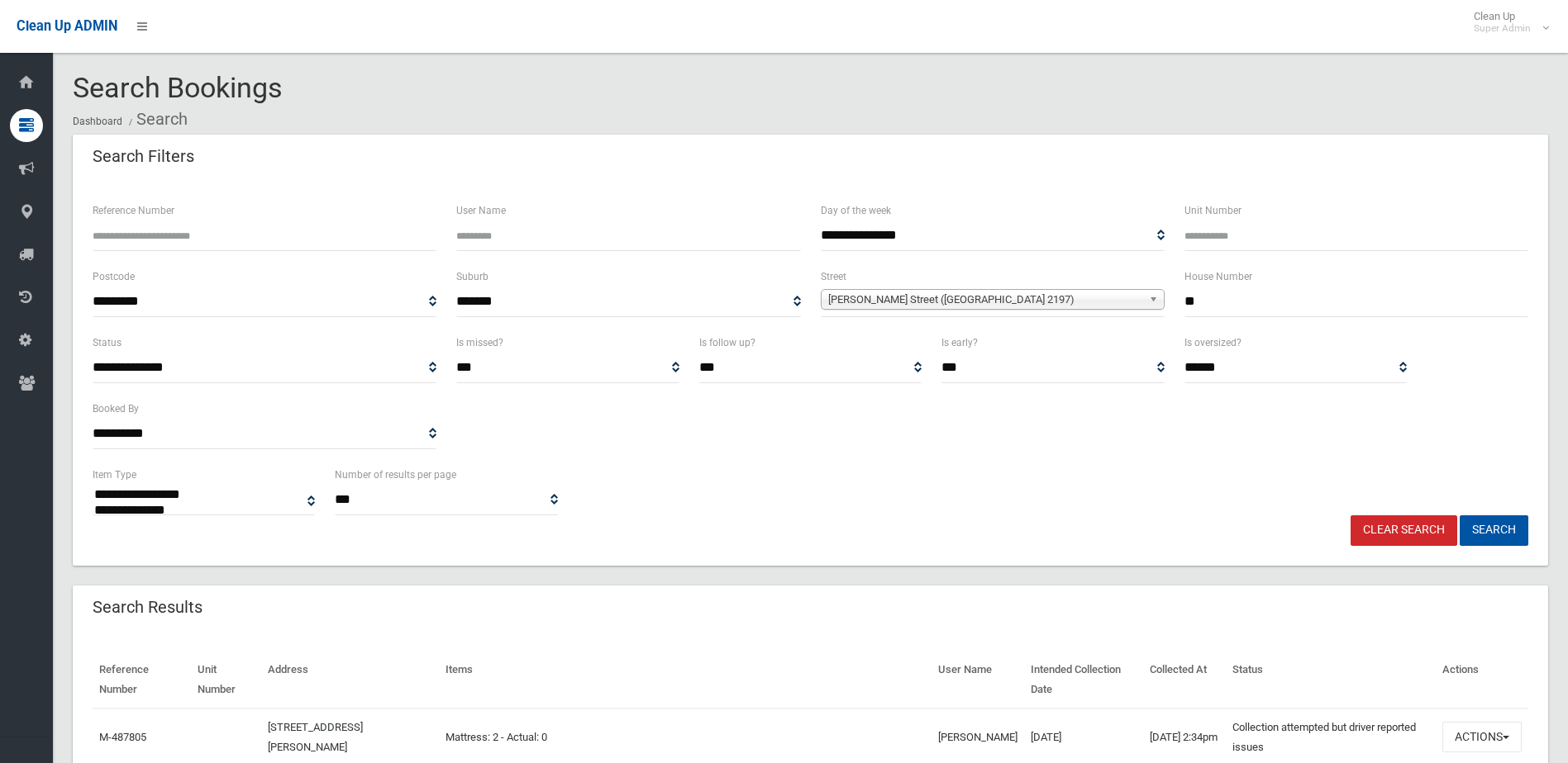
select select
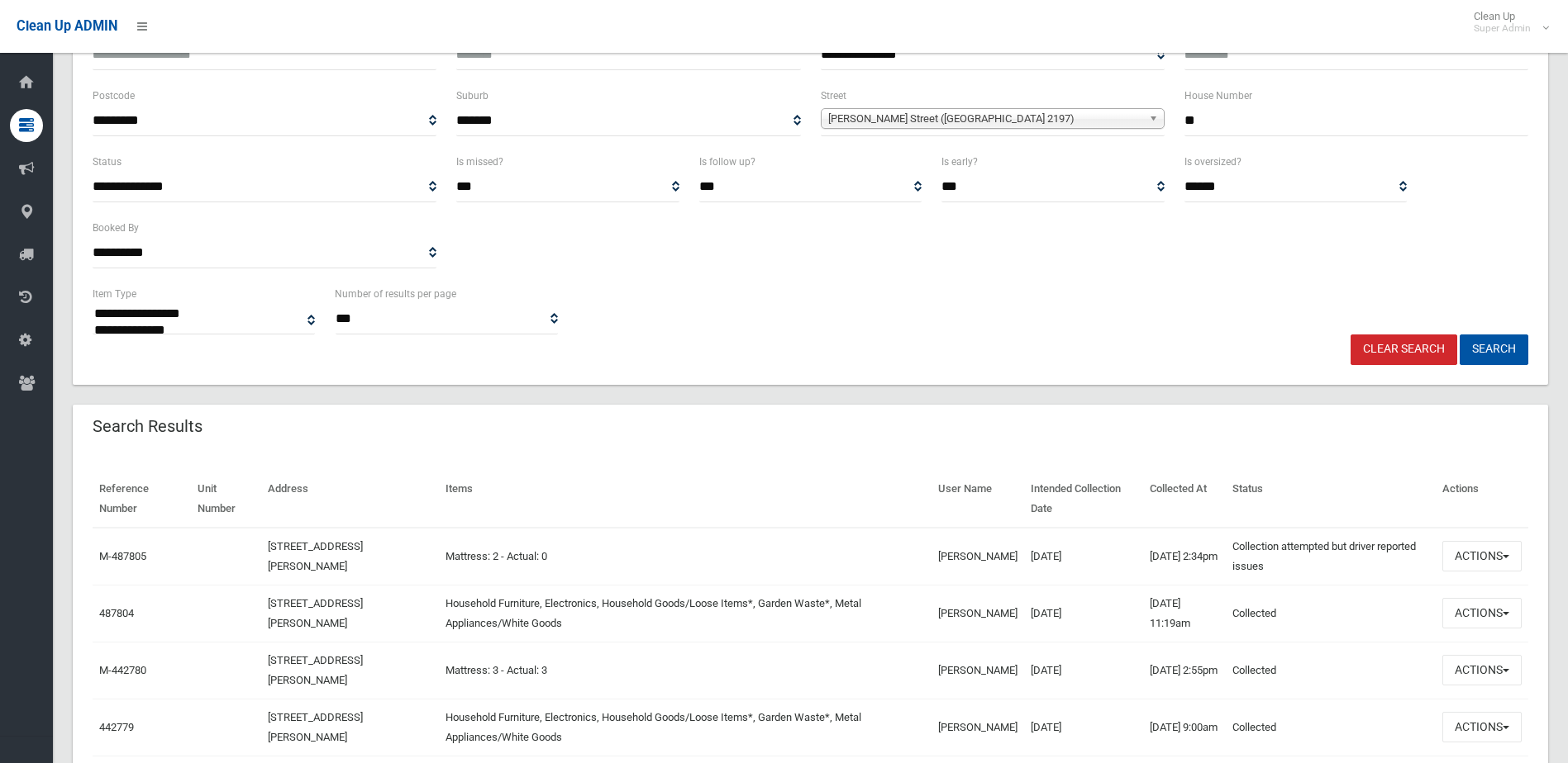
scroll to position [331, 0]
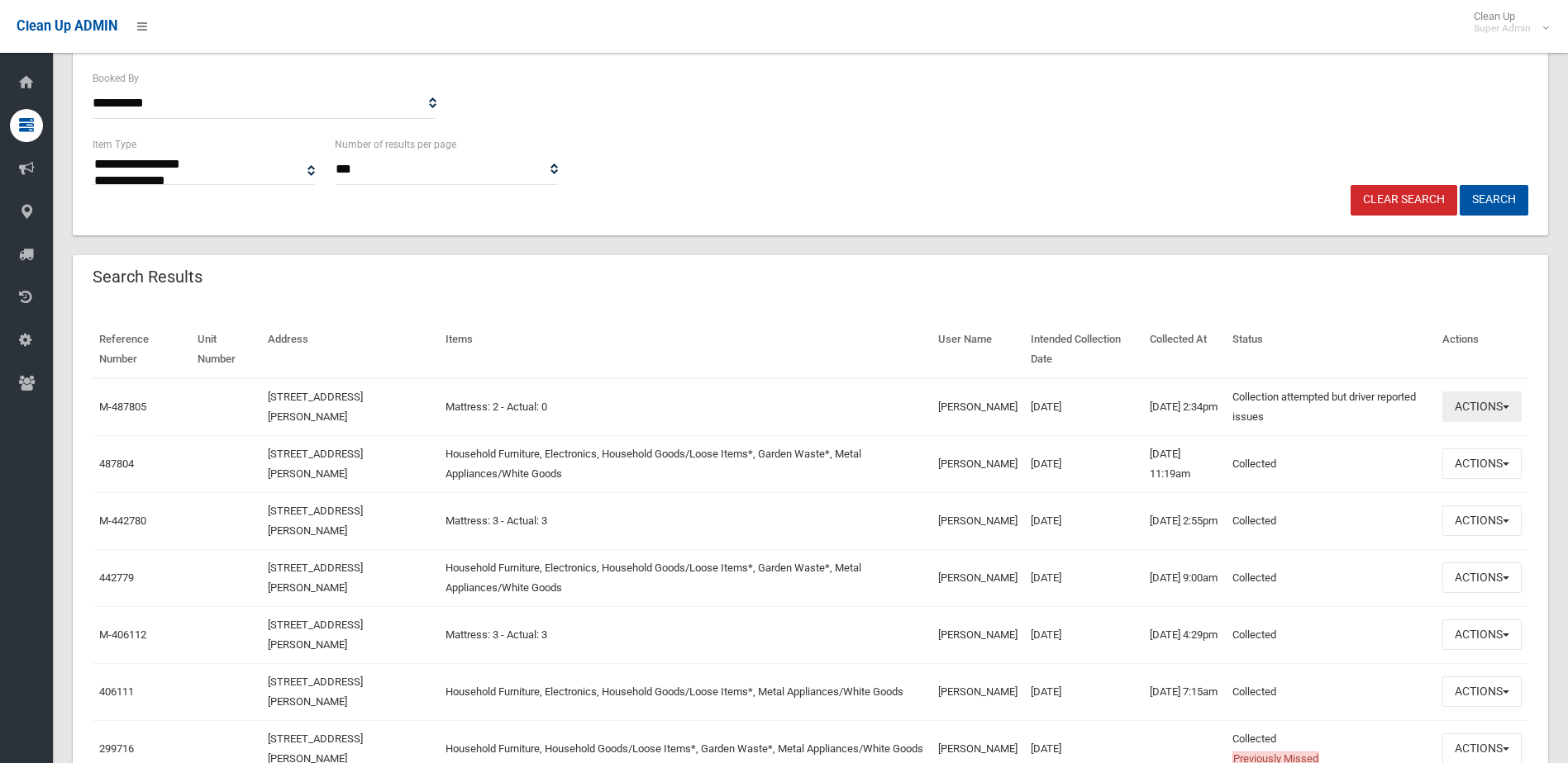
click at [1482, 408] on button "Actions" at bounding box center [1482, 407] width 79 height 31
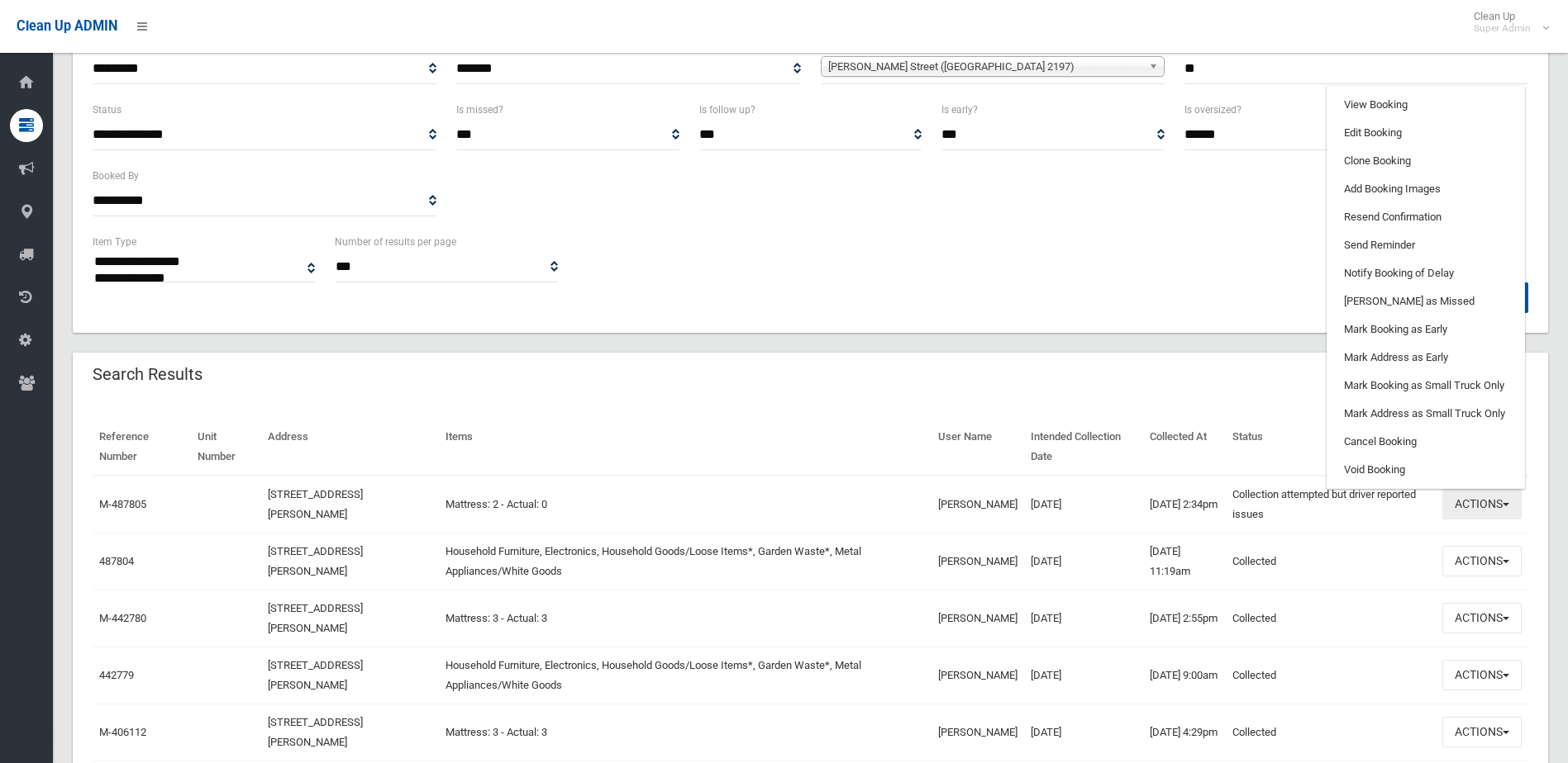
scroll to position [83, 0]
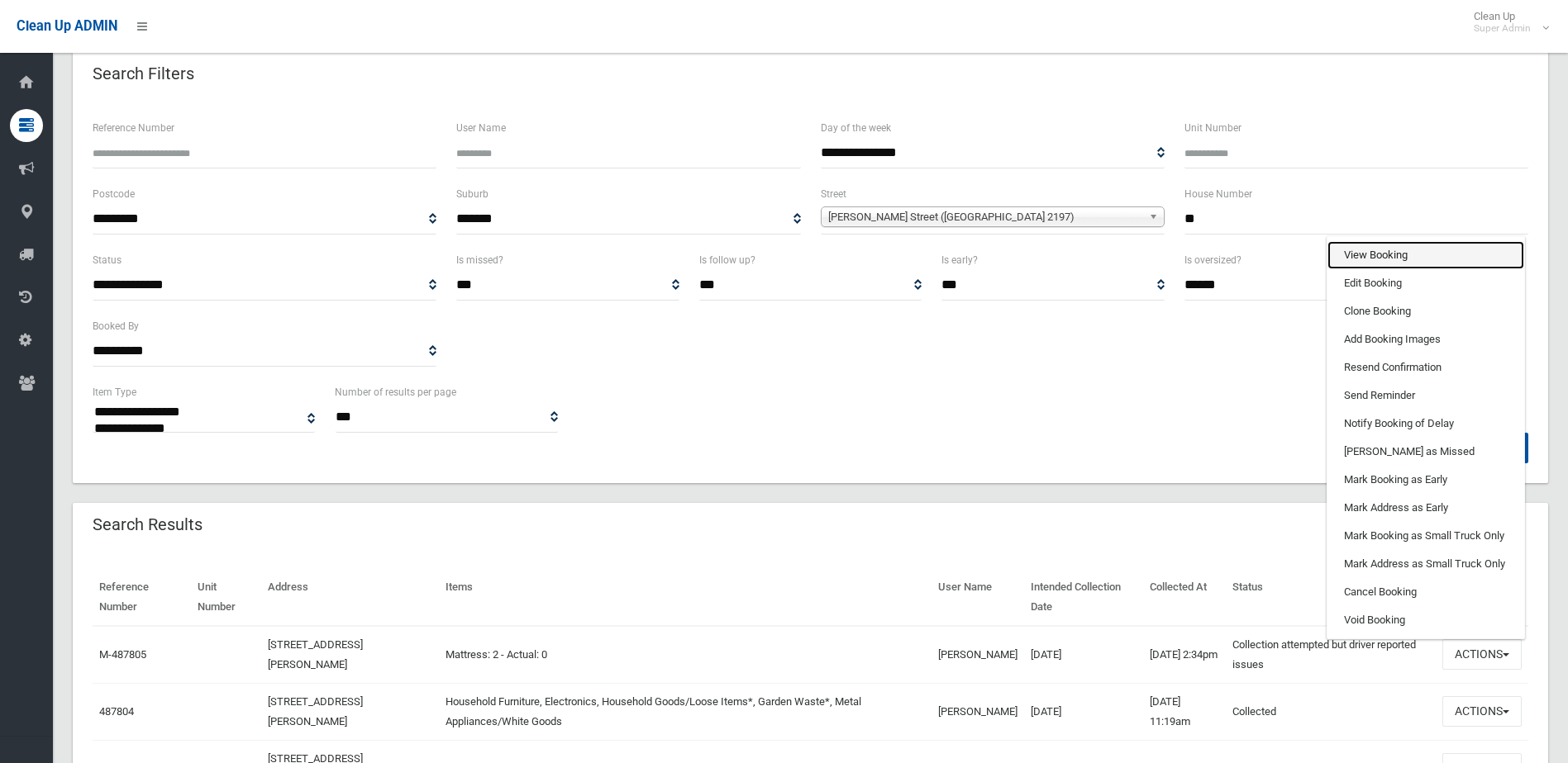
click at [1353, 251] on link "View Booking" at bounding box center [1426, 255] width 197 height 28
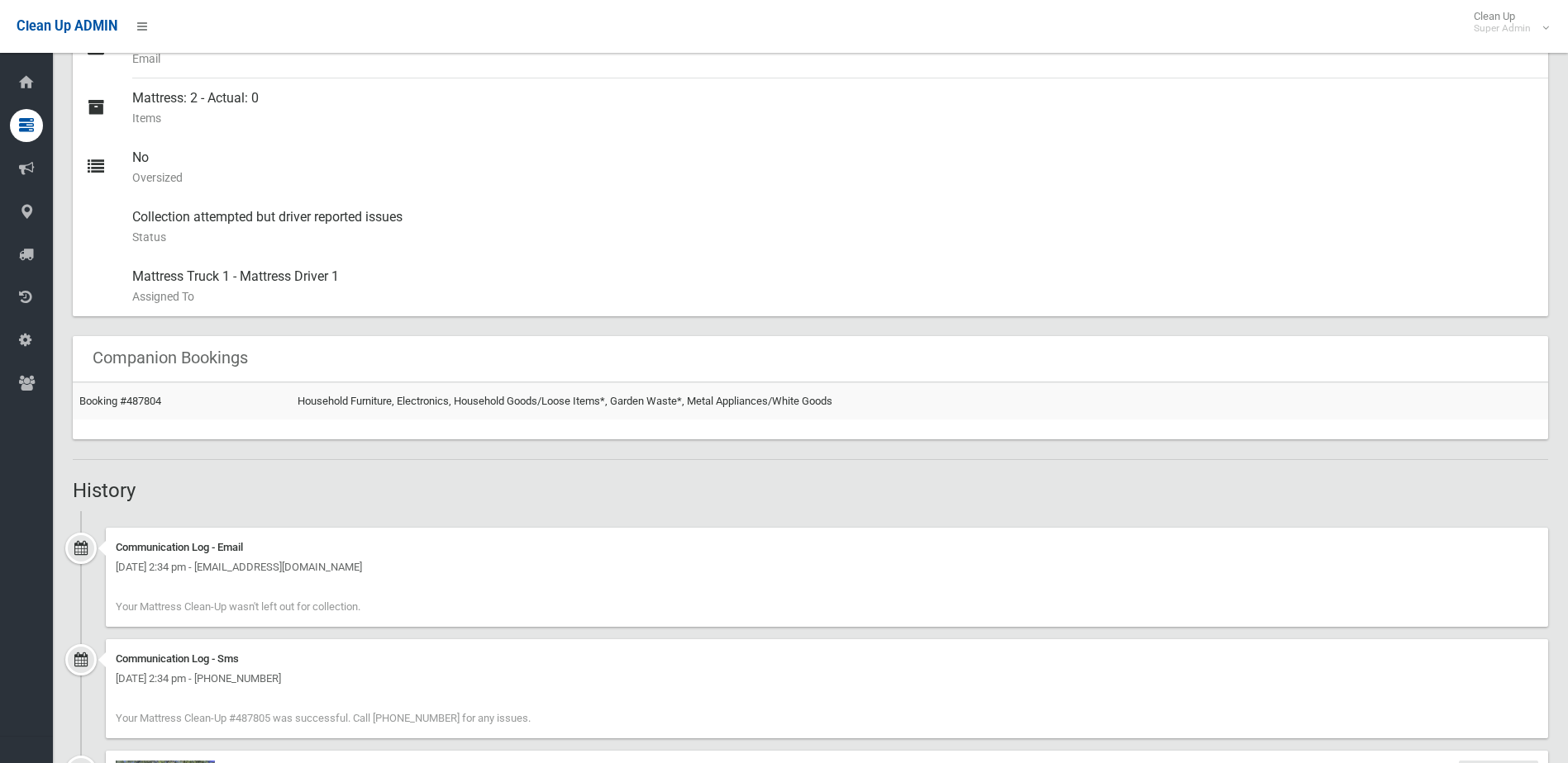
scroll to position [1074, 0]
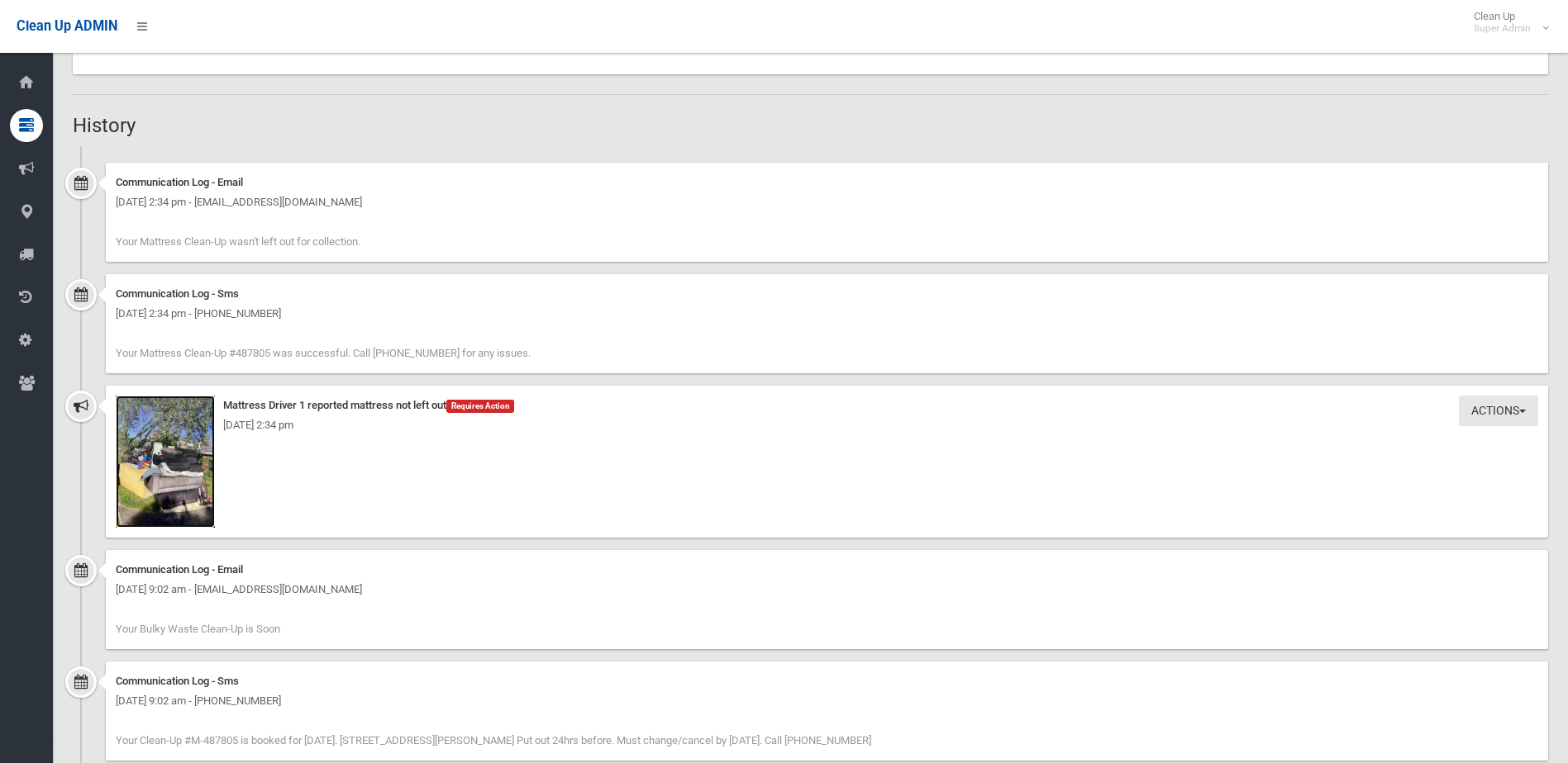
click at [195, 512] on img at bounding box center [165, 461] width 100 height 132
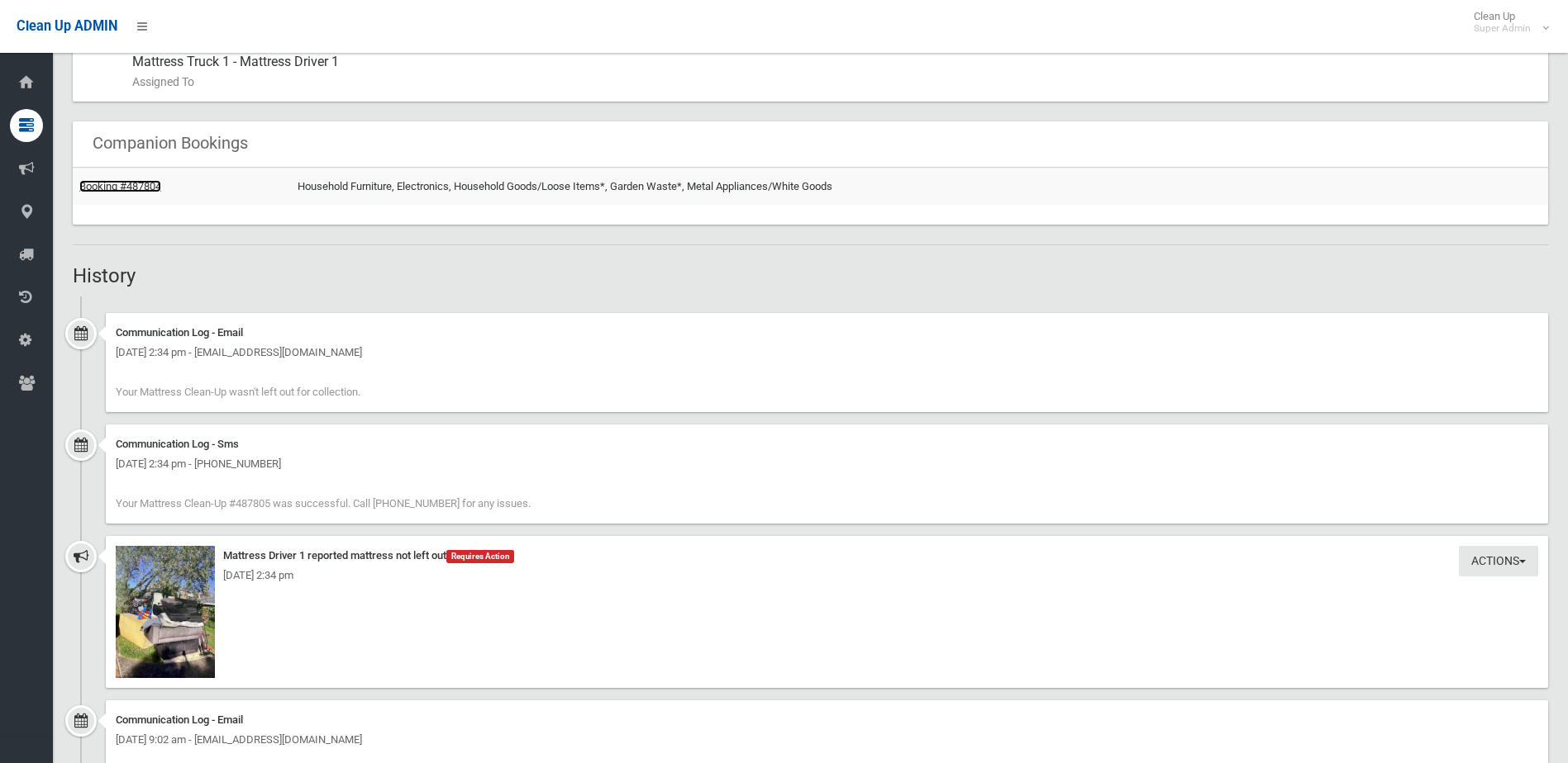
click at [151, 180] on link "Booking #487804" at bounding box center [121, 186] width 82 height 12
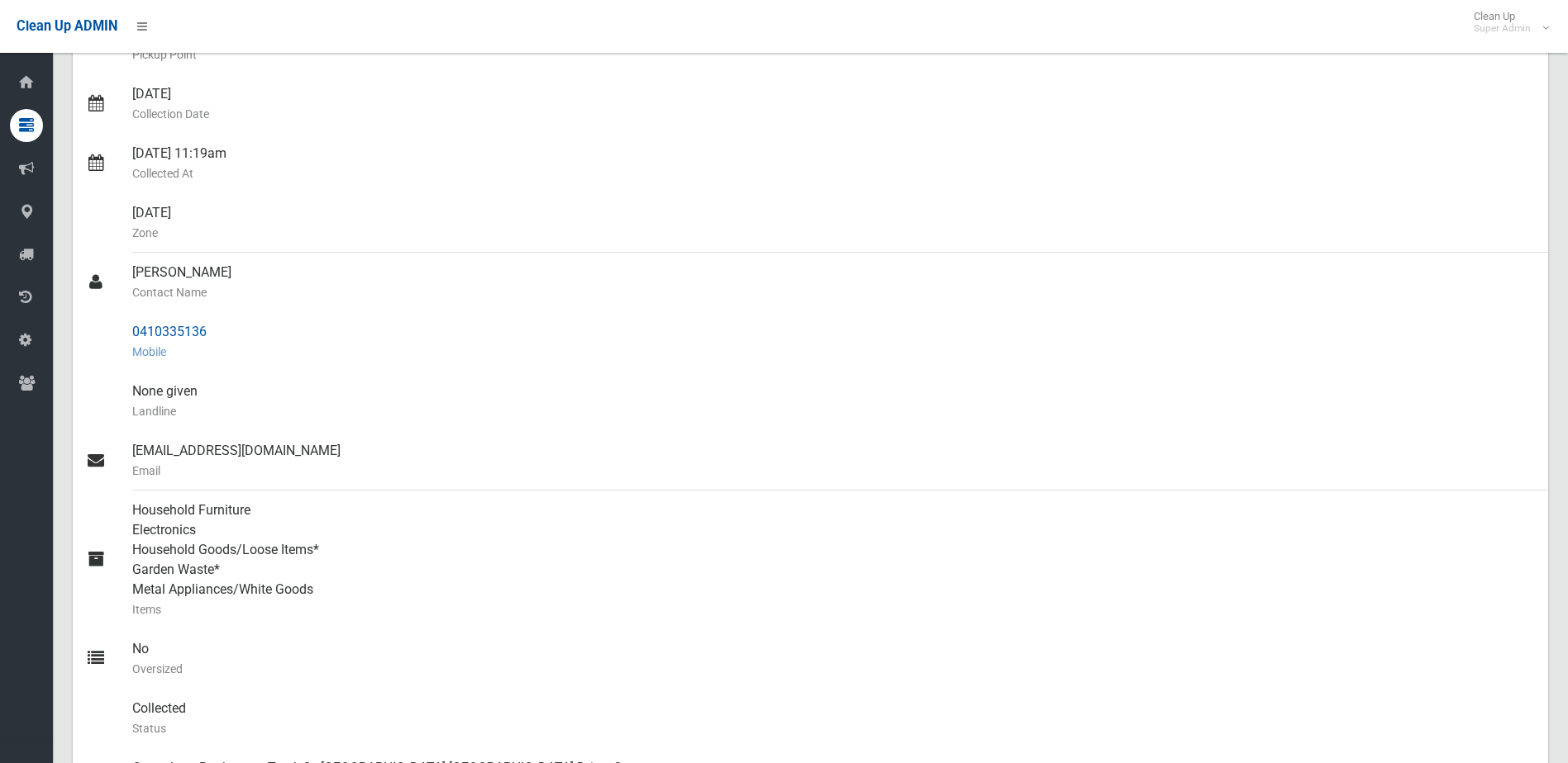
scroll to position [83, 0]
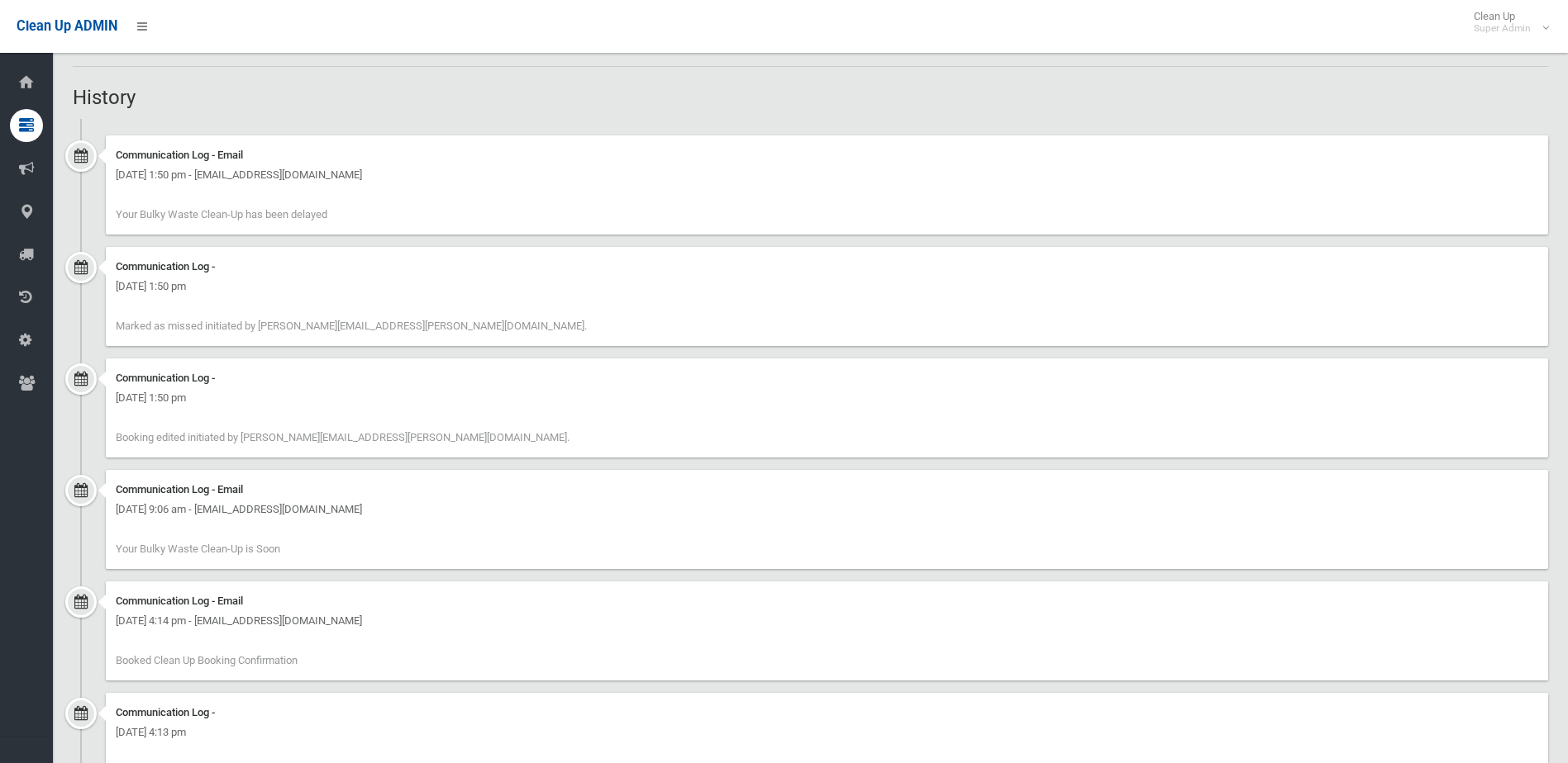
scroll to position [1392, 0]
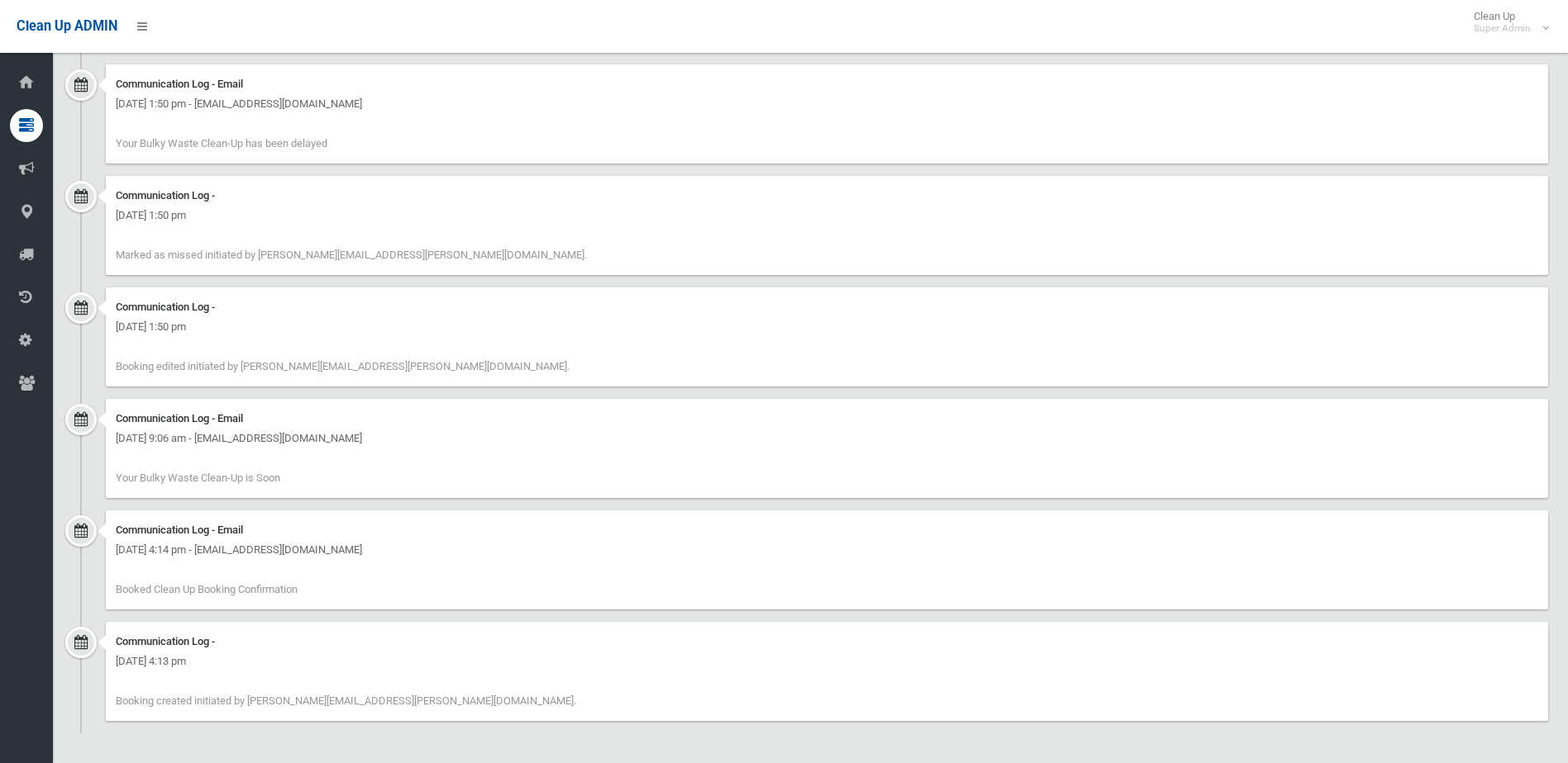
drag, startPoint x: 523, startPoint y: 705, endPoint x: 408, endPoint y: 533, distance: 206.9
click at [408, 533] on ul "Communication Log - Email Tuesday 14th October 2025 - 1:50 pm - mukul@neigbourl…" at bounding box center [810, 390] width 1475 height 685
drag, startPoint x: 408, startPoint y: 533, endPoint x: 545, endPoint y: 572, distance: 142.4
click at [551, 567] on div "Communication Log - Email Friday 19th September 2025 - 4:14 pm - mukul@neigbour…" at bounding box center [826, 560] width 1442 height 100
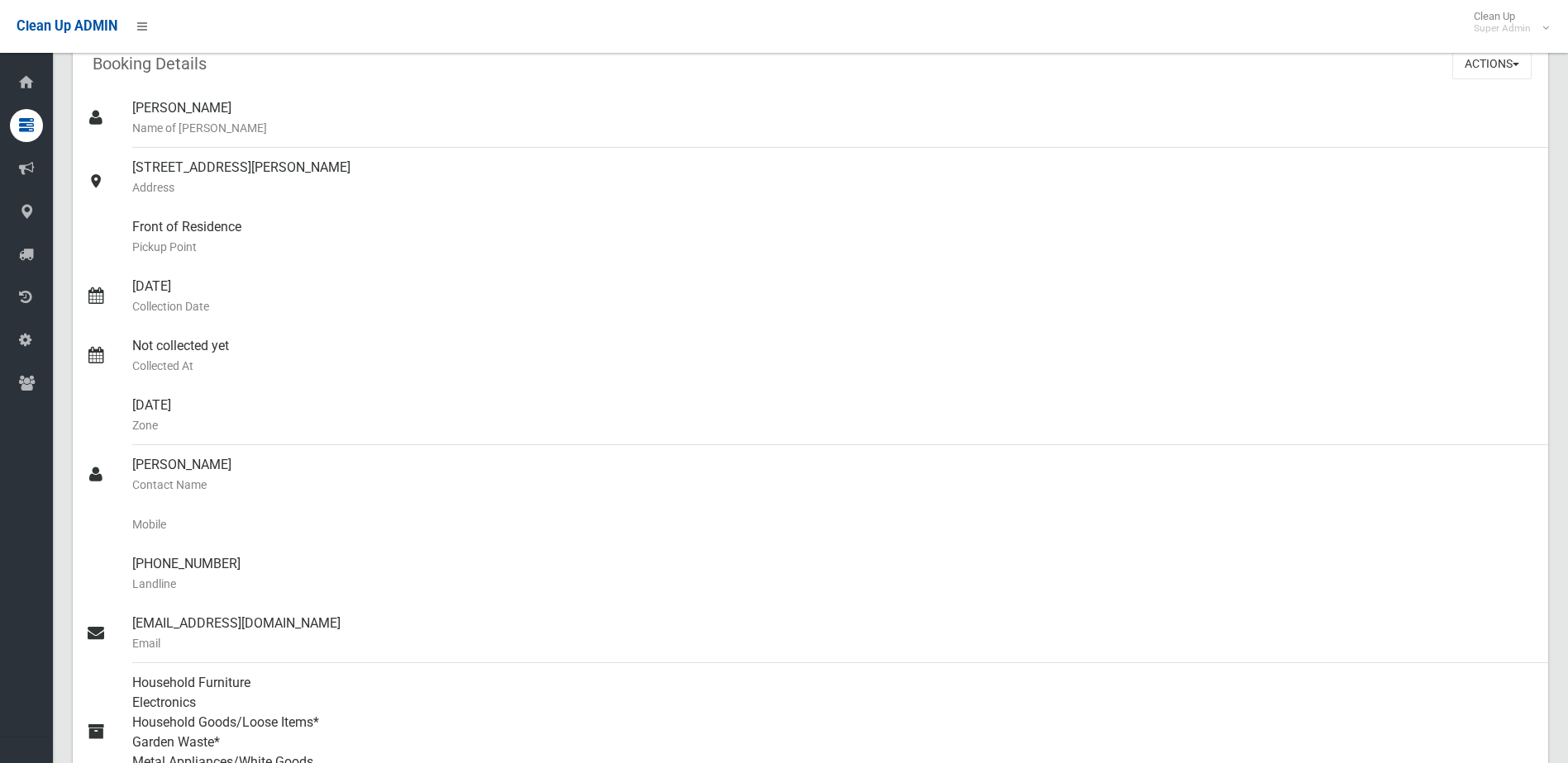
scroll to position [0, 0]
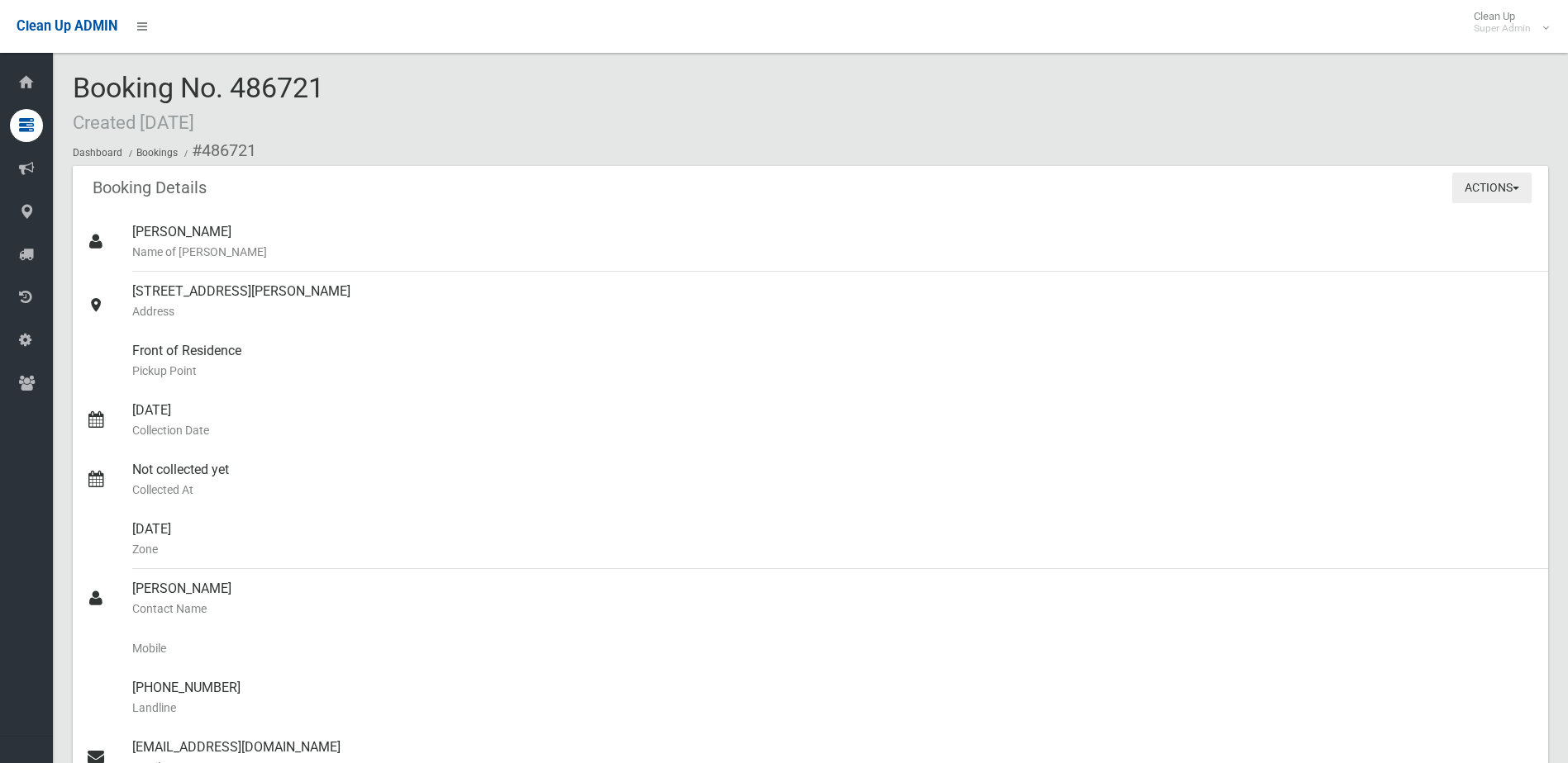
click at [1477, 179] on button "Actions" at bounding box center [1492, 188] width 79 height 31
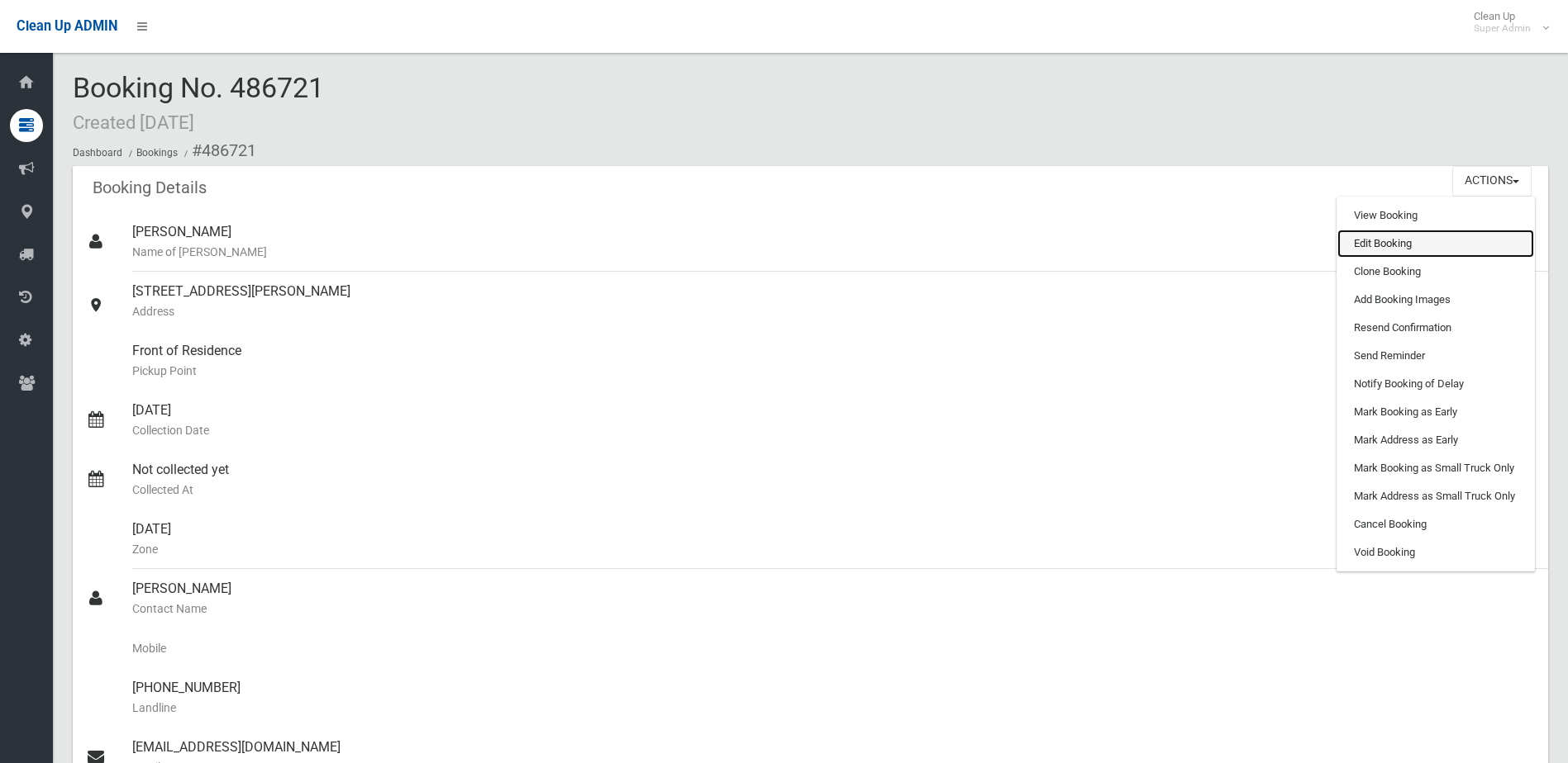
click at [1450, 236] on link "Edit Booking" at bounding box center [1435, 244] width 197 height 28
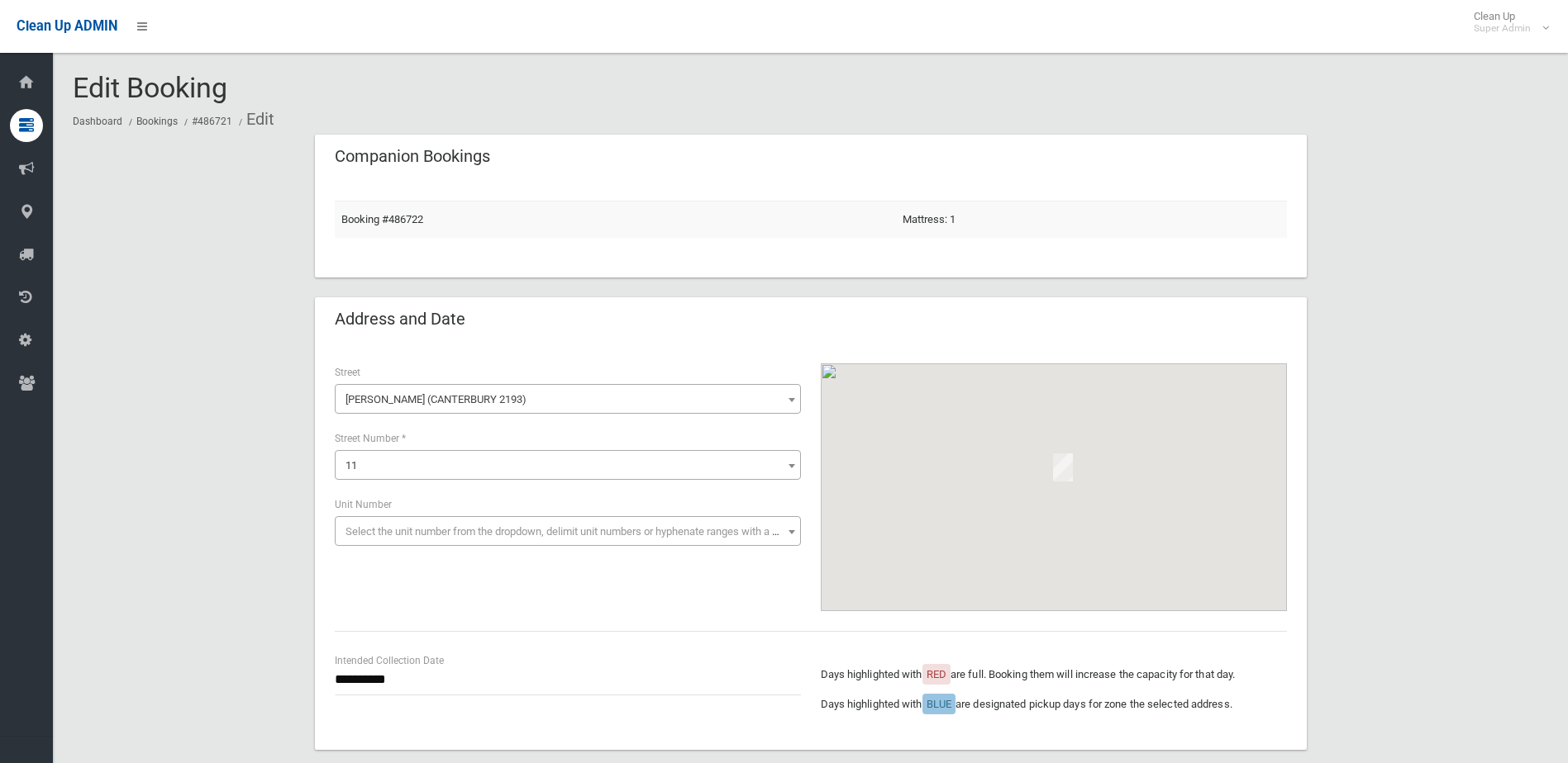
click at [397, 459] on span "11" at bounding box center [568, 465] width 458 height 23
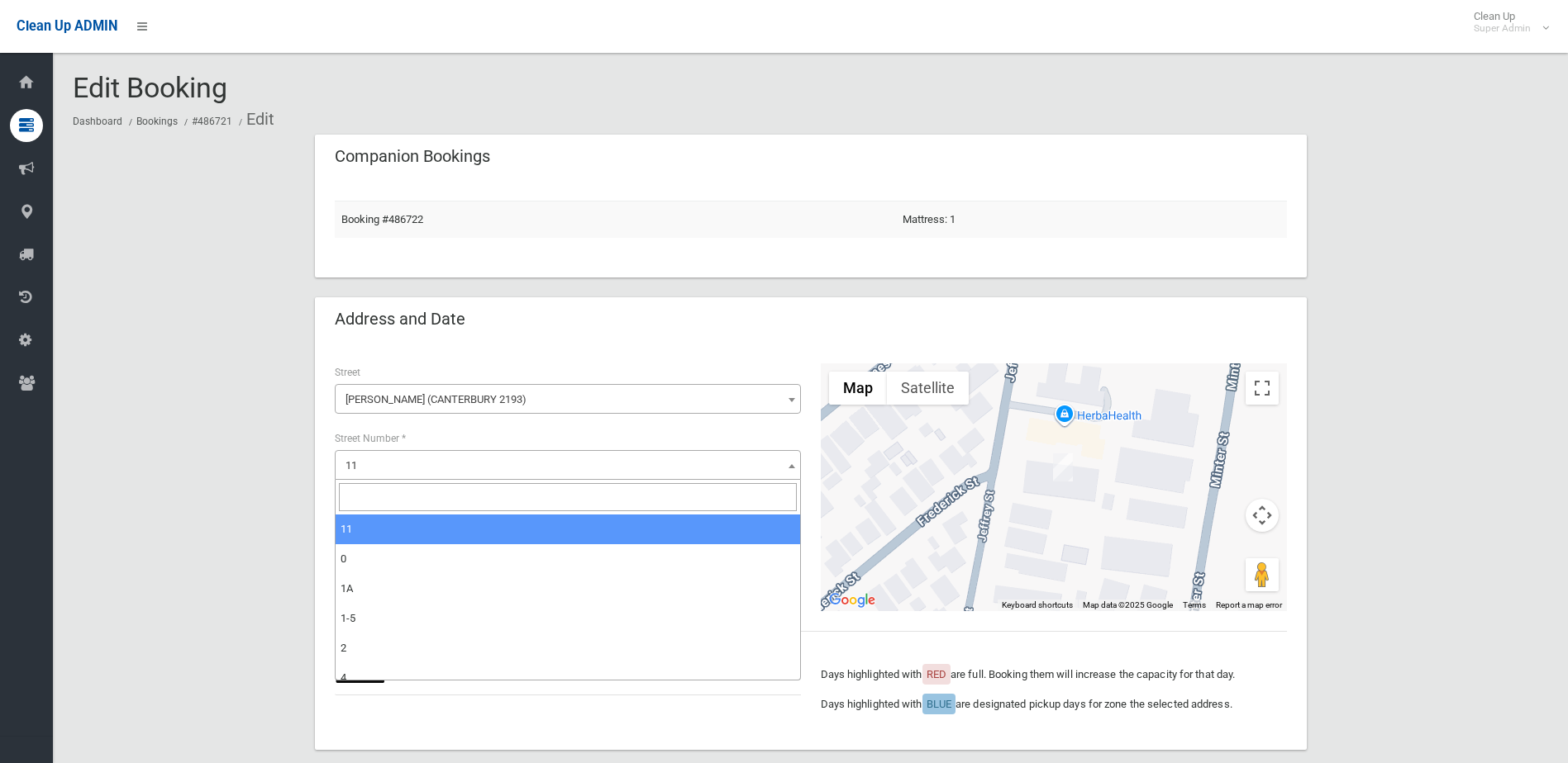
click at [404, 506] on input "search" at bounding box center [568, 498] width 458 height 28
type input "*****"
select select "*****"
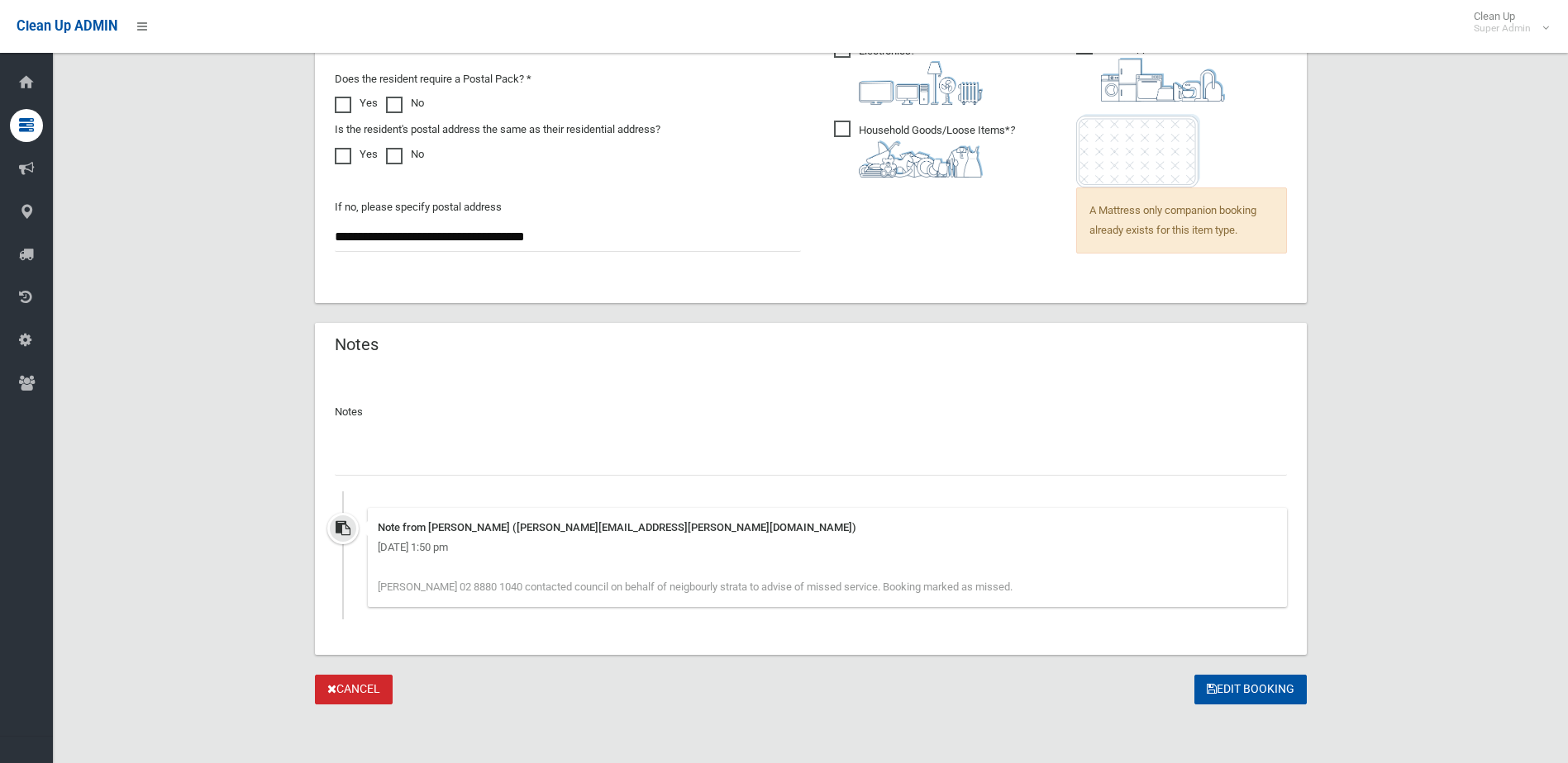
scroll to position [1282, 0]
click at [1298, 703] on button "Edit Booking" at bounding box center [1250, 689] width 113 height 31
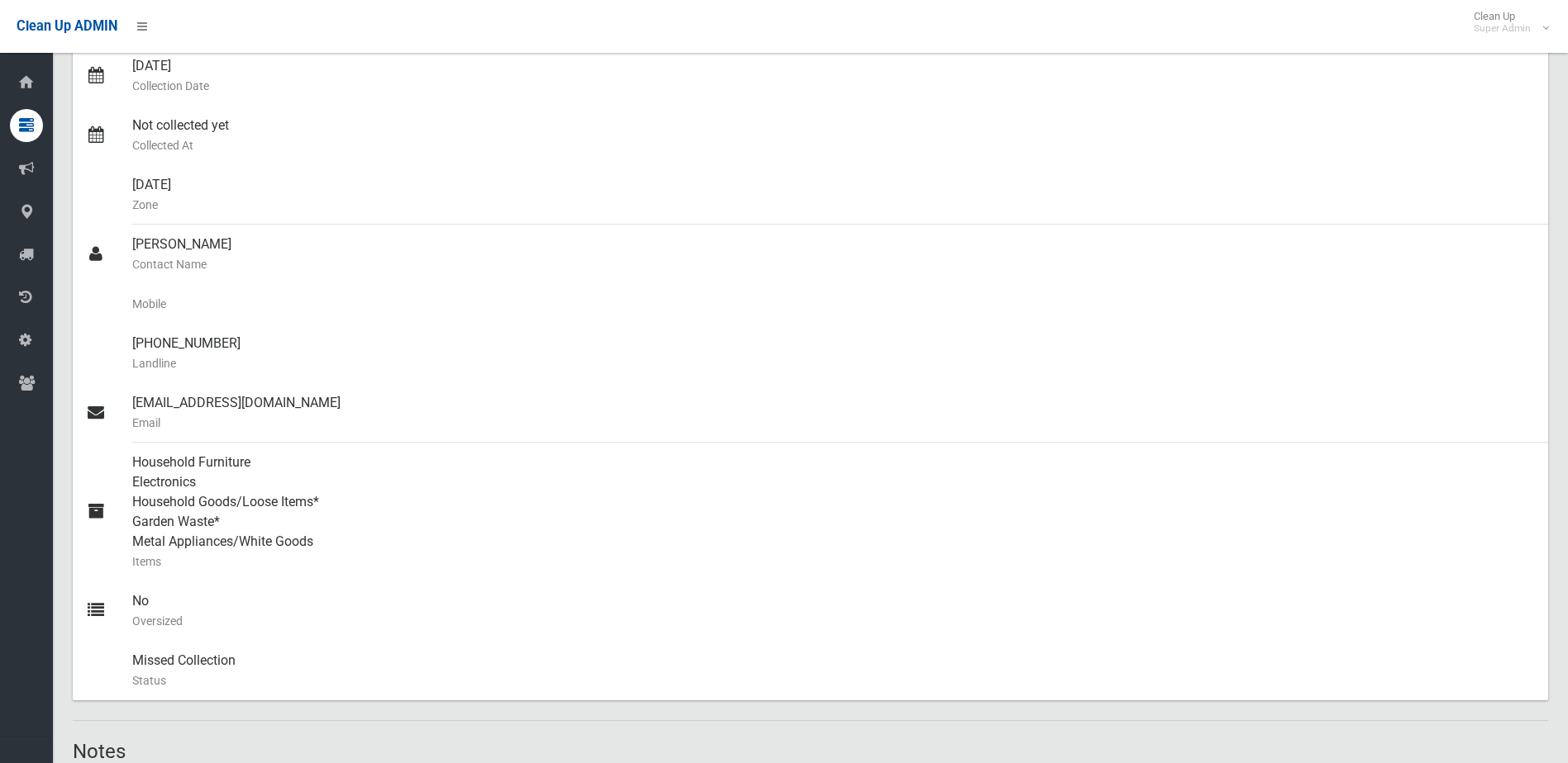
scroll to position [224, 0]
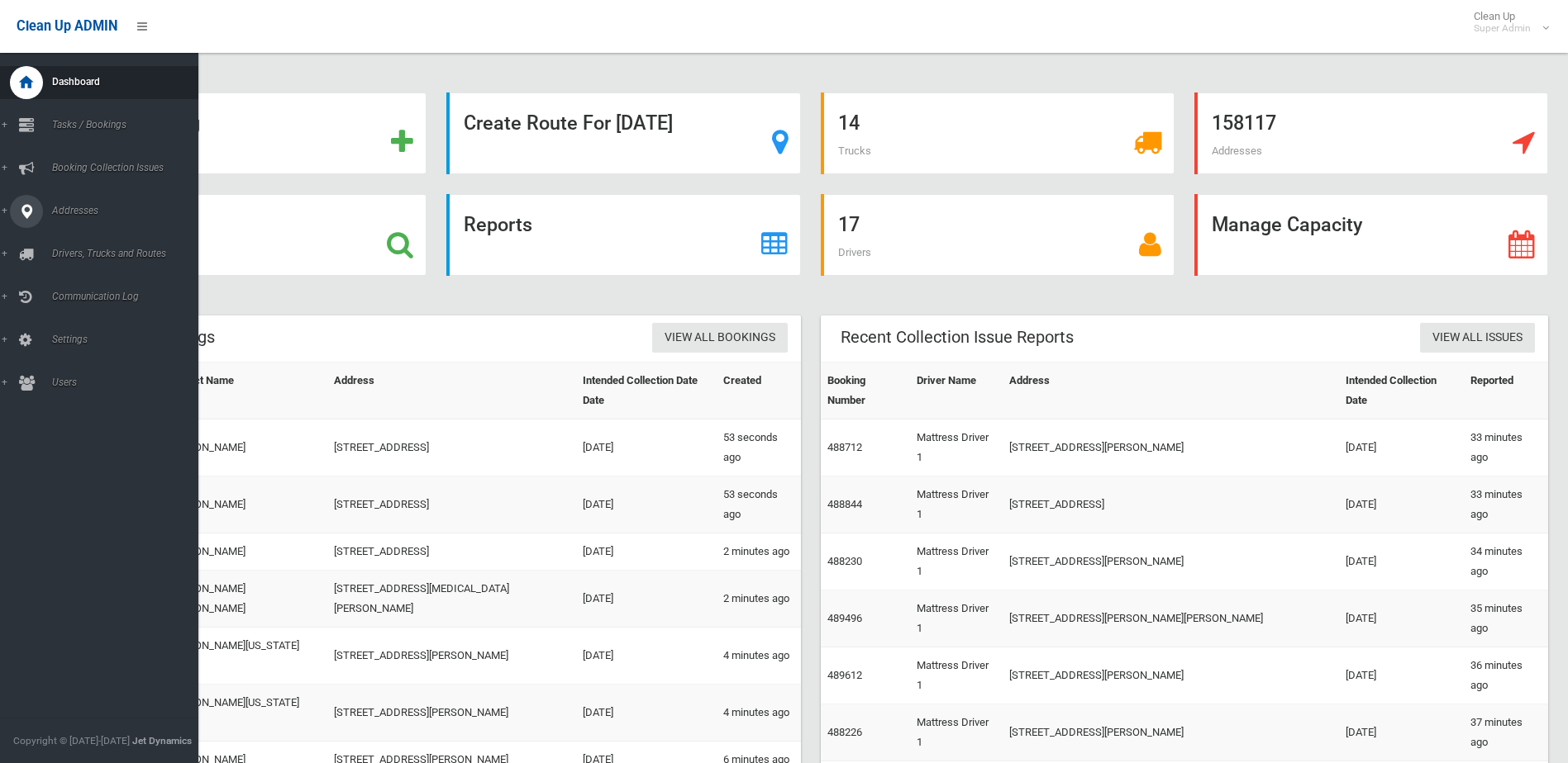
click at [32, 208] on icon at bounding box center [26, 211] width 15 height 33
click at [101, 227] on link "Addresses" at bounding box center [105, 211] width 211 height 33
click at [64, 213] on span "Addresses" at bounding box center [128, 210] width 163 height 11
click at [59, 234] on span "All Addresses" at bounding box center [121, 239] width 149 height 11
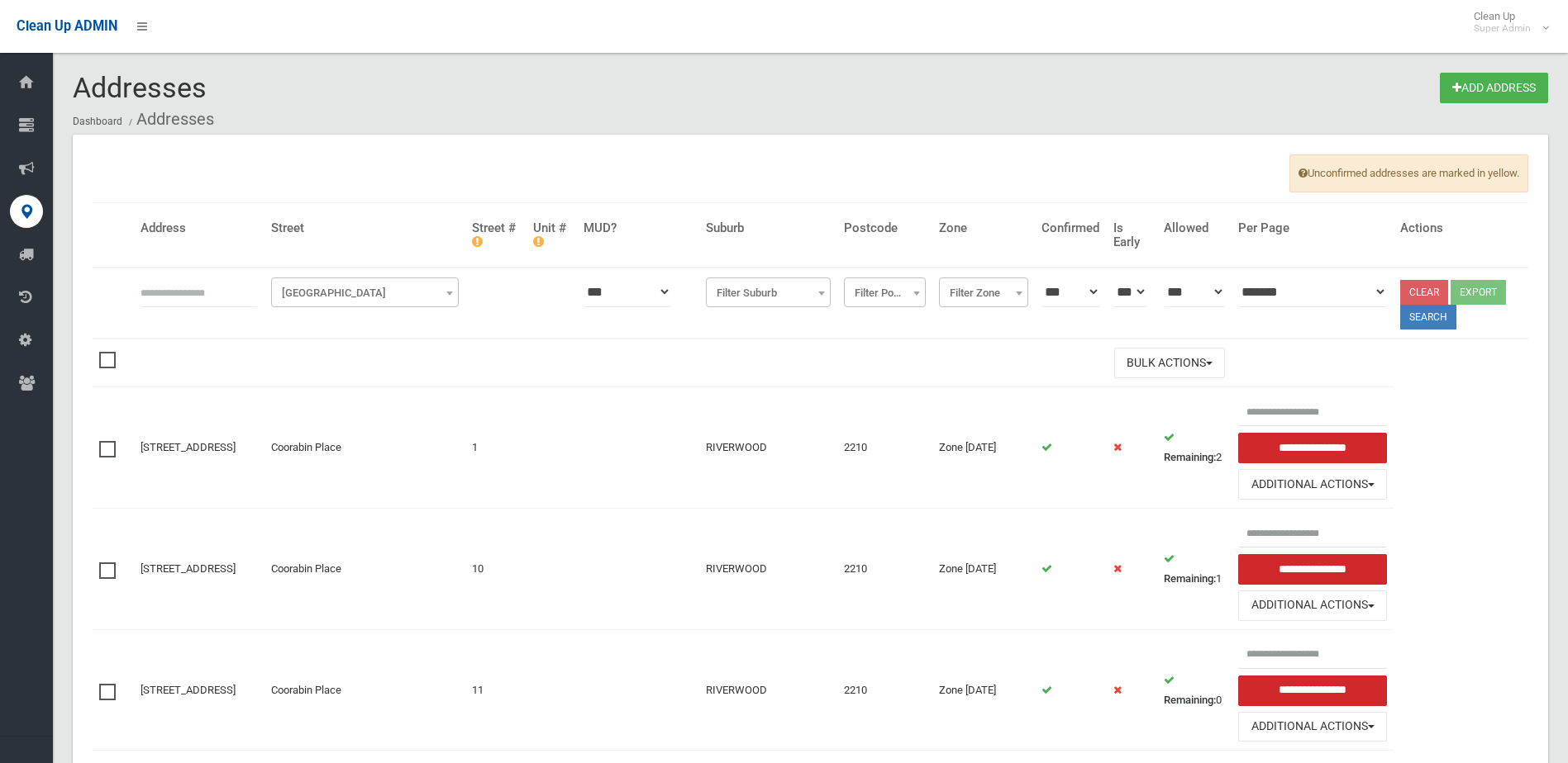
click at [160, 299] on input "text" at bounding box center [199, 292] width 117 height 31
type input "**"
click at [432, 293] on span "Filter Street" at bounding box center [364, 293] width 179 height 23
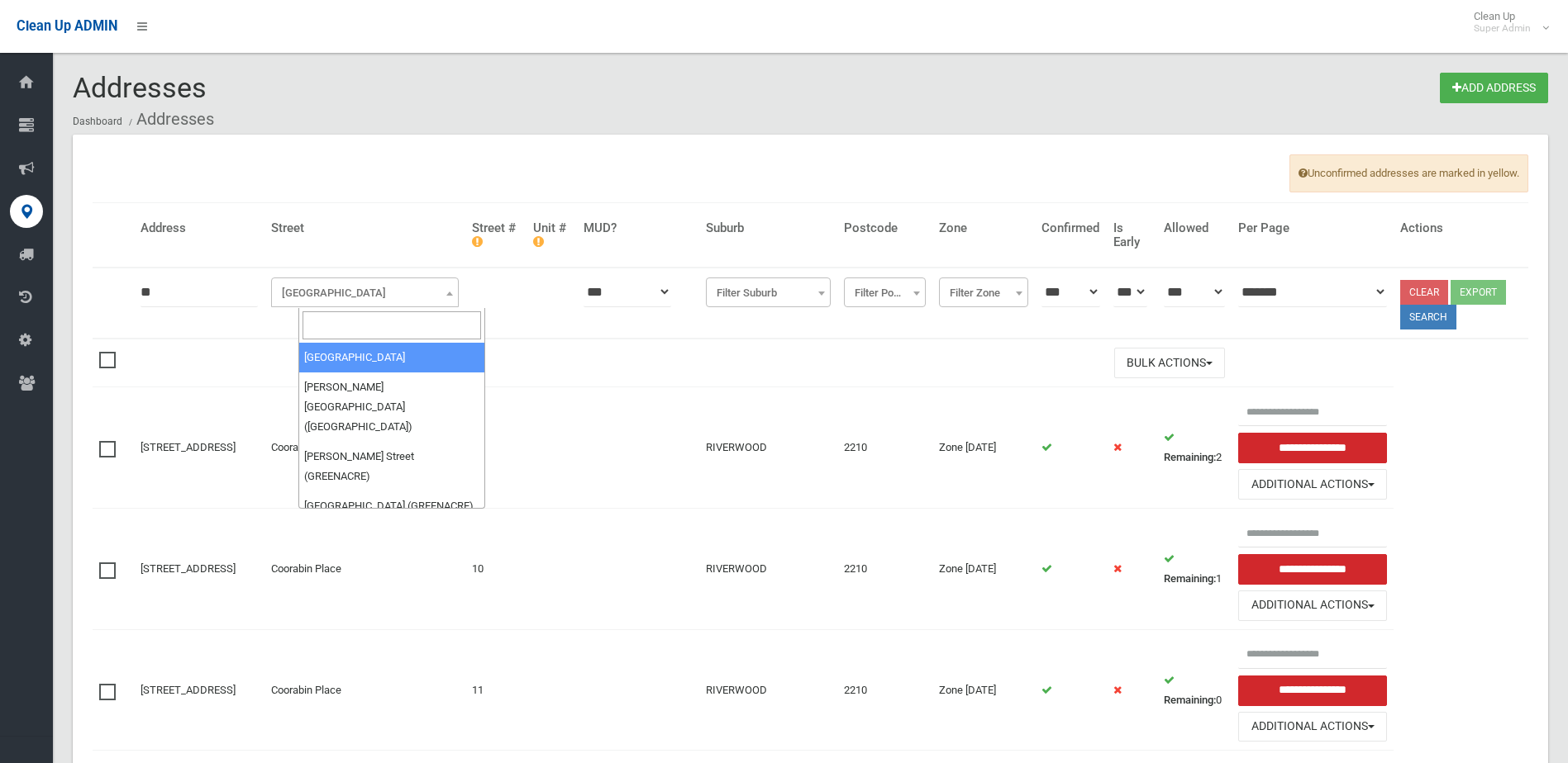
click at [345, 320] on input "search" at bounding box center [391, 326] width 179 height 28
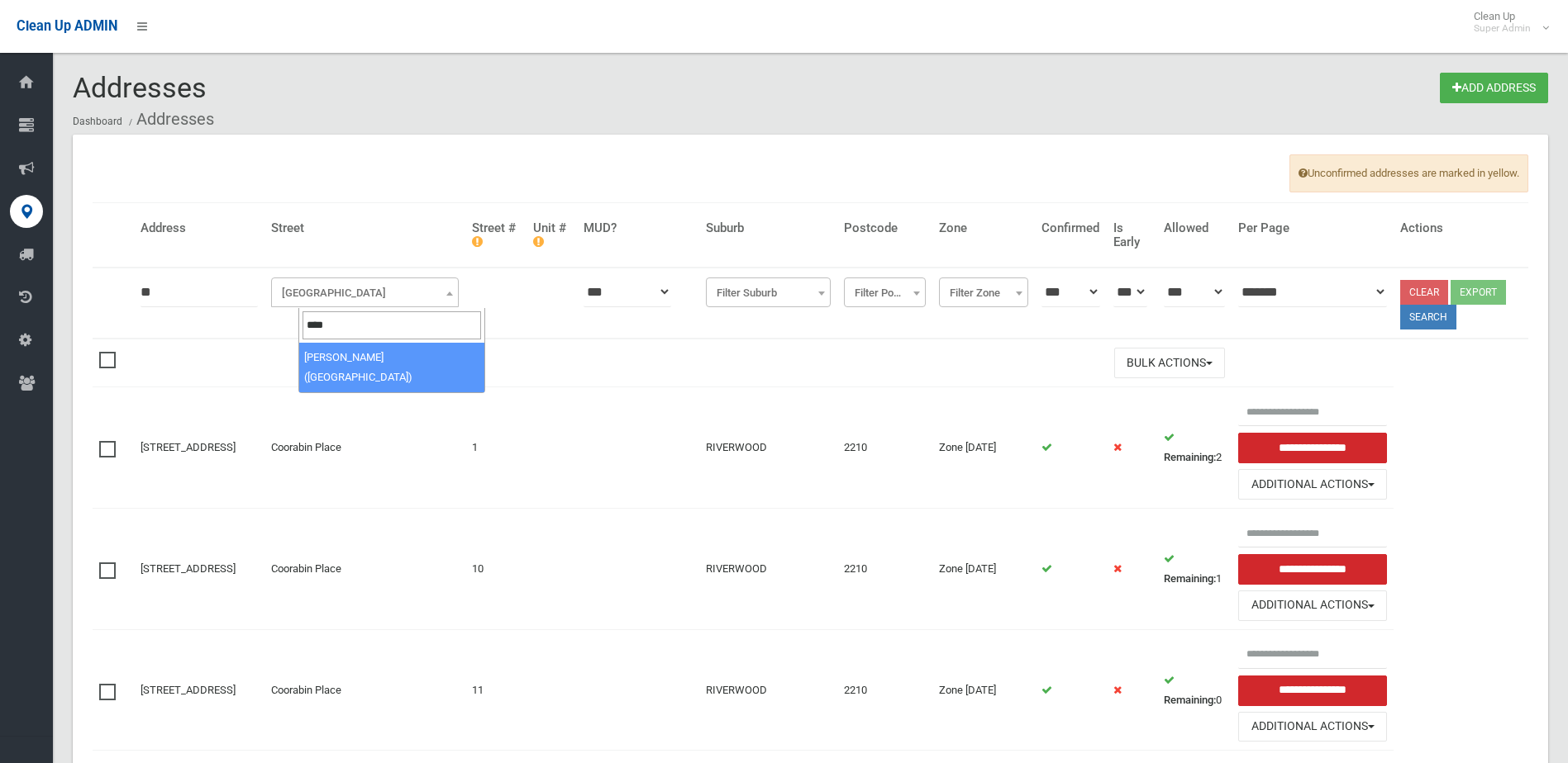
type input "****"
select select "***"
click at [1436, 313] on button "Search" at bounding box center [1428, 317] width 56 height 24
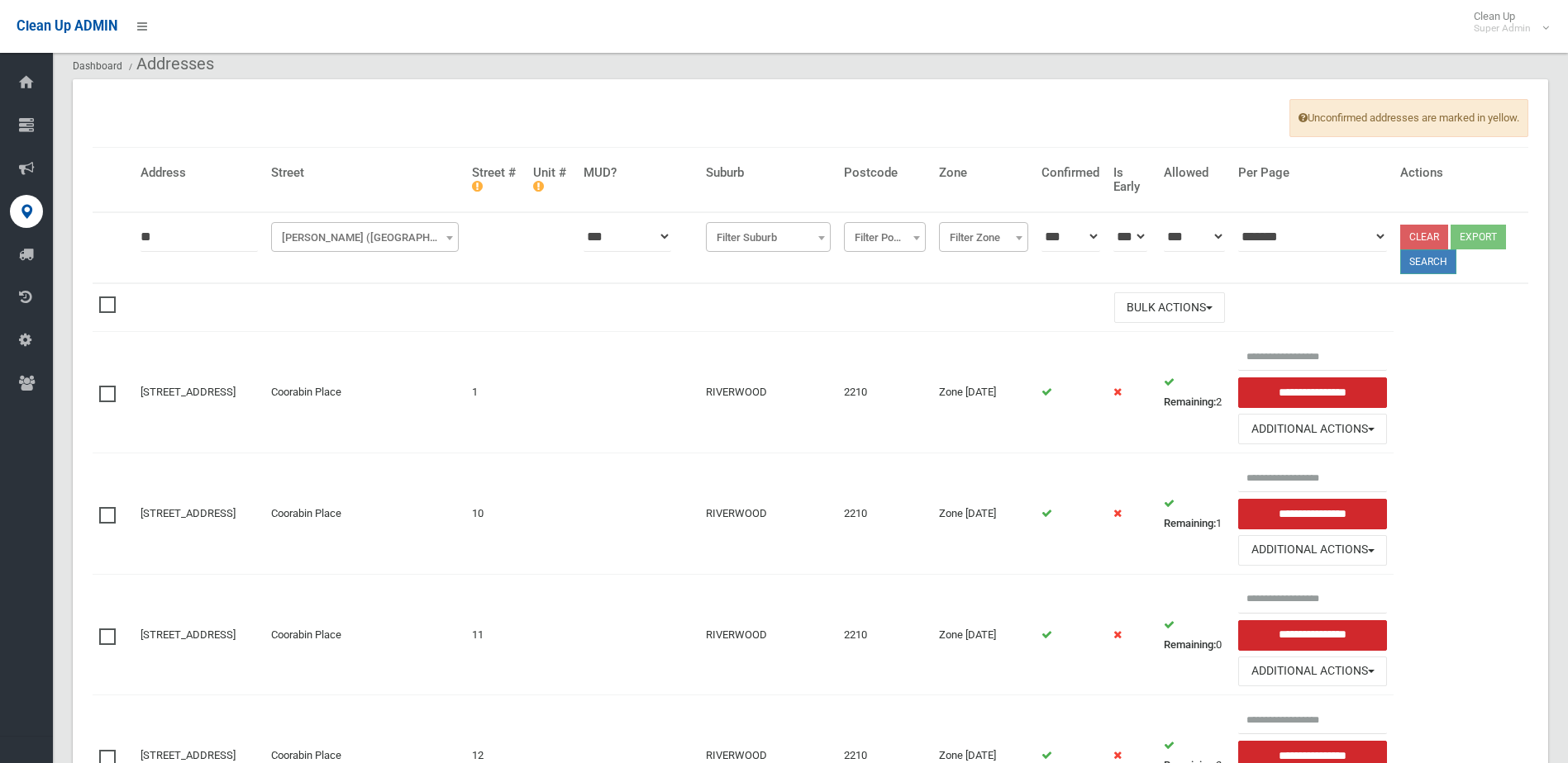
scroll to position [83, 0]
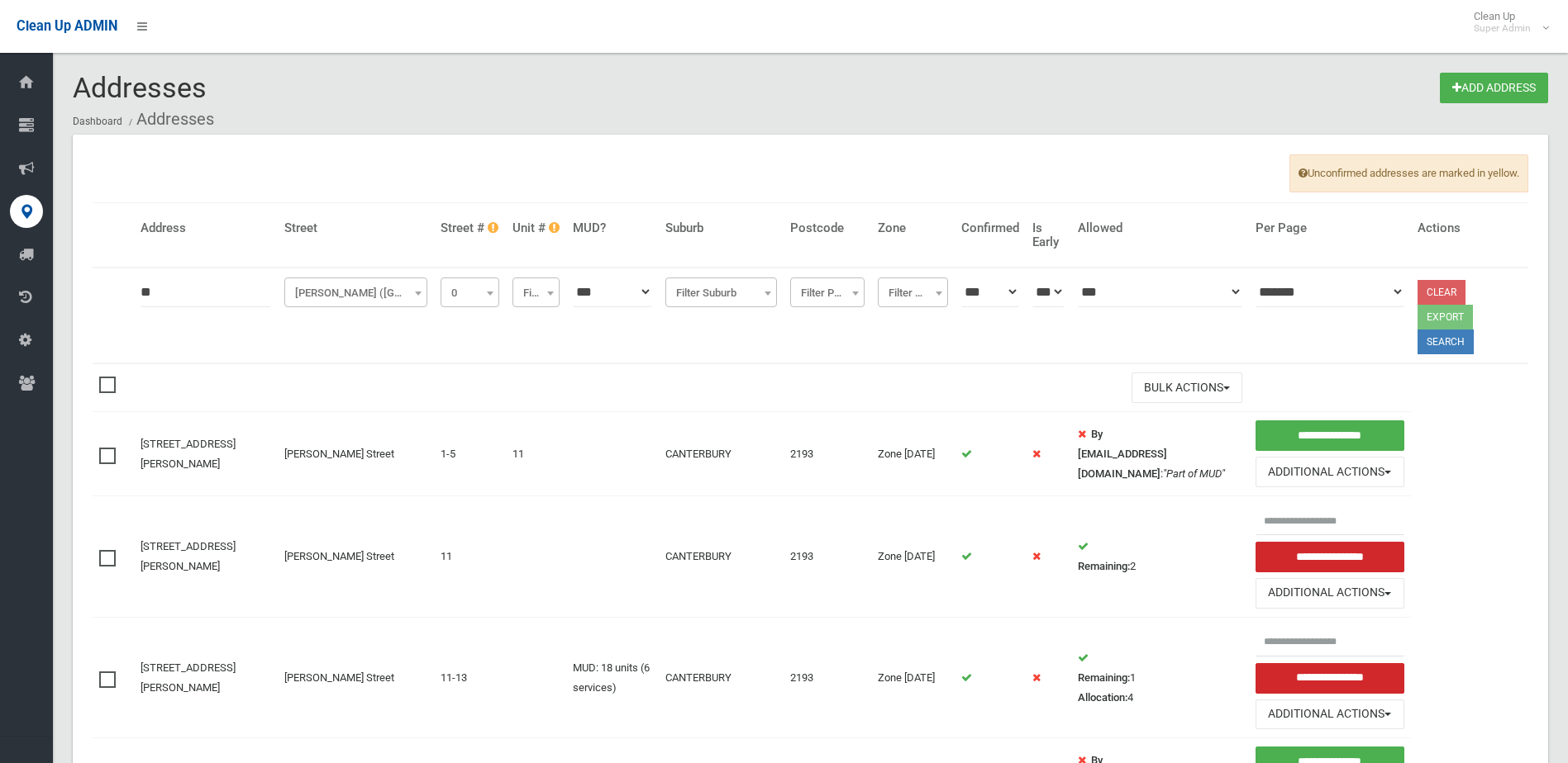
select select "*"
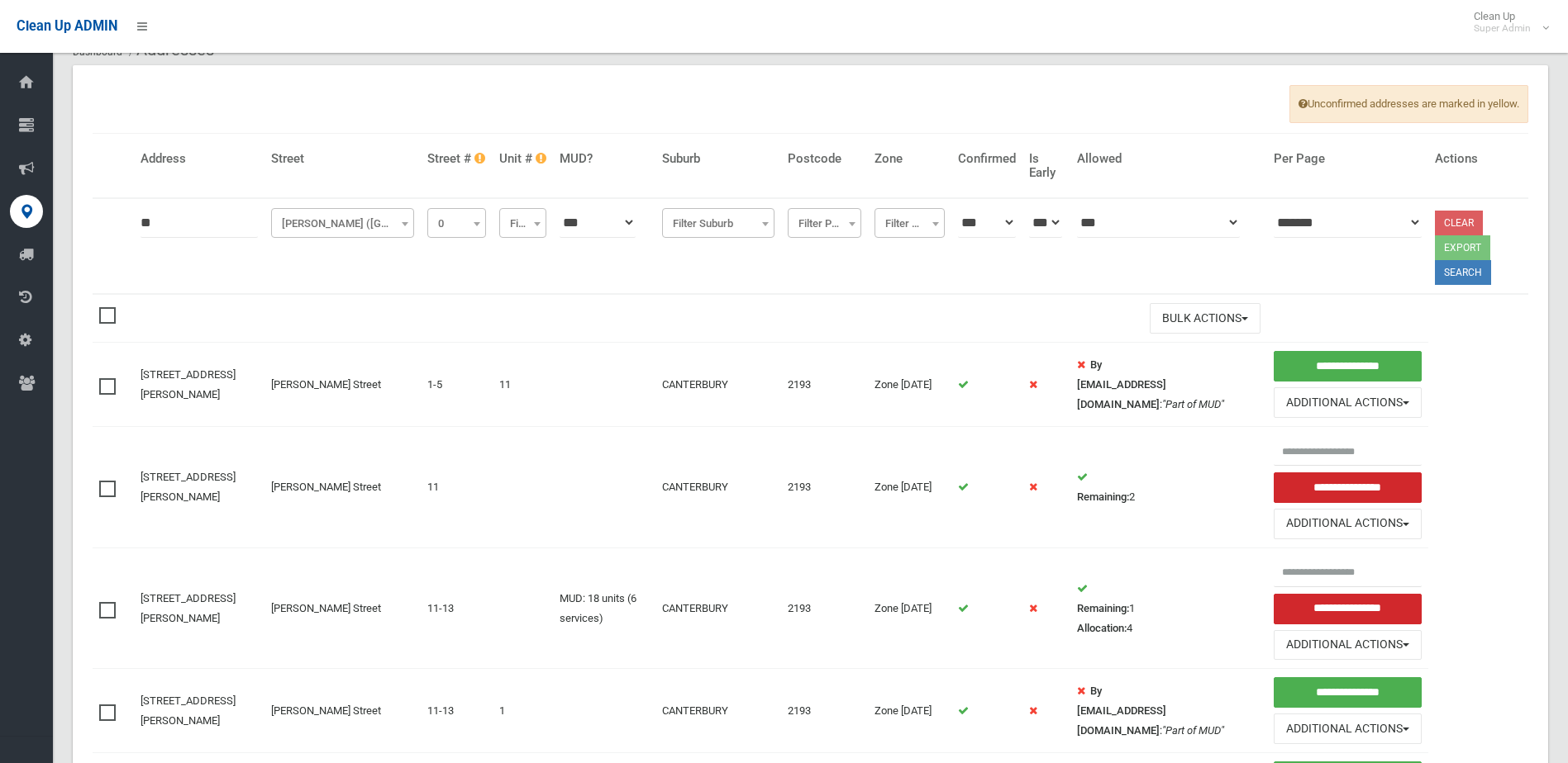
scroll to position [165, 0]
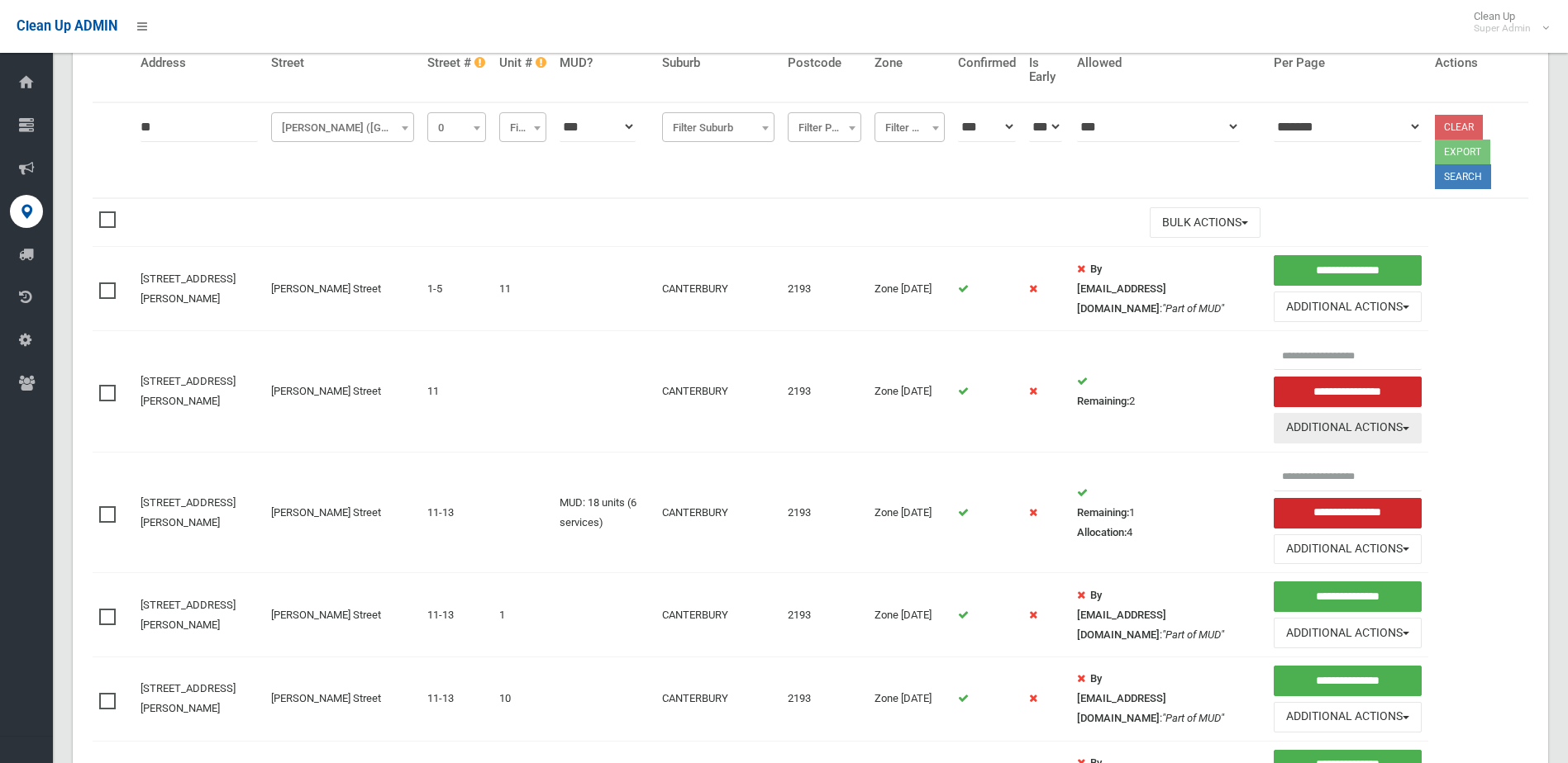
click at [1298, 432] on button "Additional Actions" at bounding box center [1347, 428] width 148 height 31
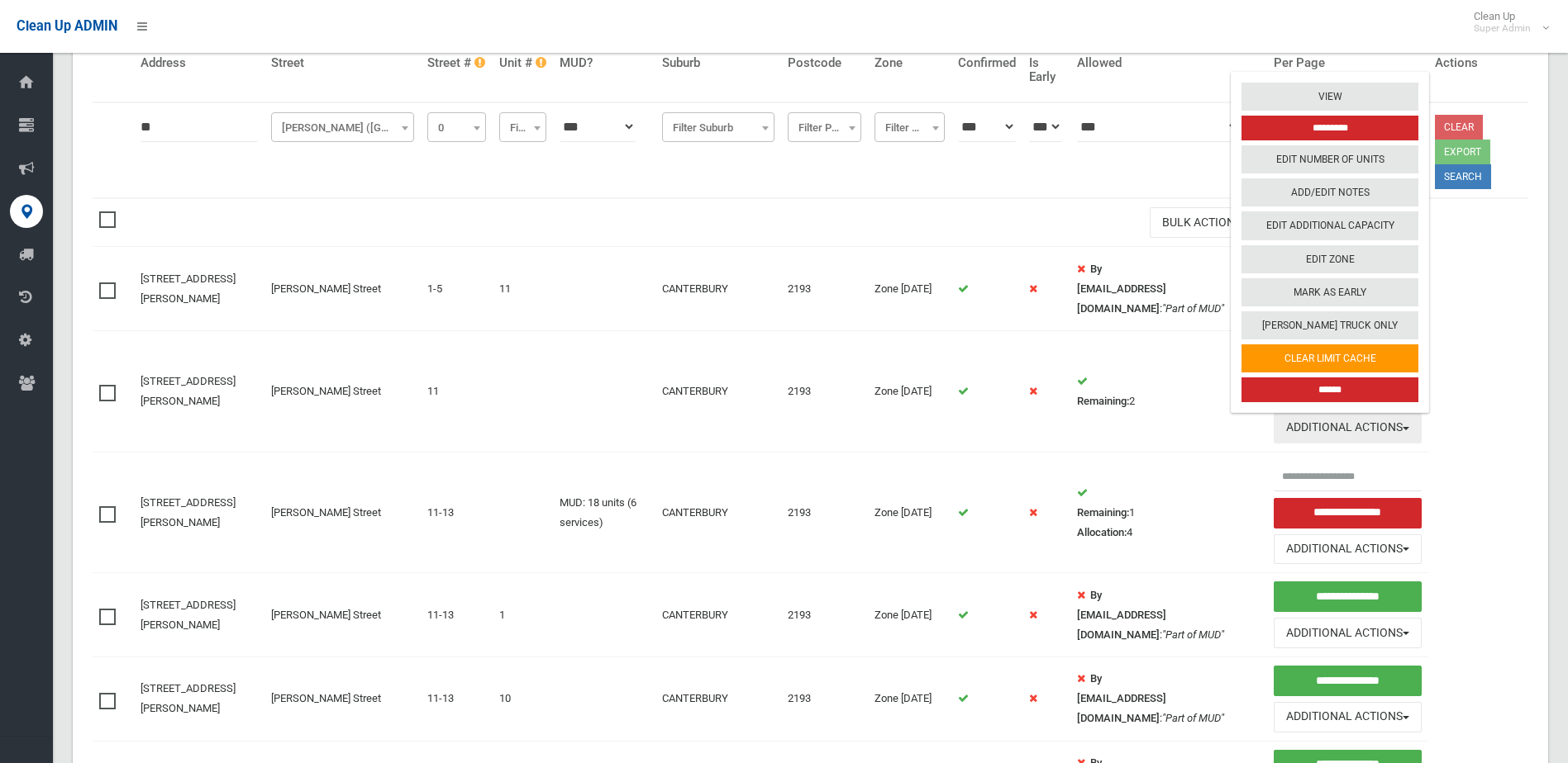
scroll to position [0, 0]
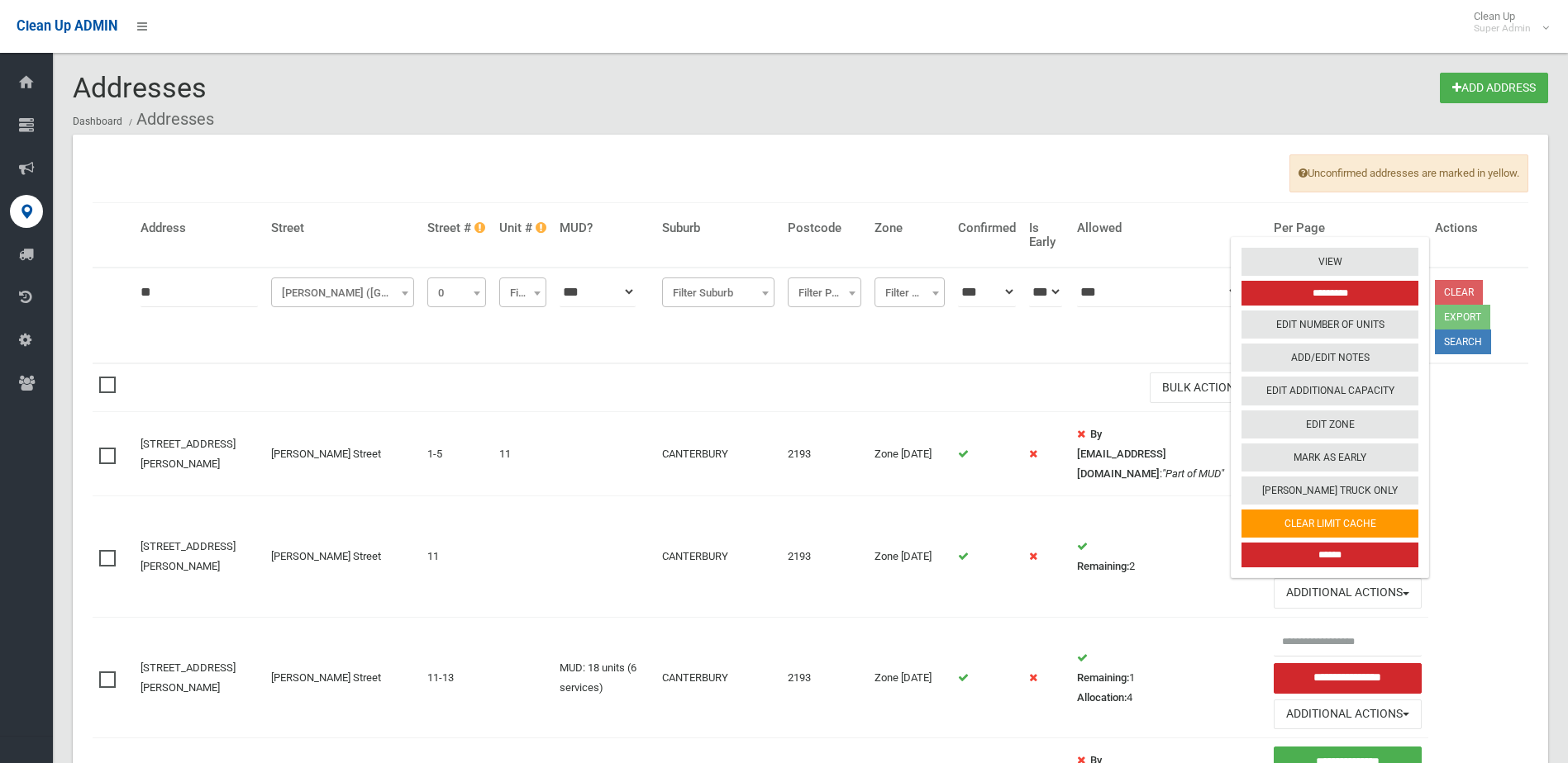
click at [1329, 559] on input "******" at bounding box center [1330, 555] width 177 height 24
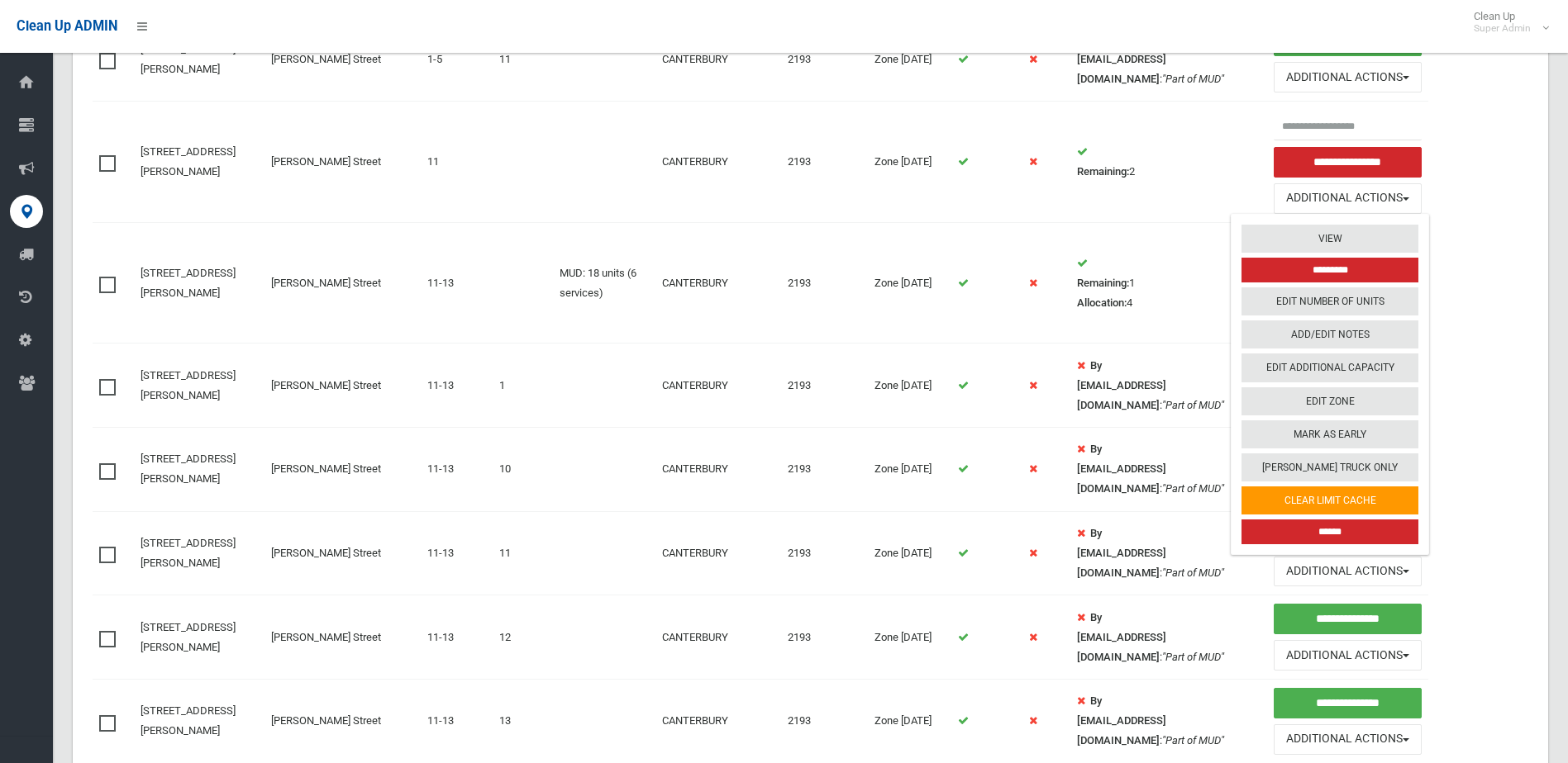
scroll to position [496, 0]
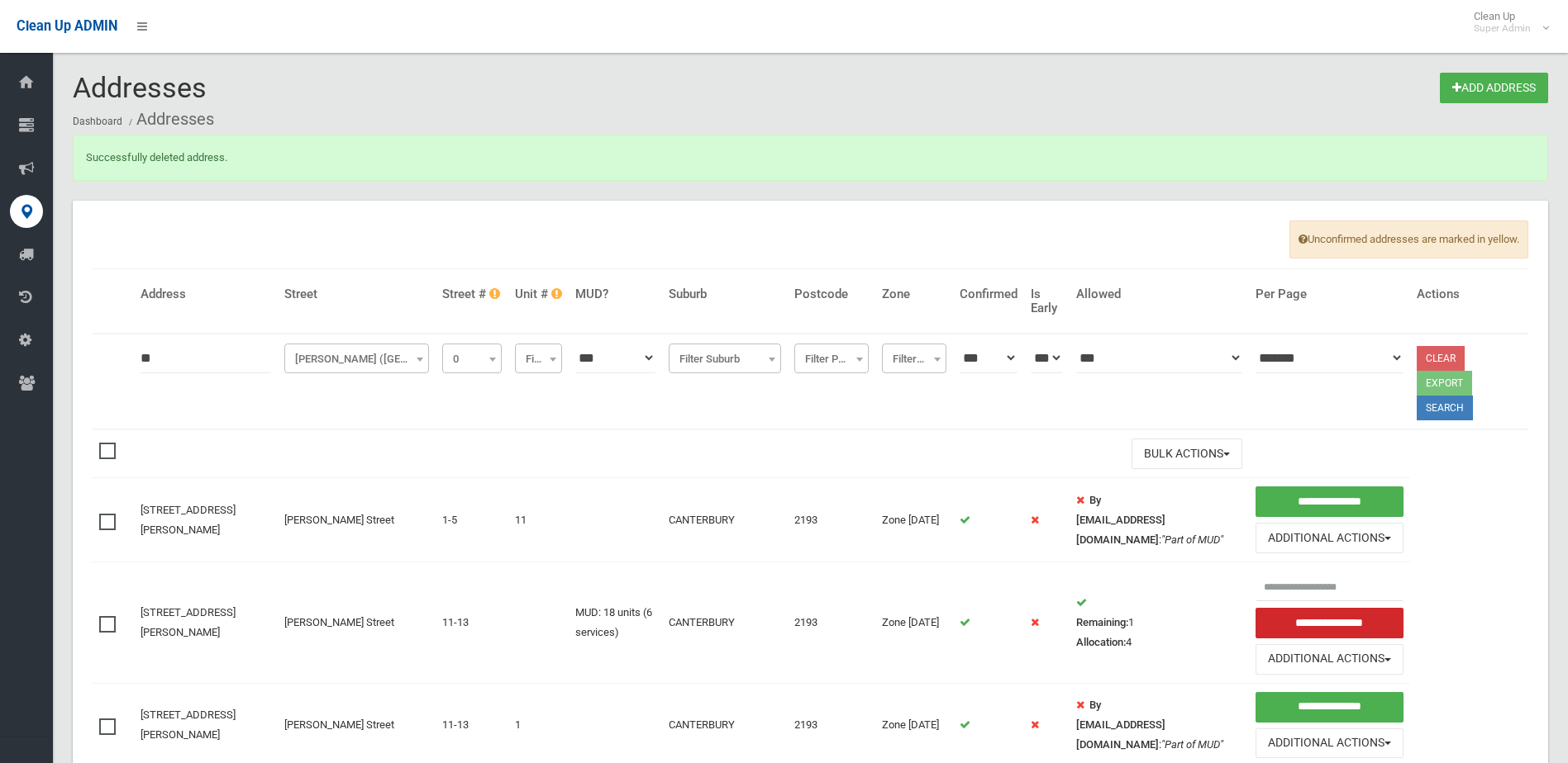
select select "*"
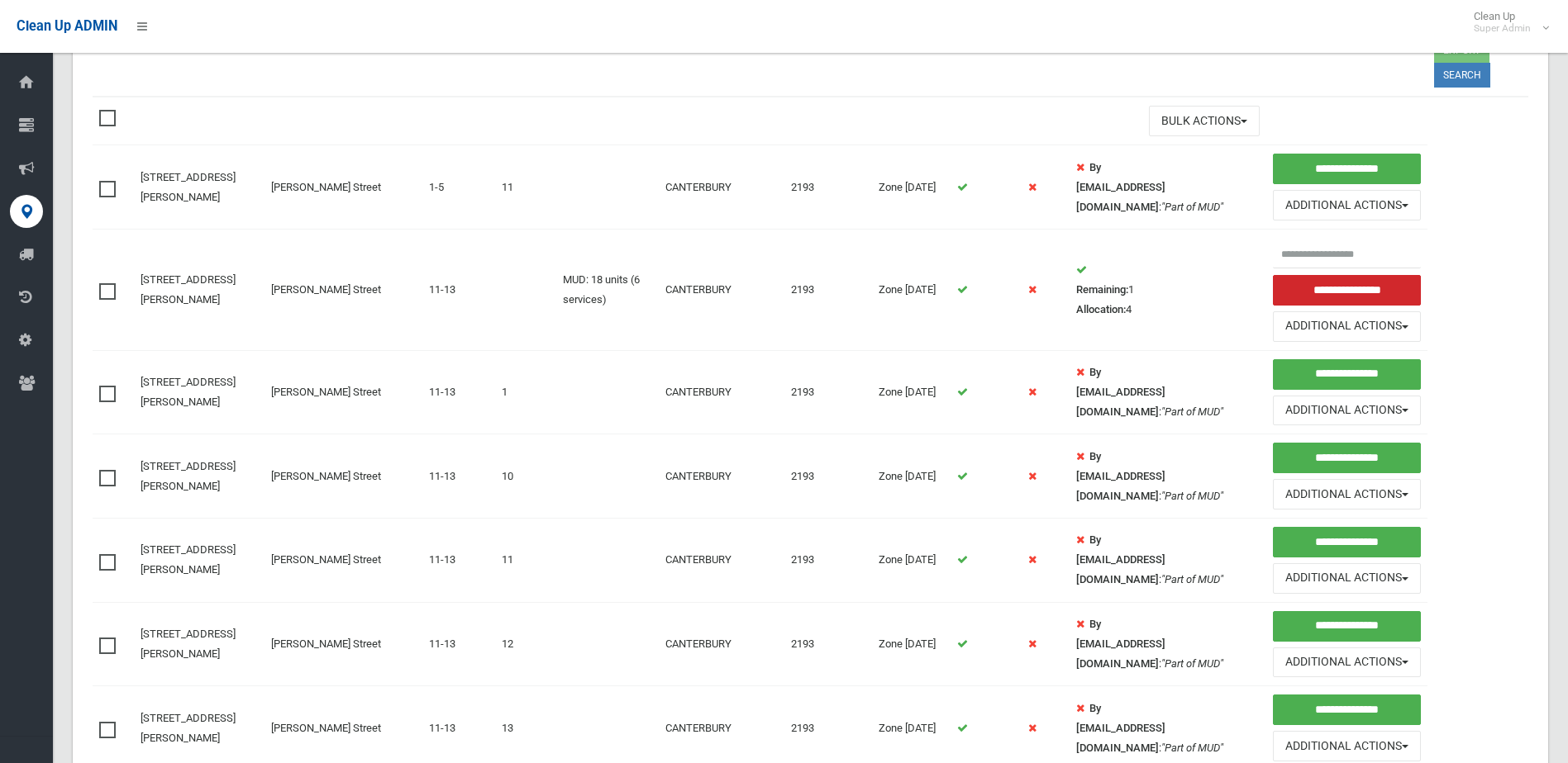
scroll to position [413, 0]
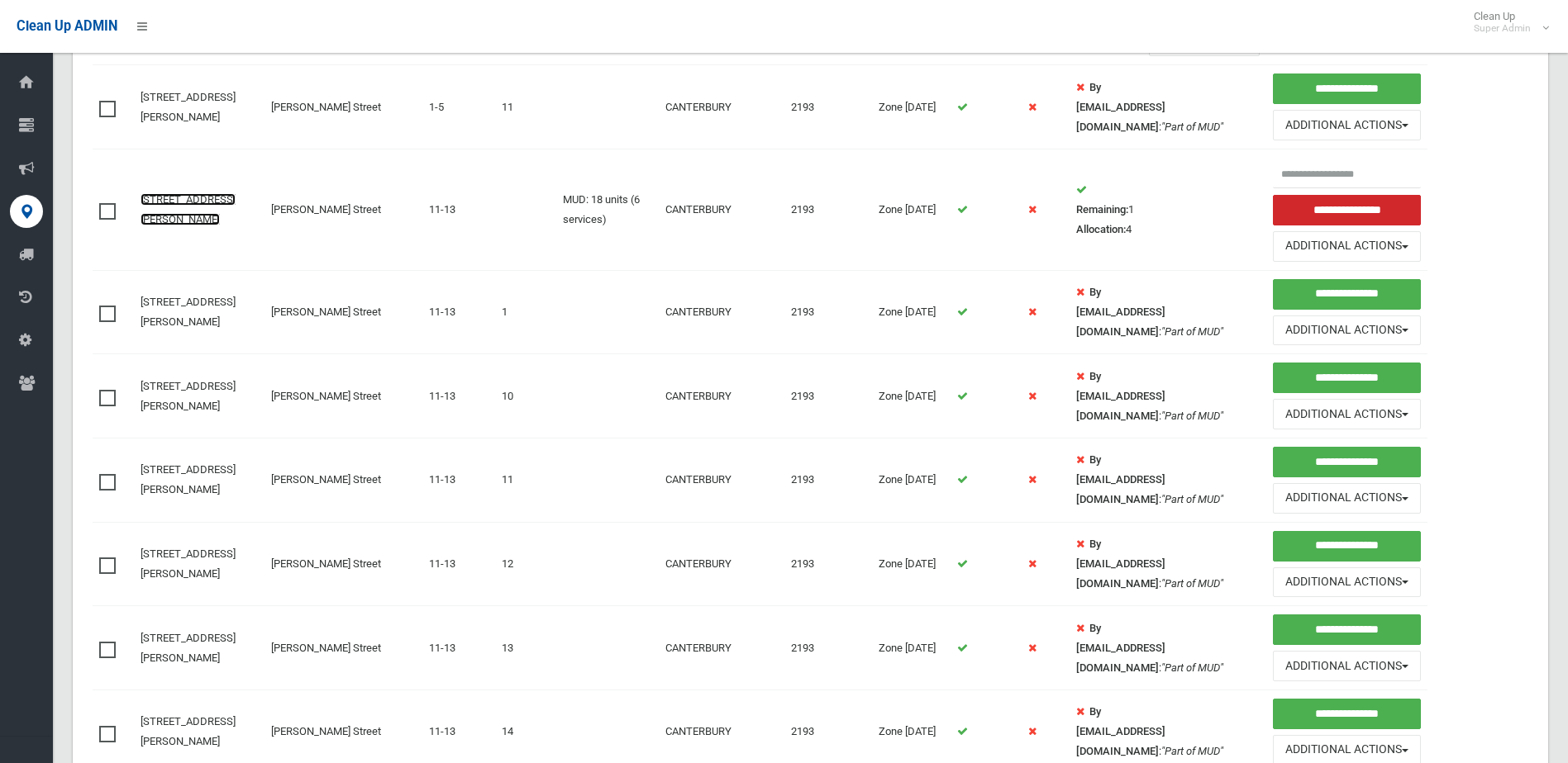
click at [195, 203] on link "[STREET_ADDRESS][PERSON_NAME]" at bounding box center [188, 209] width 95 height 32
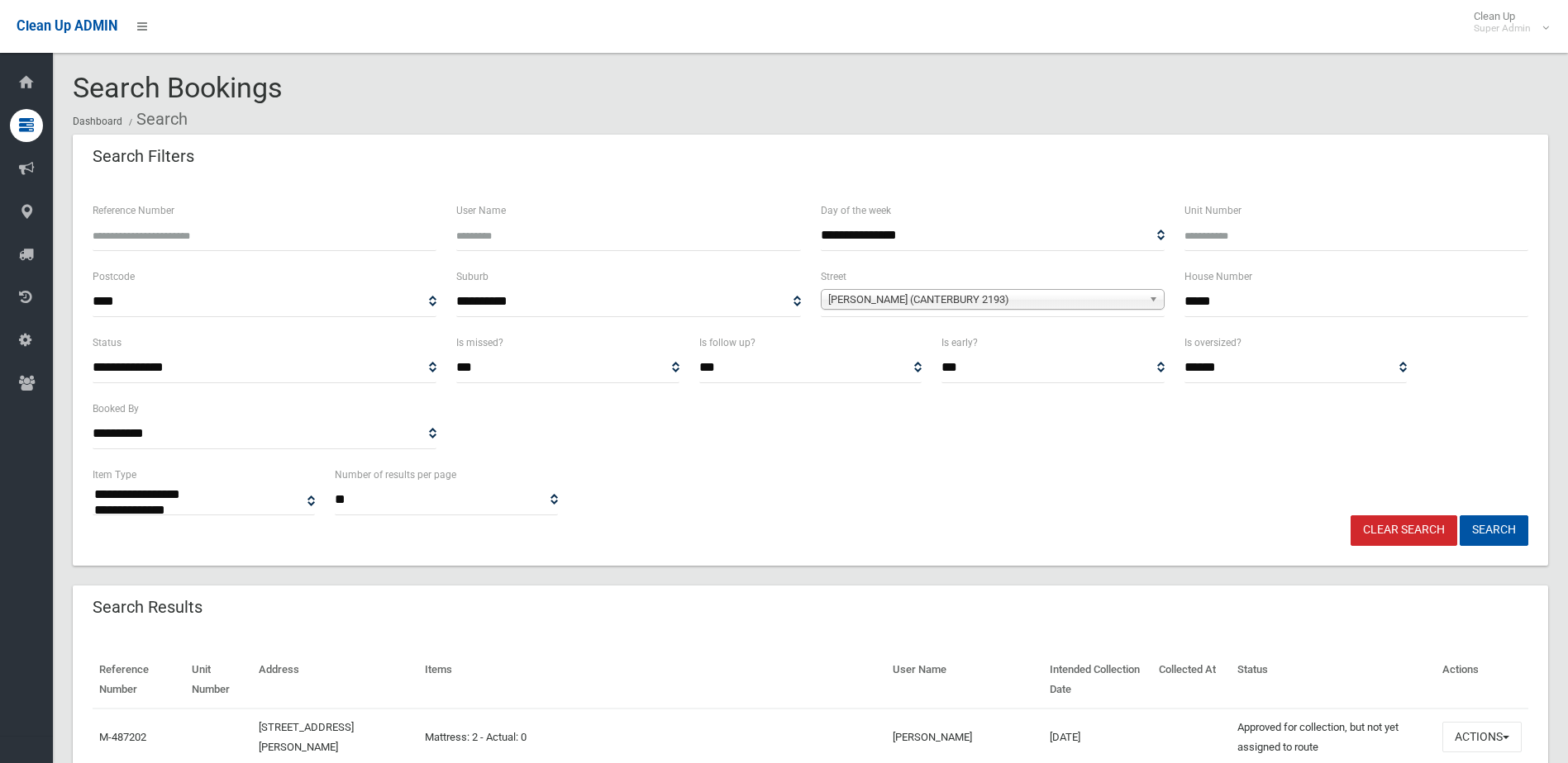
select select
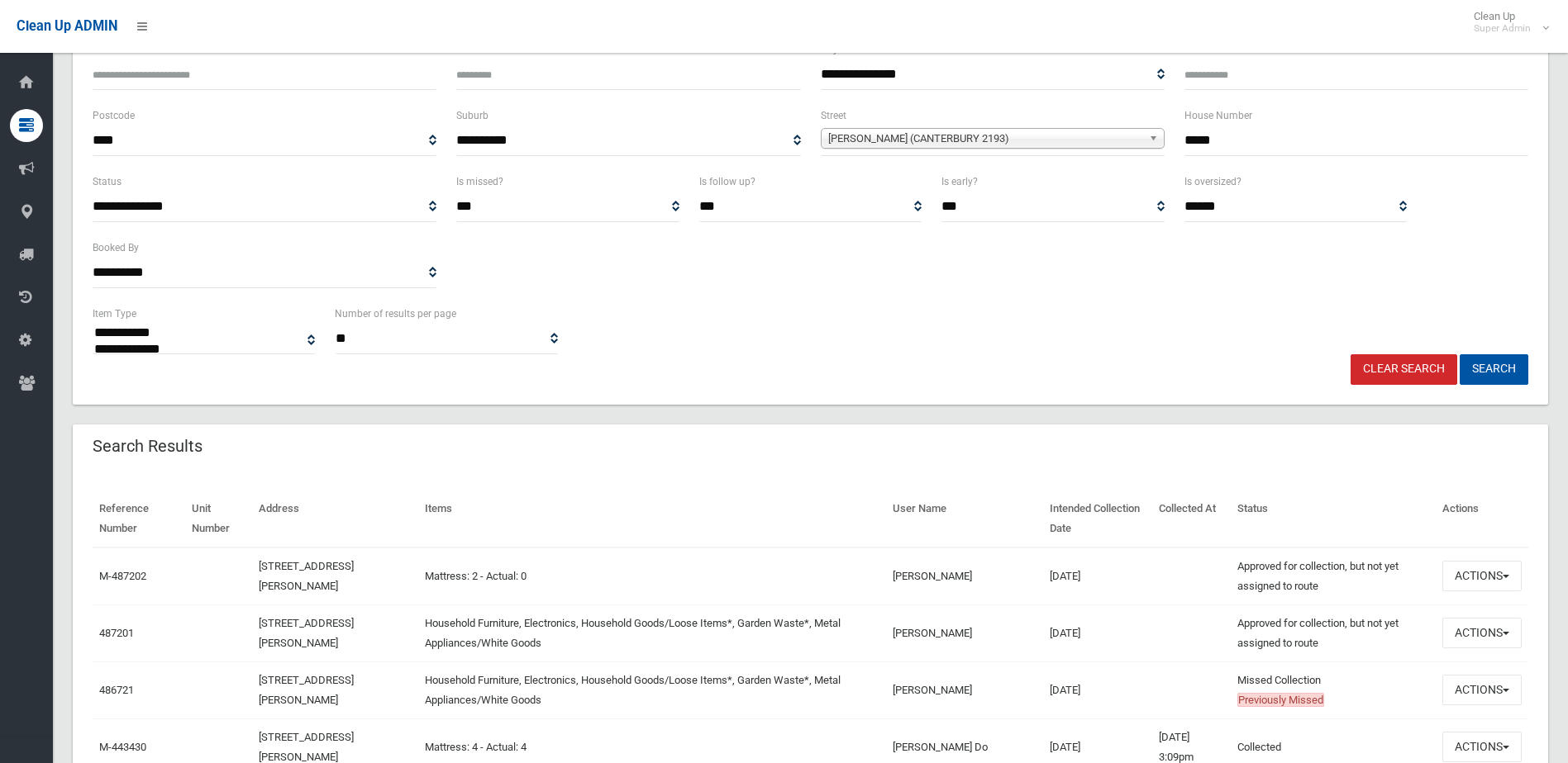
scroll to position [331, 0]
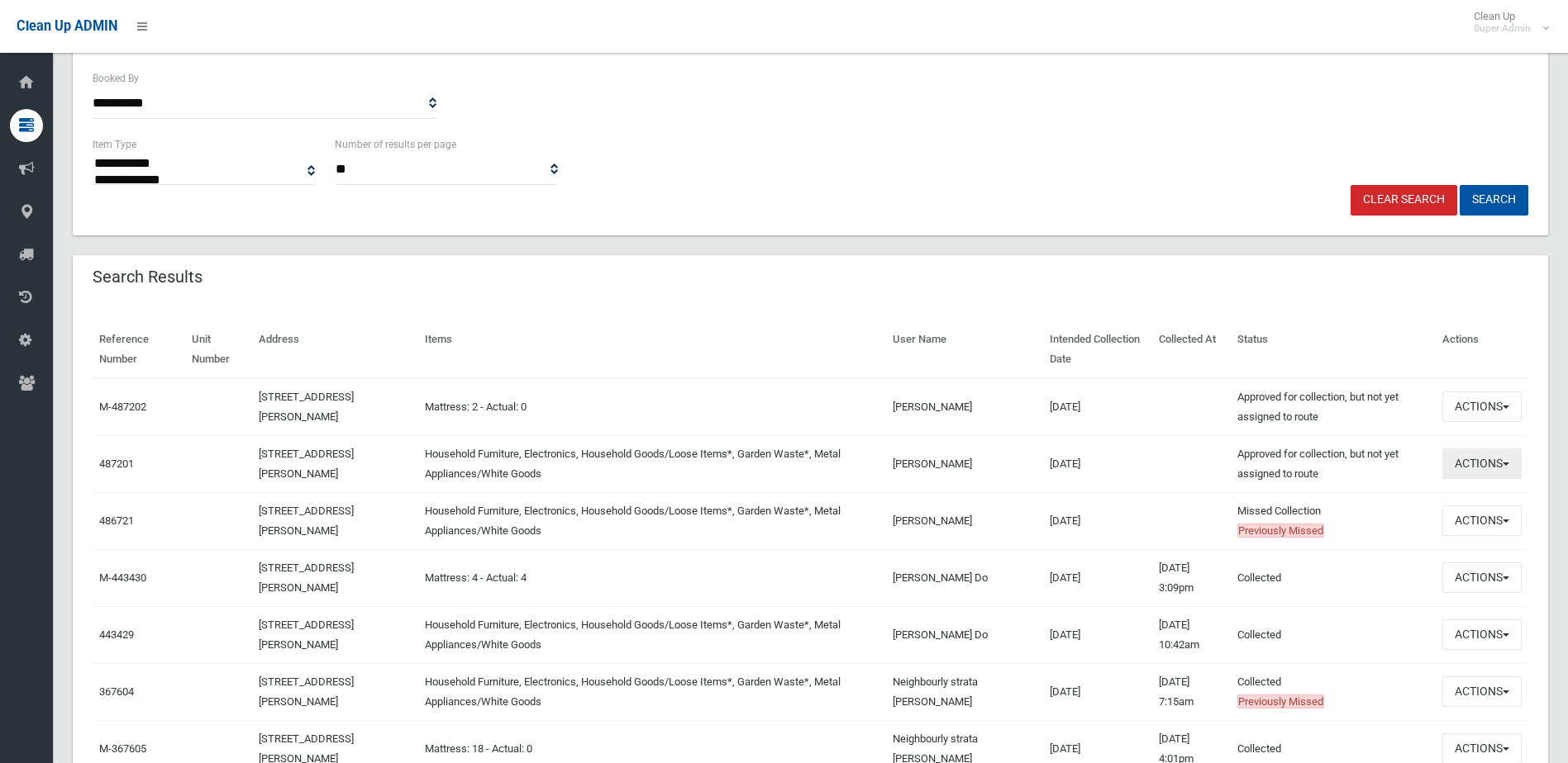
click at [1495, 474] on button "Actions" at bounding box center [1482, 464] width 79 height 31
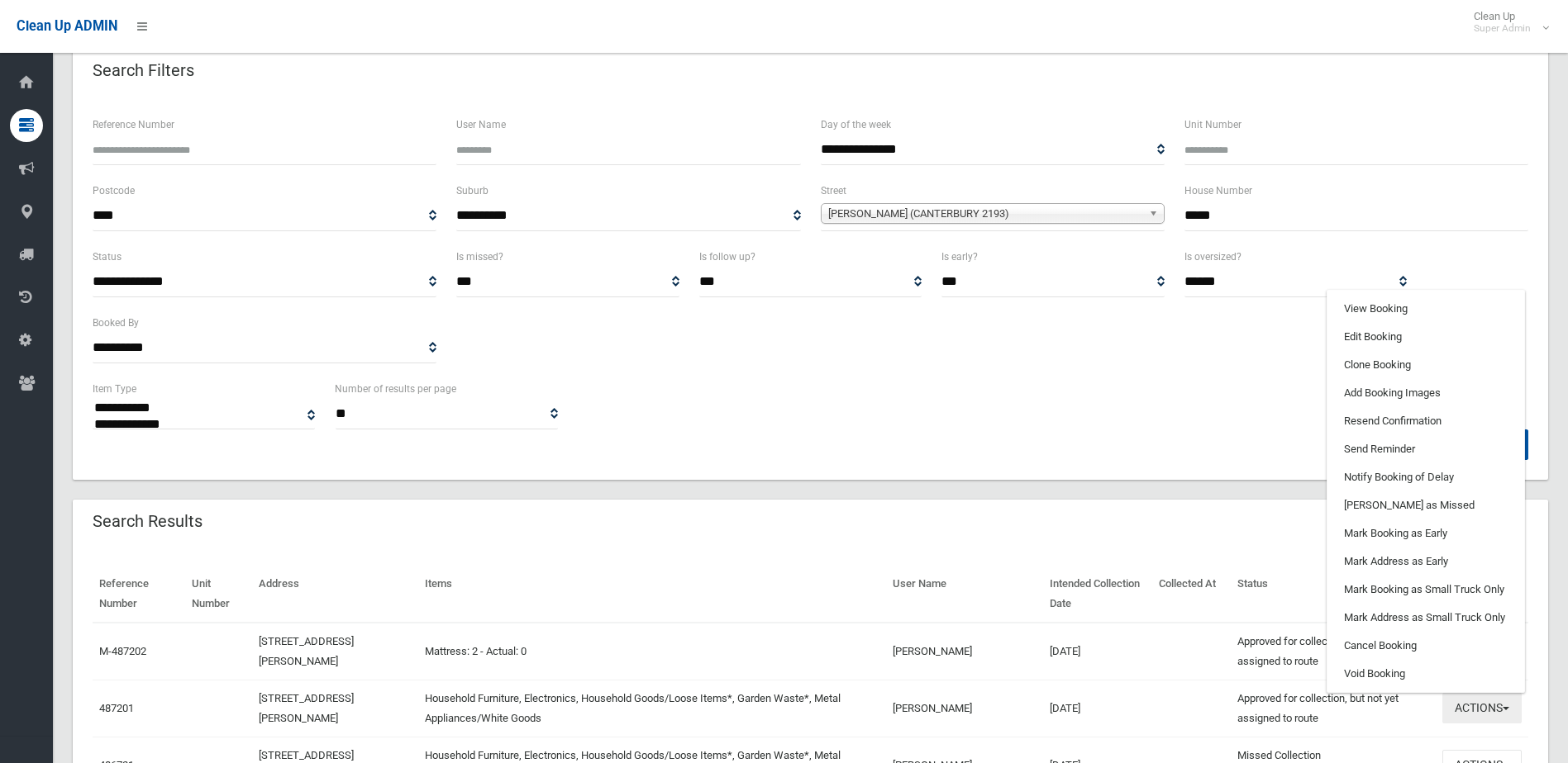
scroll to position [83, 0]
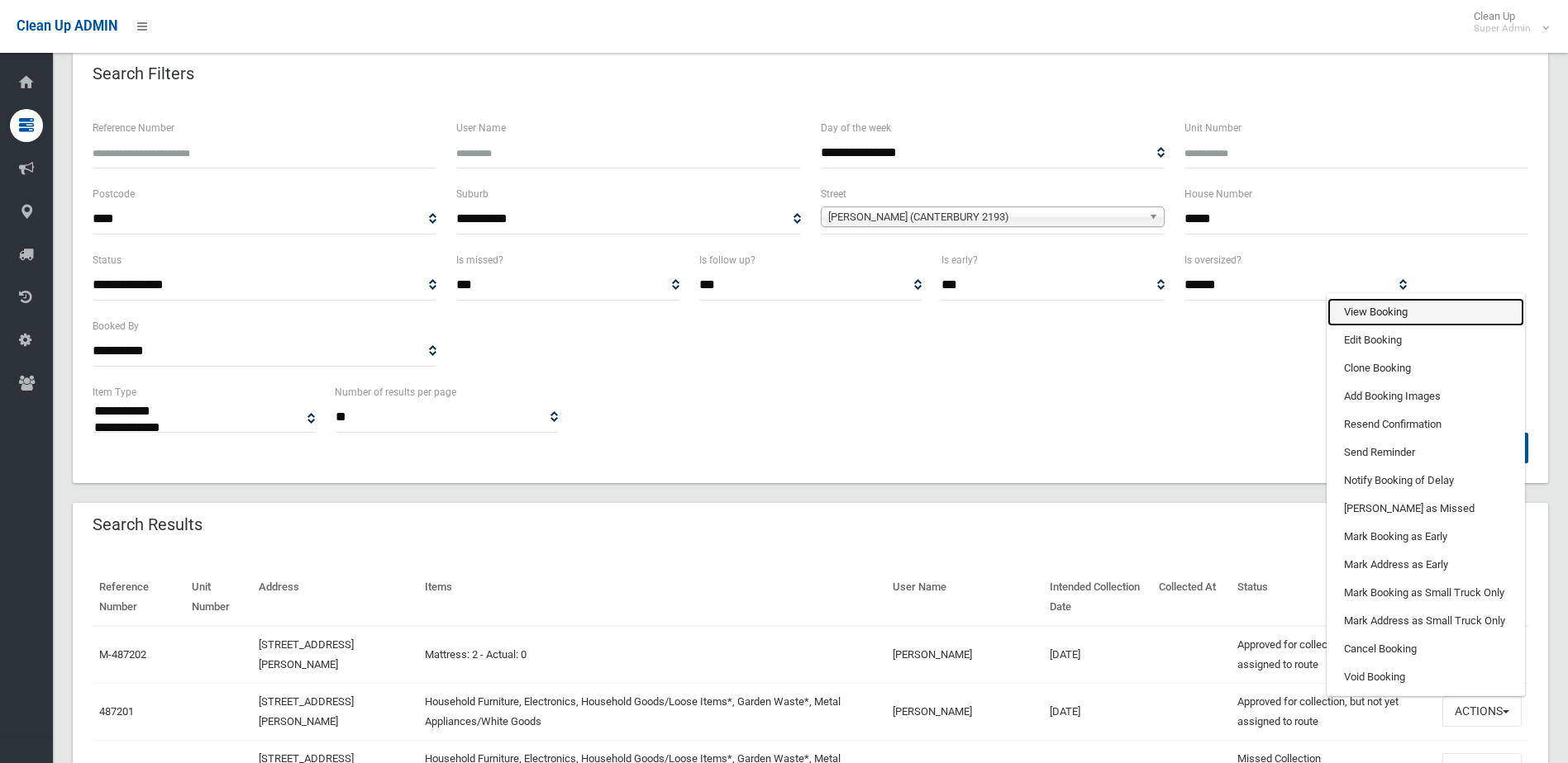
drag, startPoint x: 1360, startPoint y: 307, endPoint x: 1350, endPoint y: 318, distance: 14.9
click at [1360, 307] on link "View Booking" at bounding box center [1426, 313] width 197 height 28
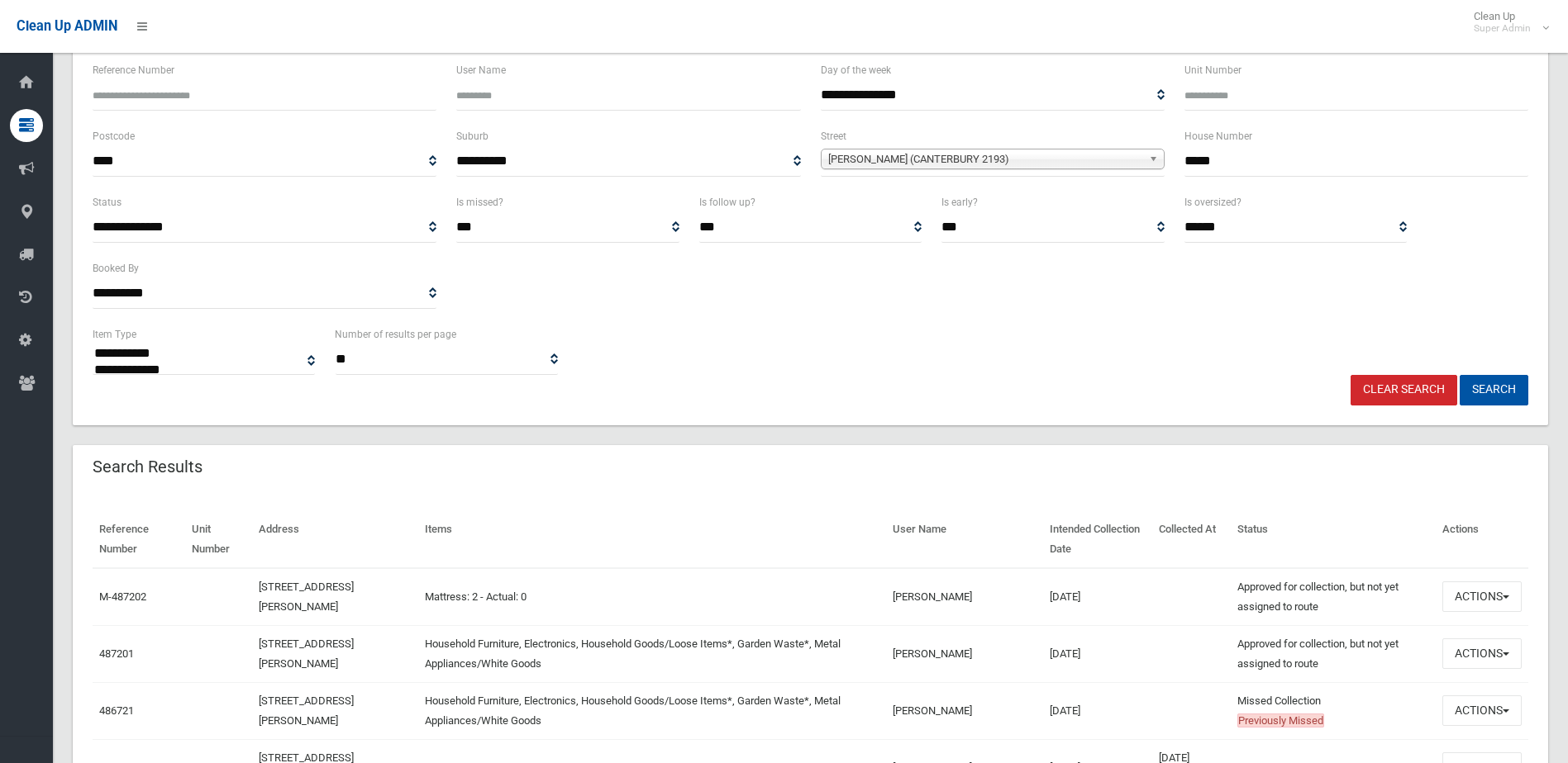
scroll to position [331, 0]
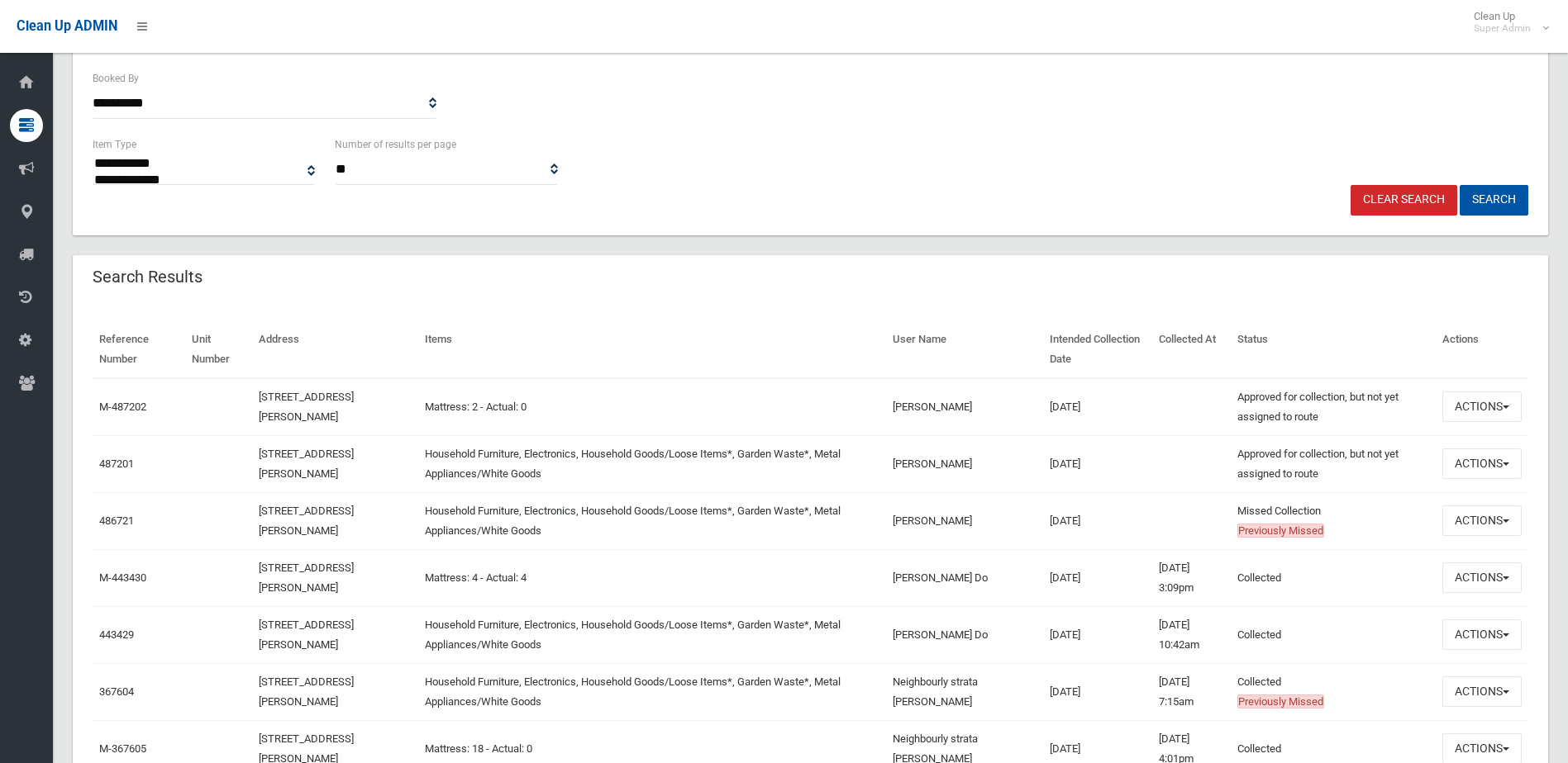
click at [706, 492] on td "Household Furniture, Electronics, Household Goods/Loose Items*, Garden Waste*, …" at bounding box center [653, 520] width 468 height 57
drag, startPoint x: 564, startPoint y: 540, endPoint x: 274, endPoint y: 450, distance: 303.6
click at [696, 402] on td "Mattress: 2 - Actual: 0" at bounding box center [653, 407] width 468 height 58
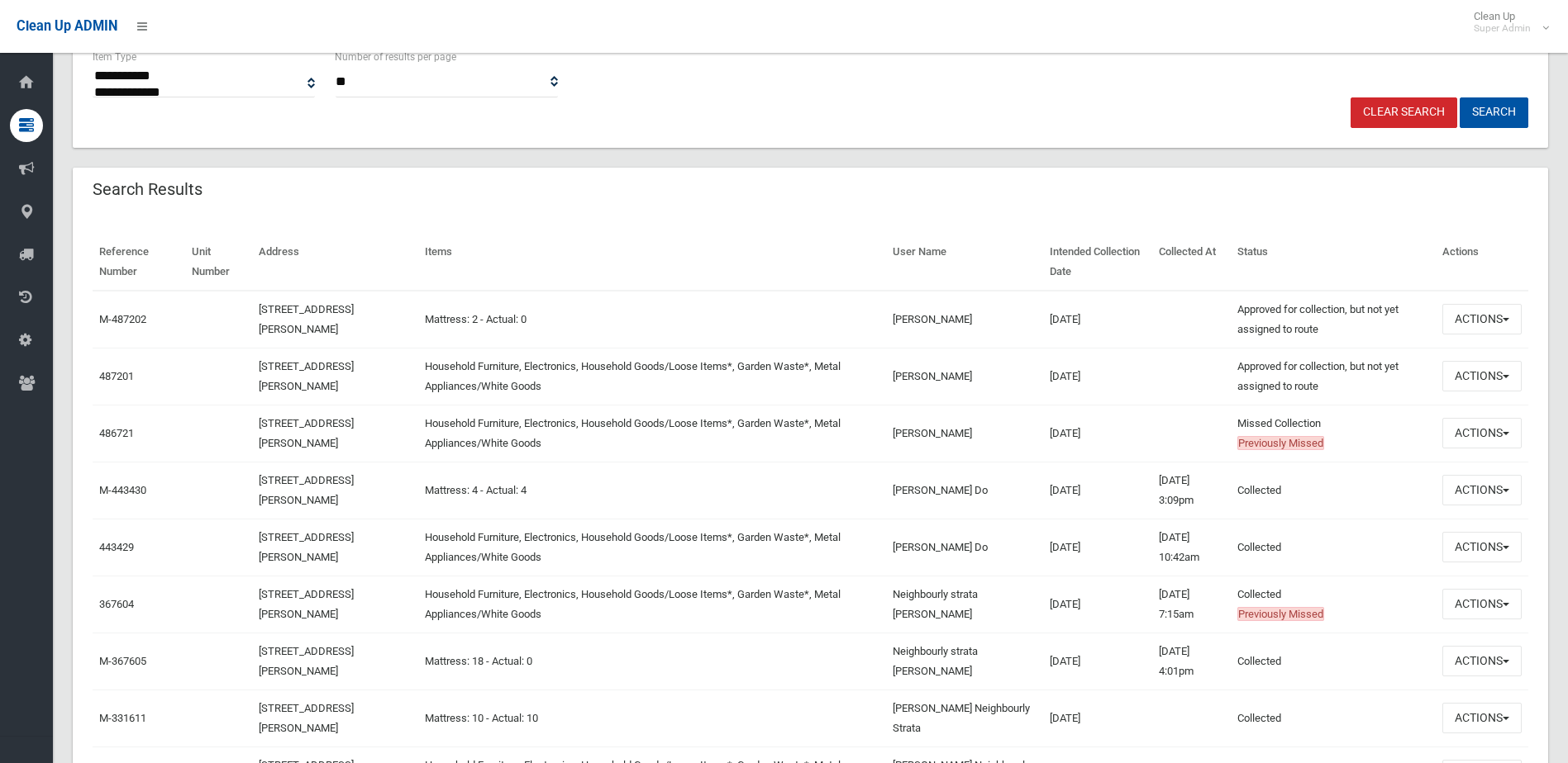
scroll to position [413, 0]
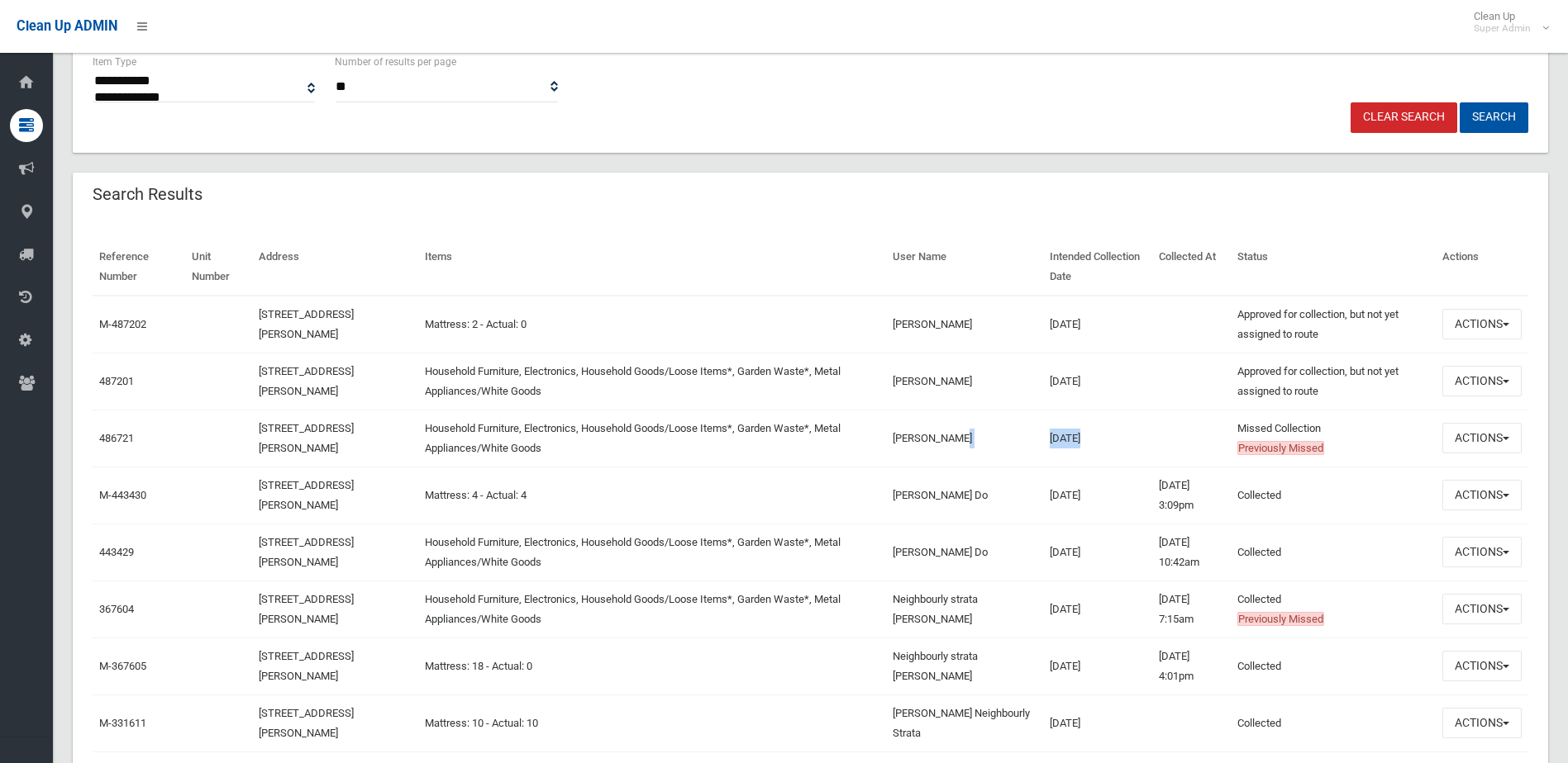
drag, startPoint x: 1135, startPoint y: 452, endPoint x: 960, endPoint y: 431, distance: 176.3
click at [960, 431] on tr "486721 11-13 Jeffrey Street, CANTERBURY NSW 2193 Household Furniture, Electroni…" at bounding box center [811, 437] width 1436 height 57
drag, startPoint x: 1038, startPoint y: 535, endPoint x: 978, endPoint y: 512, distance: 64.3
drag, startPoint x: 978, startPoint y: 512, endPoint x: 1122, endPoint y: 527, distance: 144.8
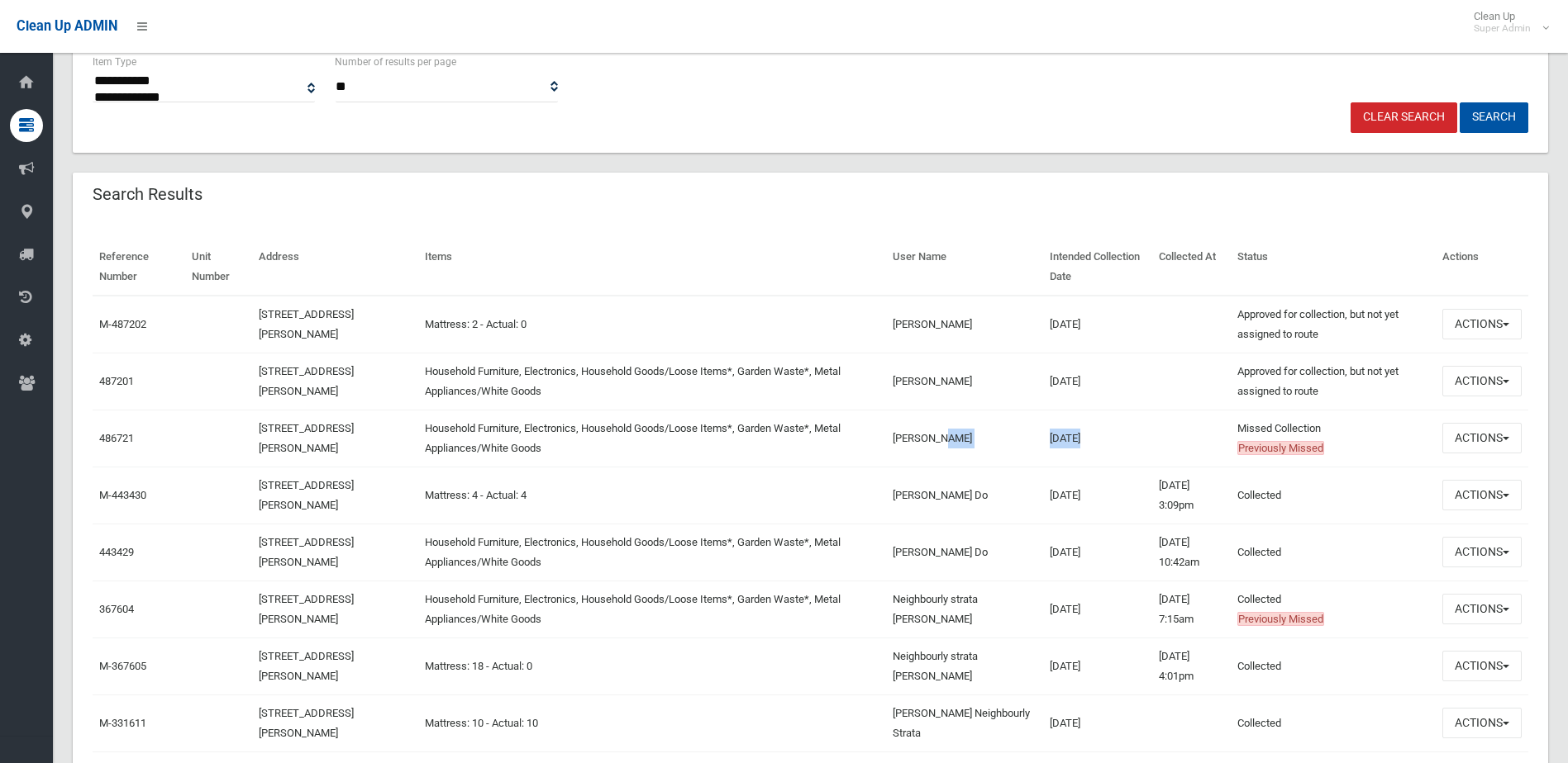
click at [1122, 527] on td "28/02/2025" at bounding box center [1097, 552] width 109 height 57
